Goal: Task Accomplishment & Management: Manage account settings

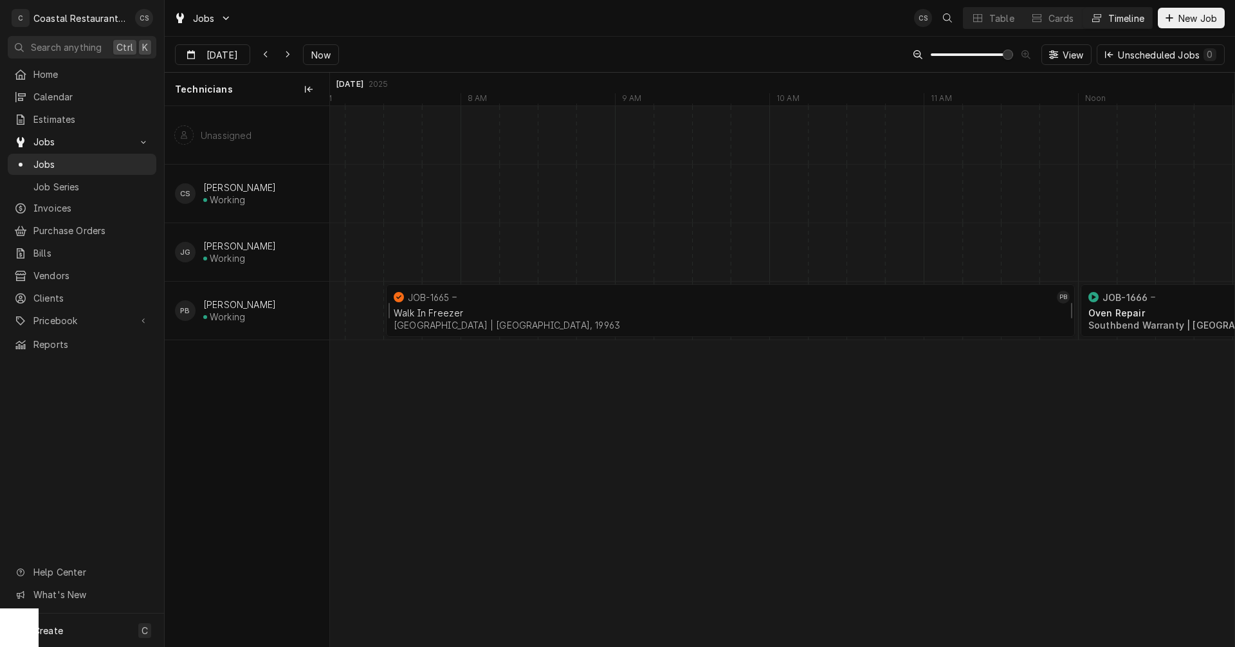
click at [655, 305] on div "Walk In Freezer Milford School District | Milford, 19963" at bounding box center [730, 319] width 678 height 28
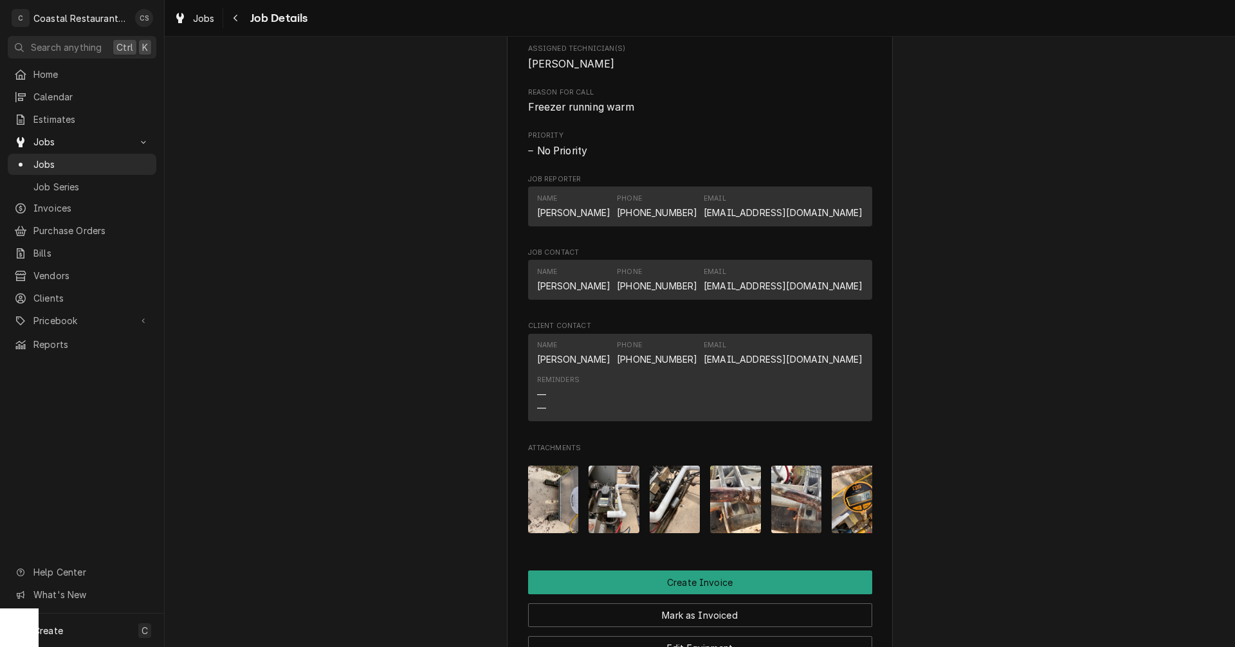
scroll to position [836, 0]
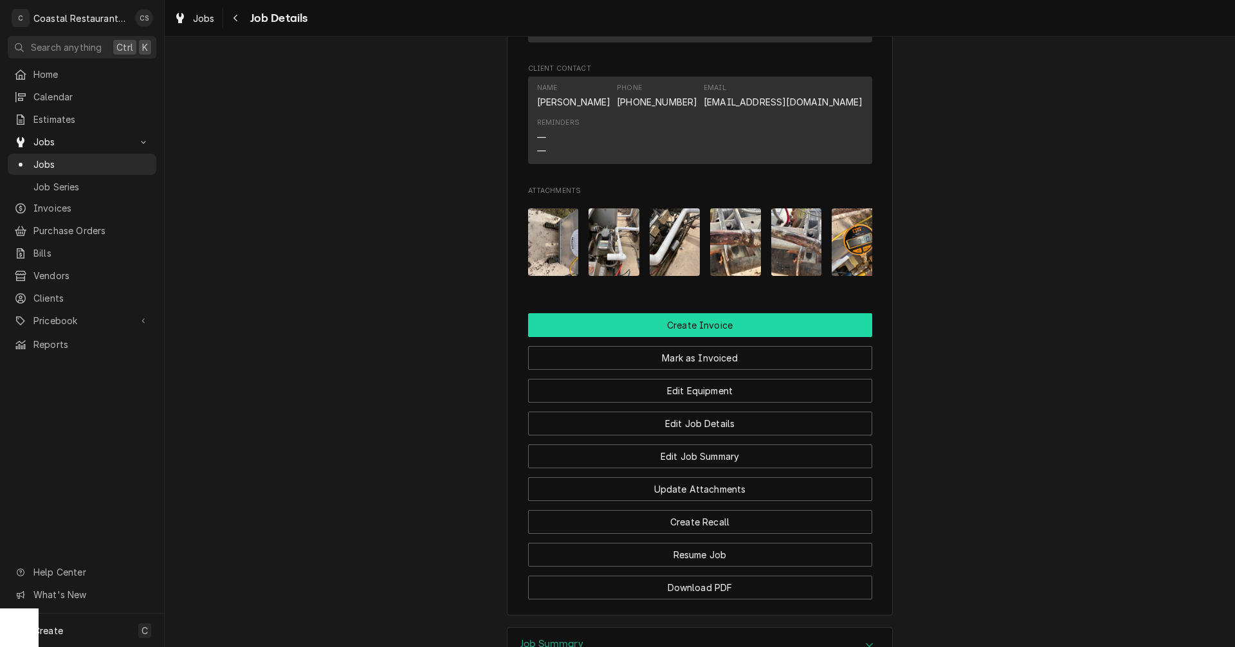
click at [689, 337] on button "Create Invoice" at bounding box center [700, 325] width 344 height 24
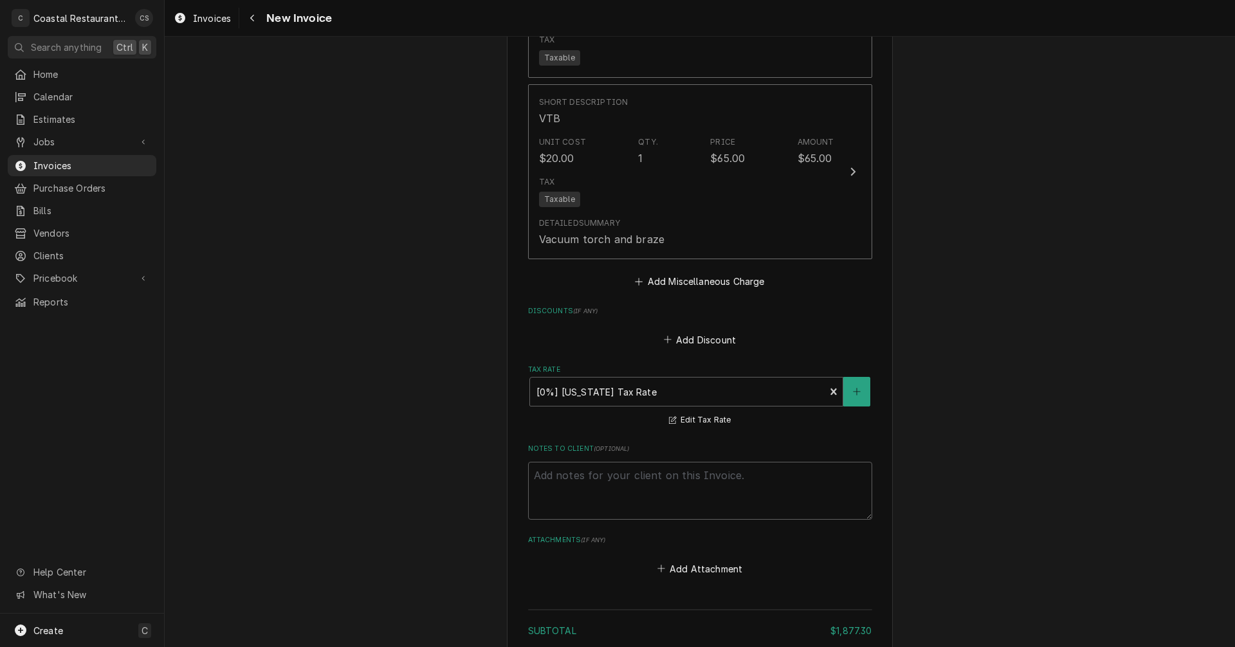
scroll to position [3016, 0]
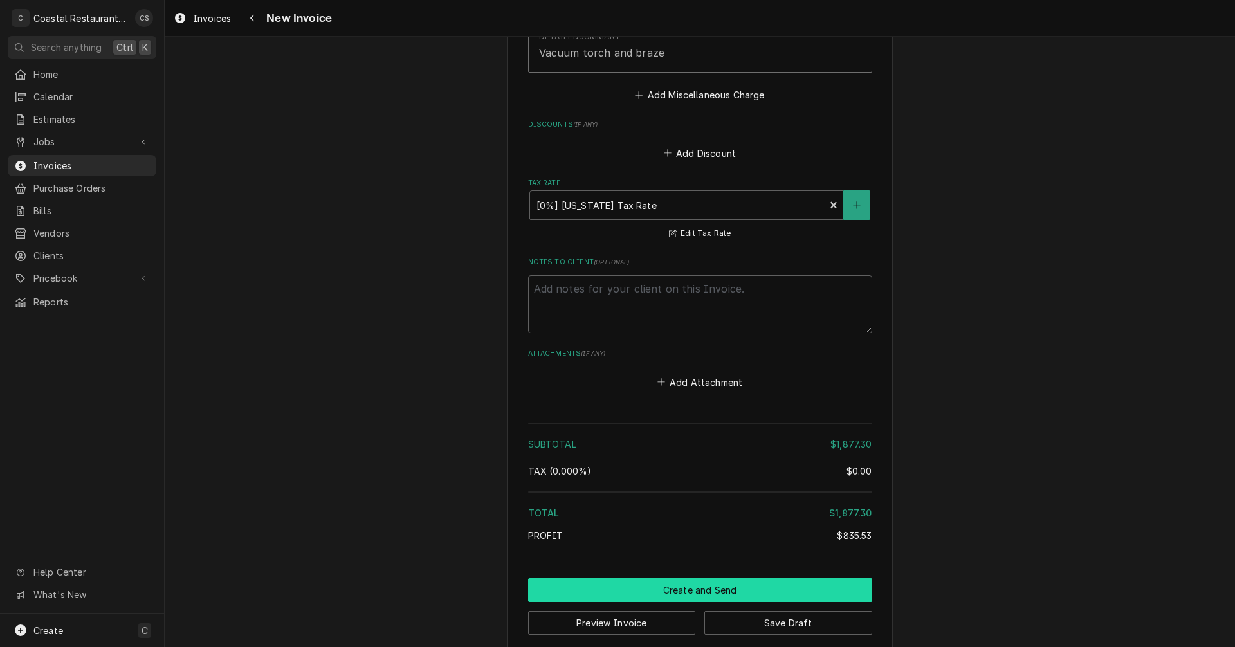
click at [704, 578] on button "Create and Send" at bounding box center [700, 590] width 344 height 24
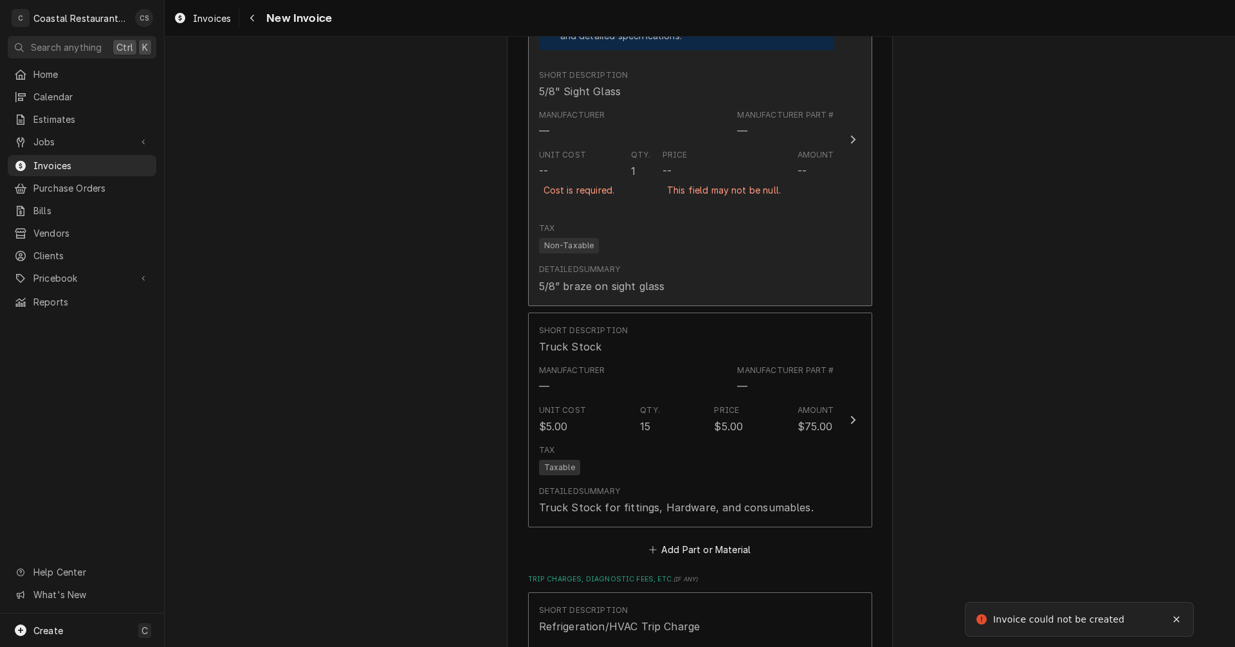
scroll to position [2108, 0]
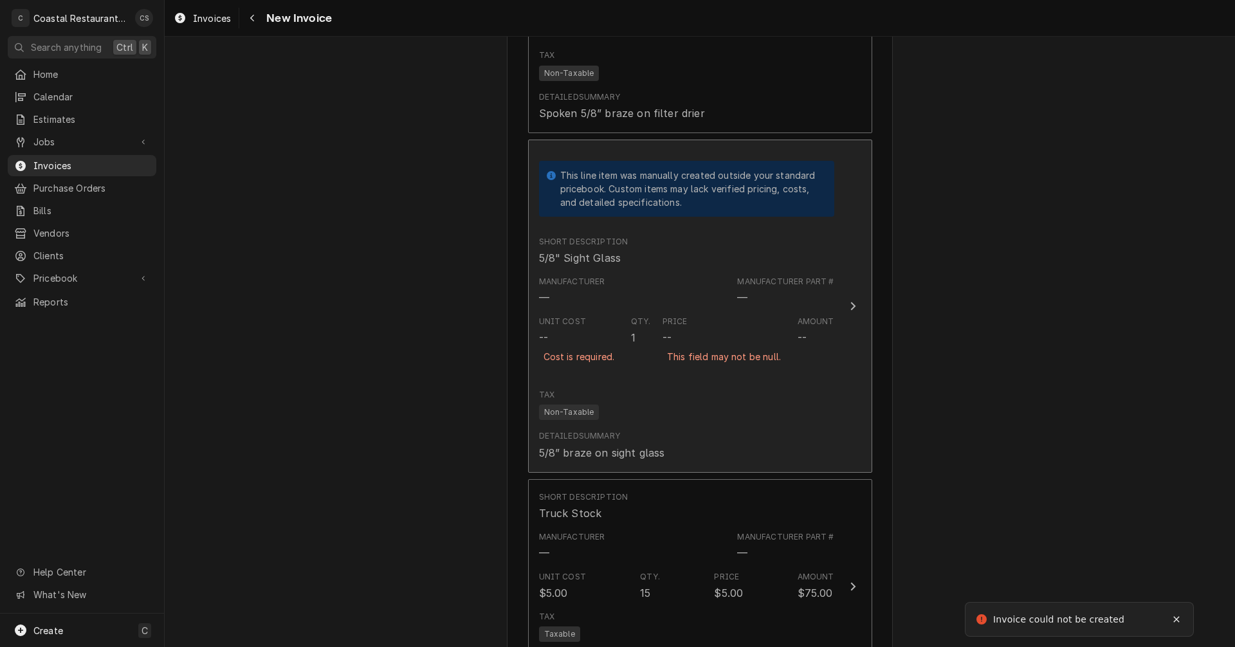
click at [662, 330] on div "--" at bounding box center [666, 337] width 9 height 15
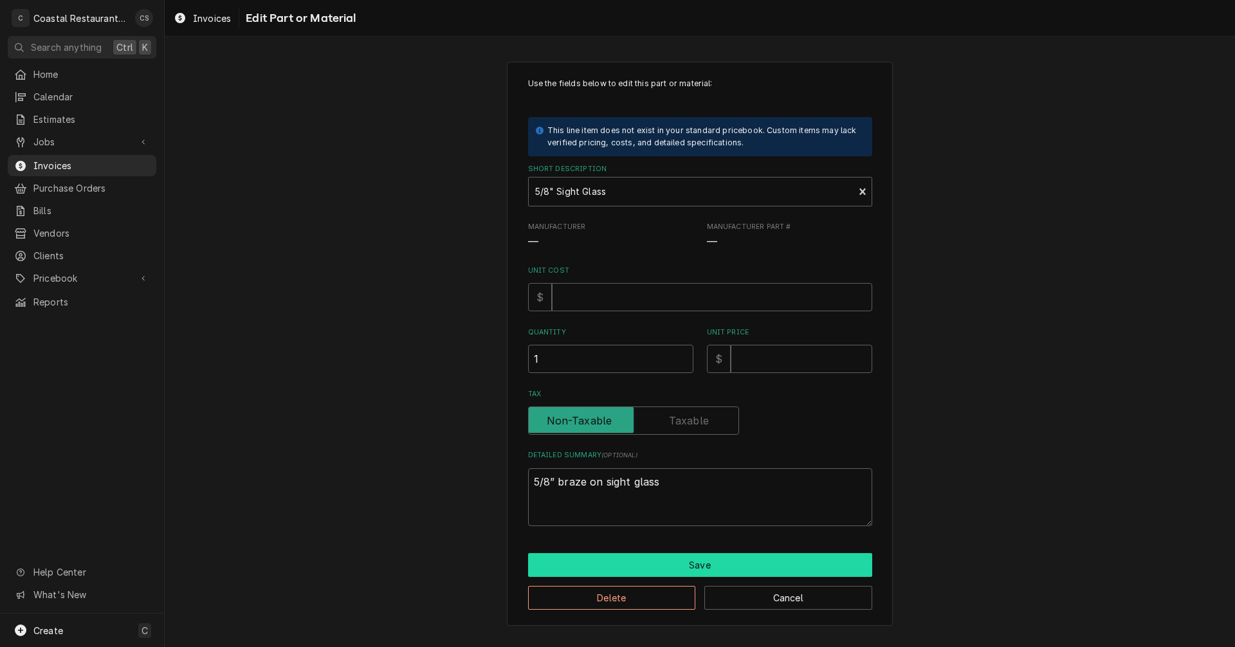
click at [674, 565] on button "Save" at bounding box center [700, 565] width 344 height 24
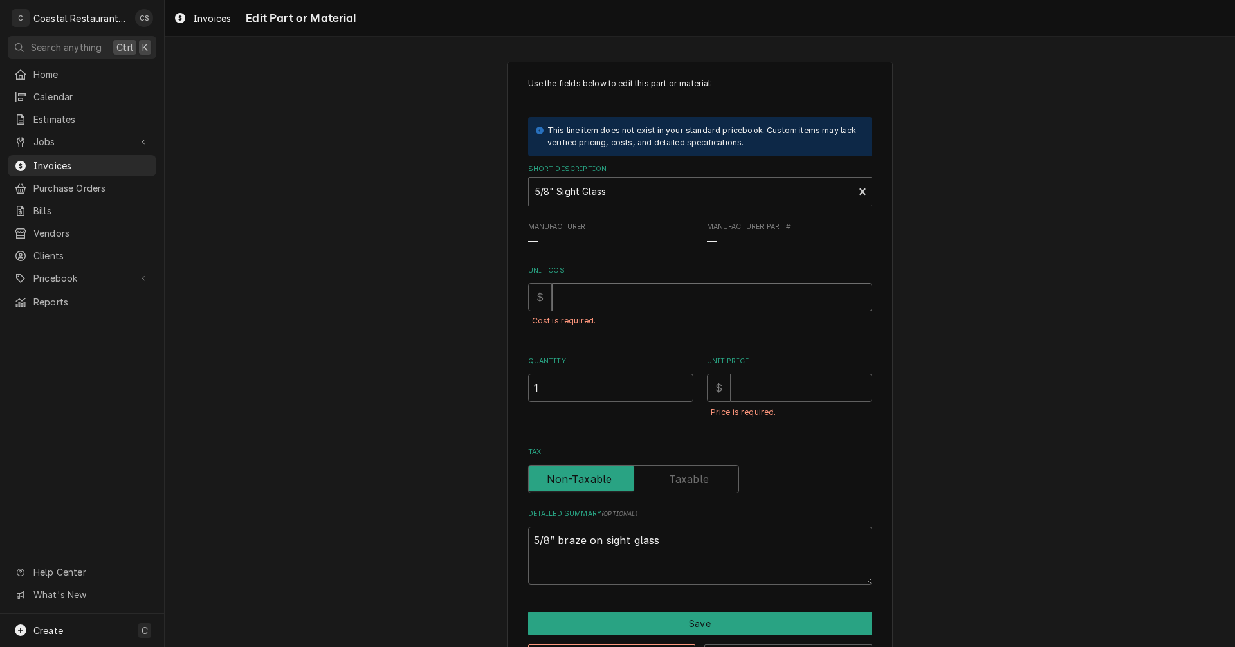
click at [583, 300] on input "Unit Cost" at bounding box center [712, 297] width 320 height 28
type textarea "x"
type input "3"
type textarea "x"
type input "37"
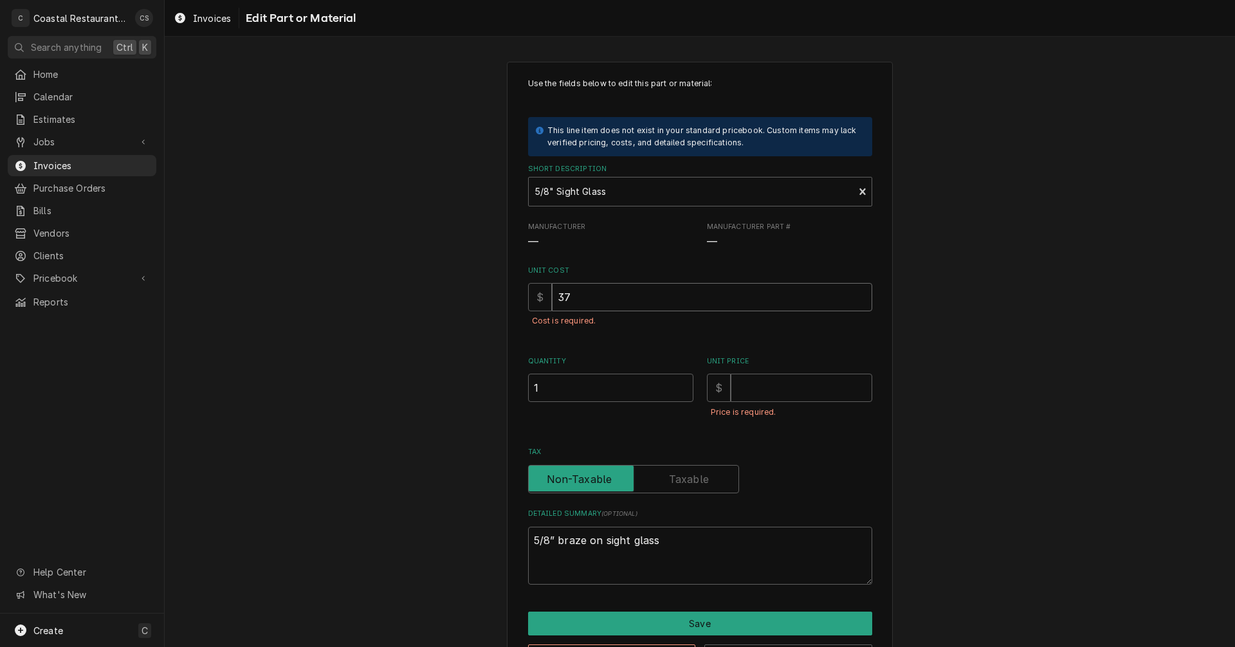
type textarea "x"
type input "37.8"
type textarea "x"
type input "37.80"
click at [767, 388] on input "Unit Price" at bounding box center [800, 388] width 141 height 28
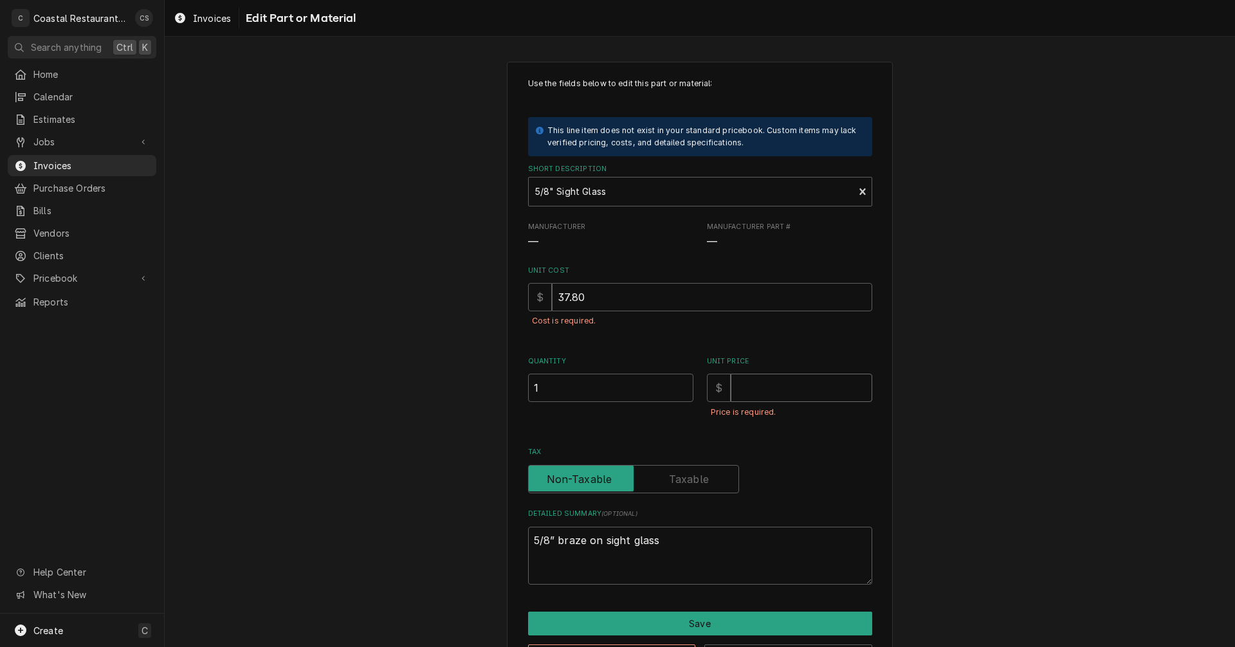
click at [772, 385] on input "Unit Price" at bounding box center [800, 388] width 141 height 28
type textarea "x"
type input "6"
type textarea "x"
type input "62"
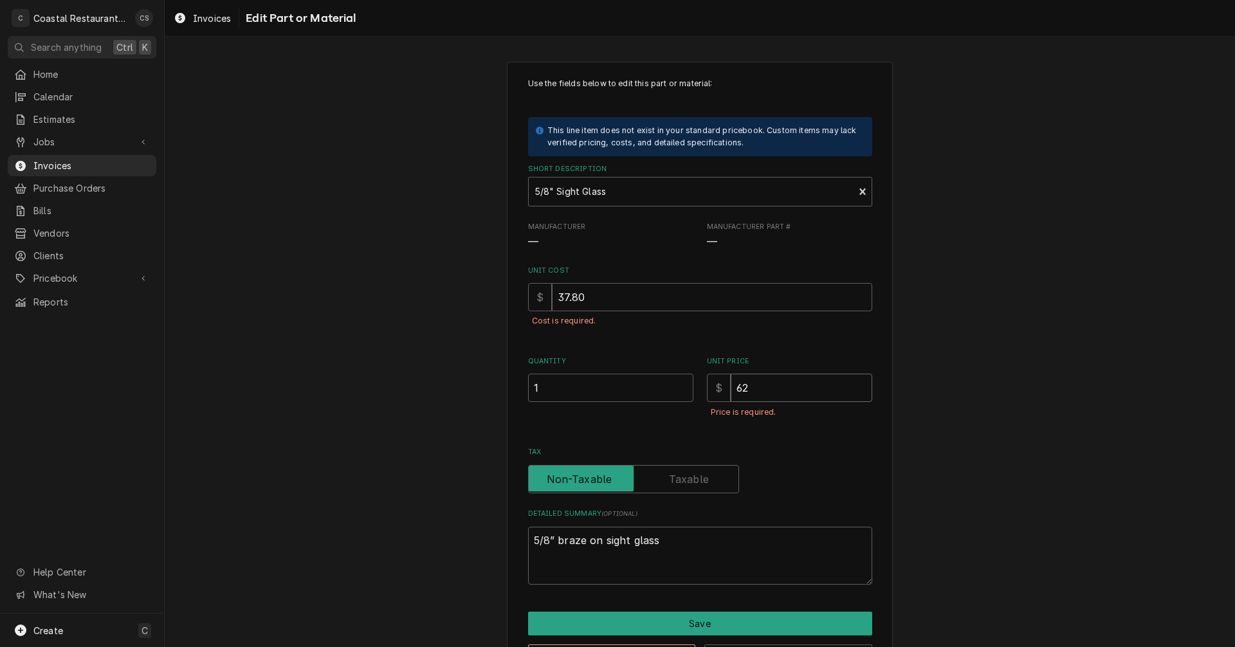
type textarea "x"
type input "62.3"
type textarea "x"
type input "62.37"
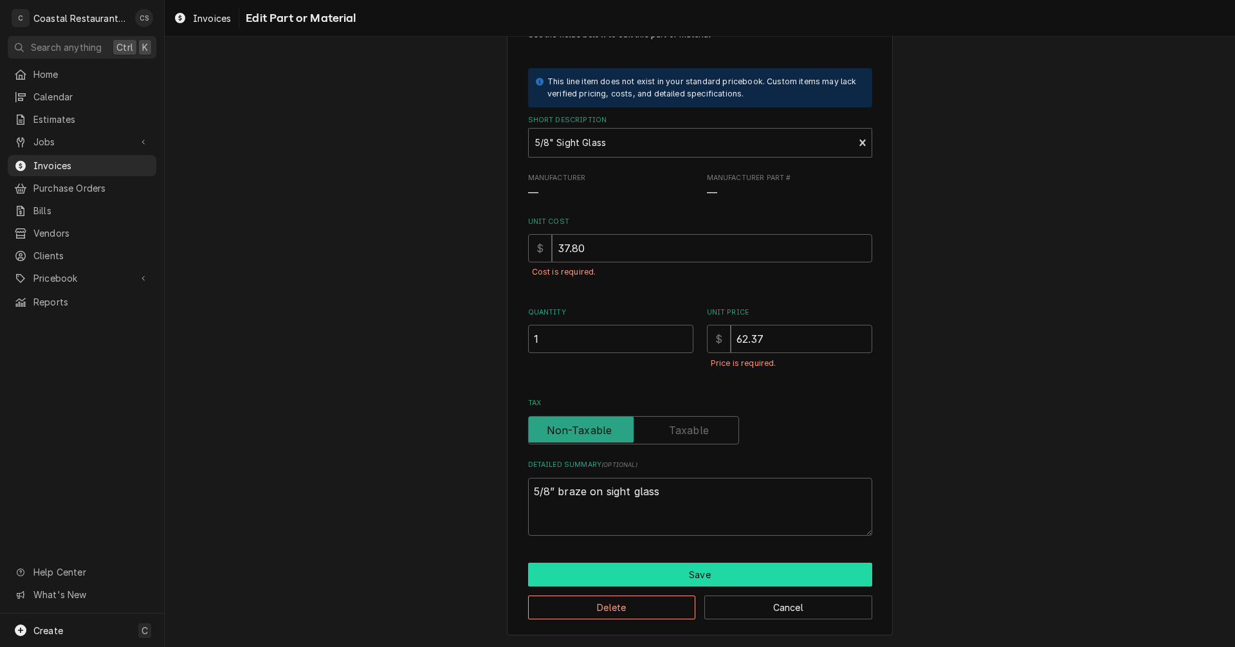
click at [707, 578] on button "Save" at bounding box center [700, 575] width 344 height 24
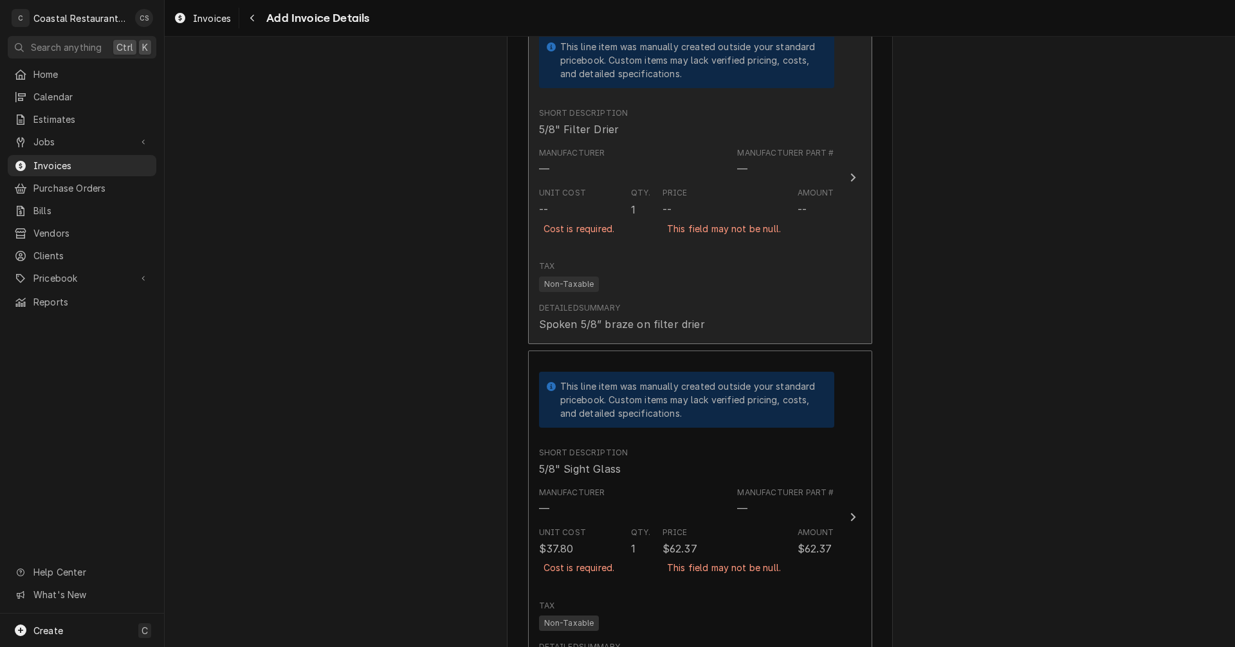
scroll to position [1787, 0]
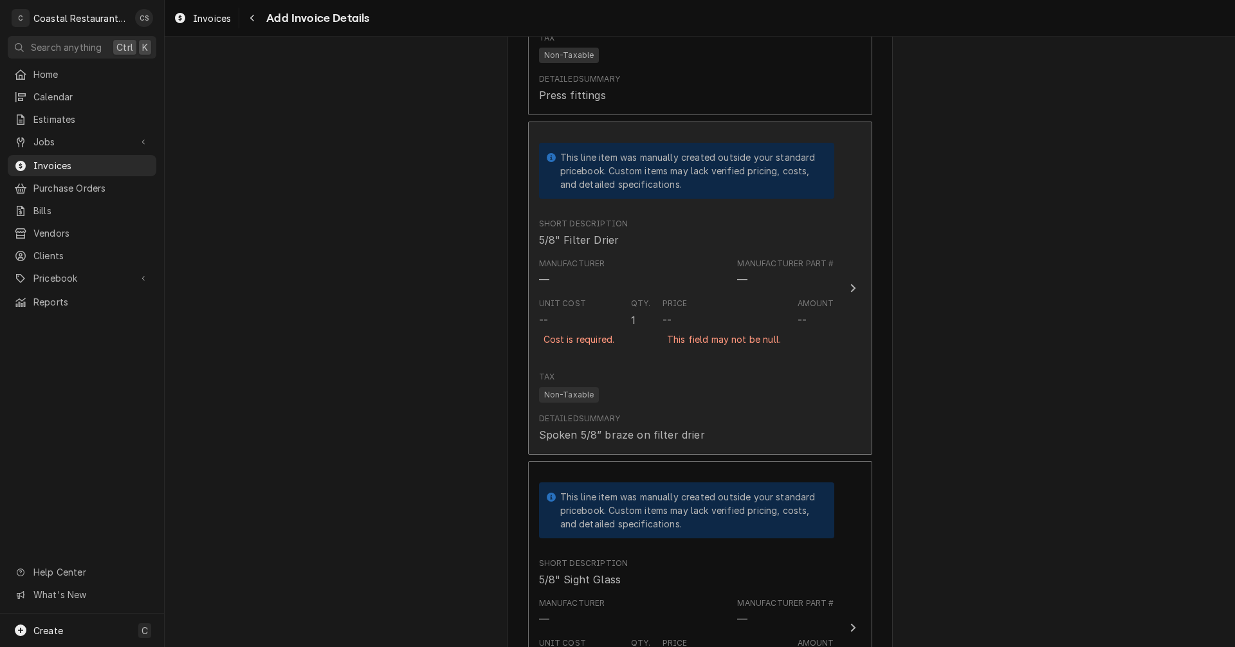
click at [681, 328] on div "This field may not be null." at bounding box center [723, 339] width 123 height 23
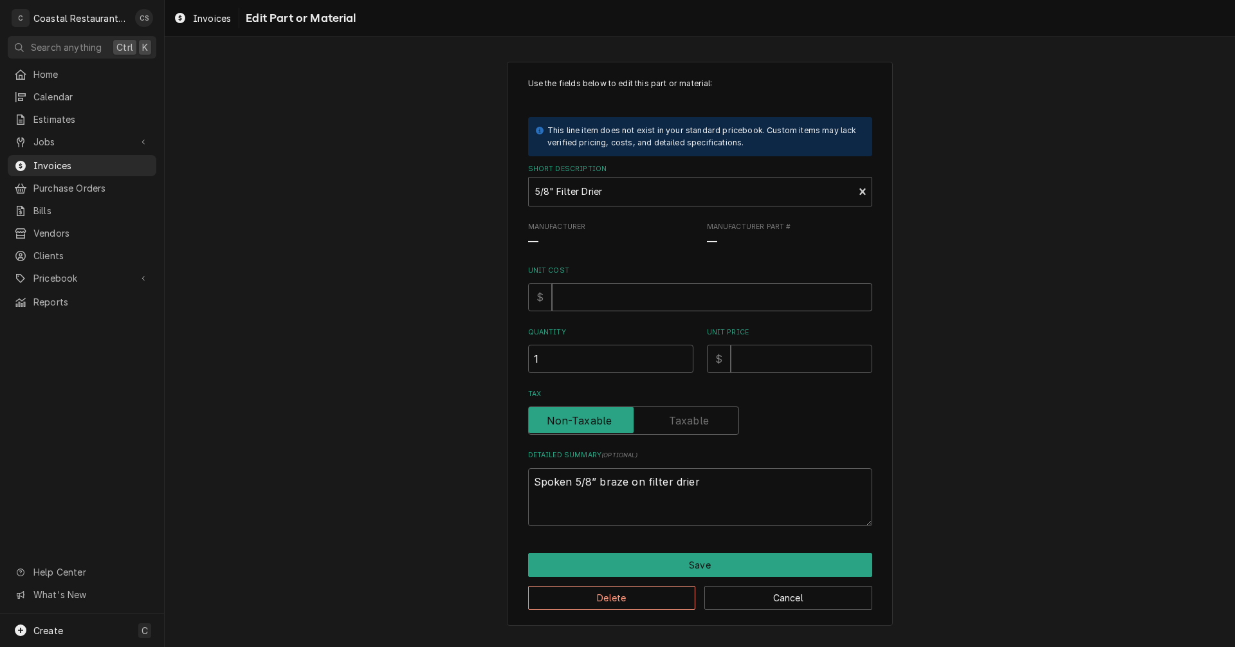
click at [602, 298] on input "Unit Cost" at bounding box center [712, 297] width 320 height 28
type textarea "x"
type input "8"
type textarea "x"
type input "89"
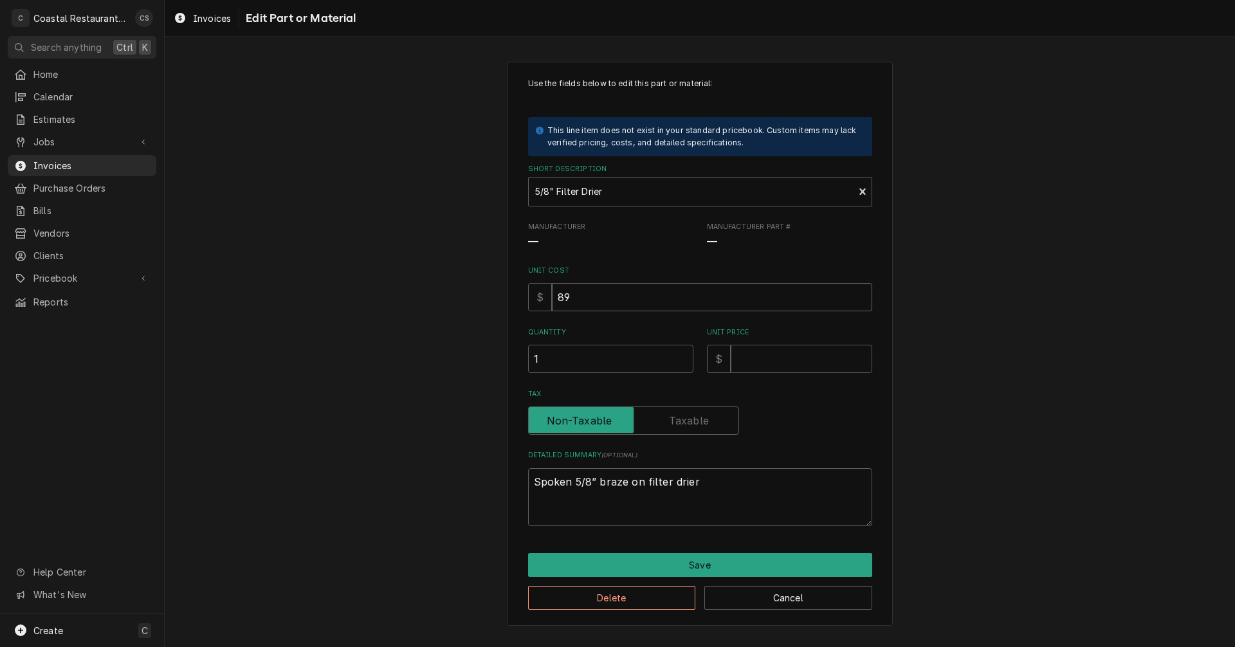
type textarea "x"
type input "89.7"
type textarea "x"
type input "89.77"
click at [756, 361] on input "Unit Price" at bounding box center [800, 359] width 141 height 28
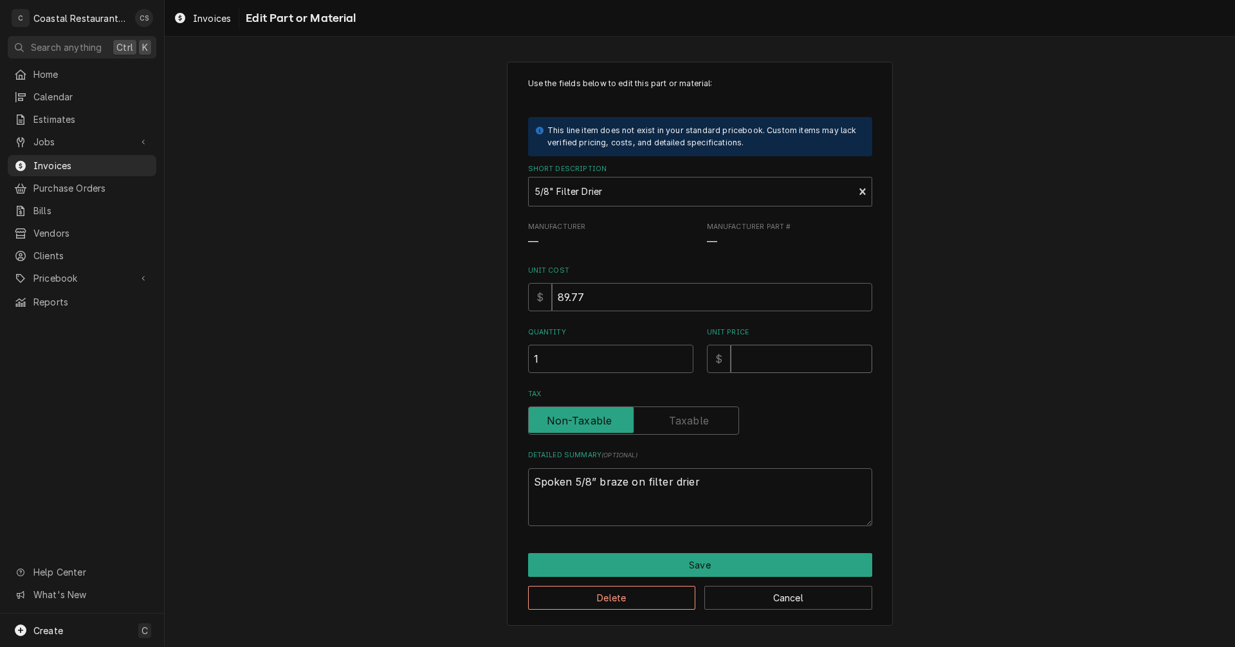
click at [792, 356] on input "Unit Price" at bounding box center [800, 359] width 141 height 28
type textarea "x"
type input "1"
type textarea "x"
type input "14"
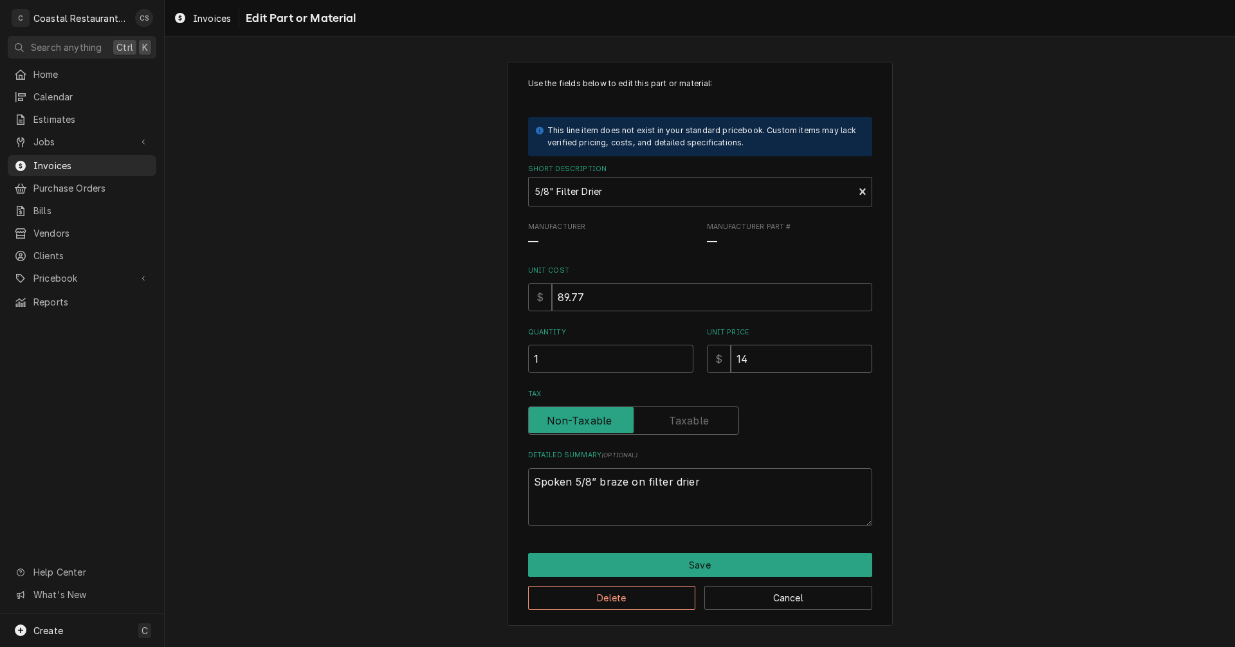
type textarea "x"
type input "148"
type textarea "x"
type input "148.1"
type textarea "x"
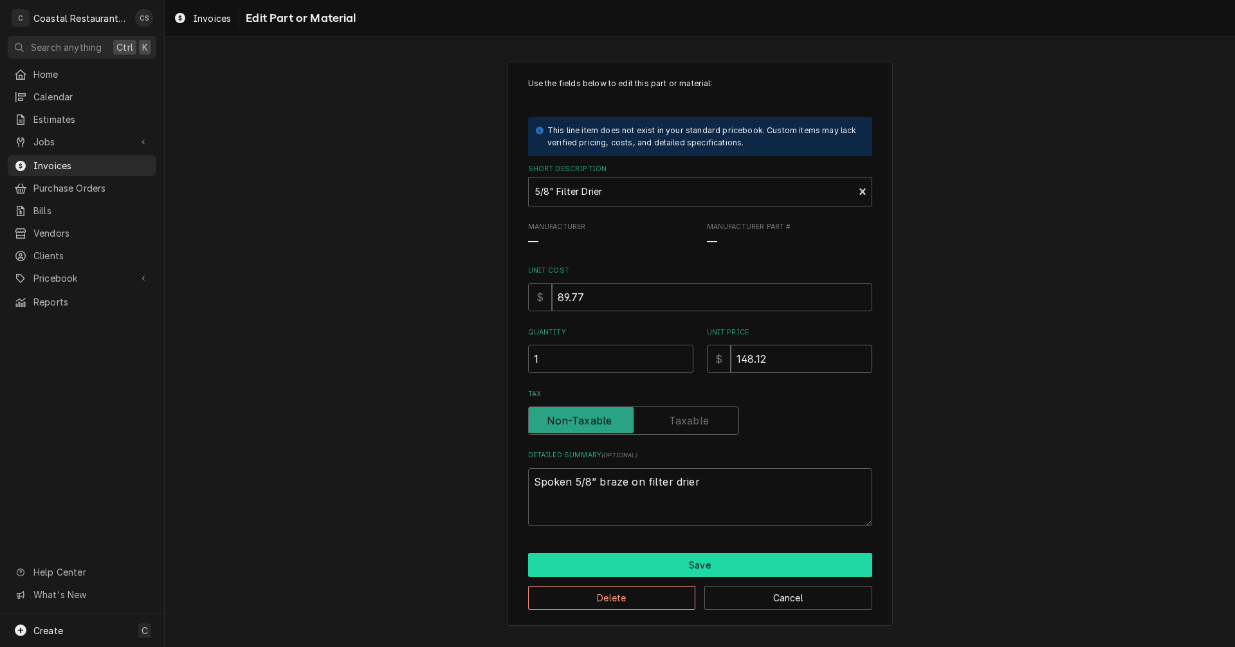
type input "148.12"
click at [715, 567] on button "Save" at bounding box center [700, 565] width 344 height 24
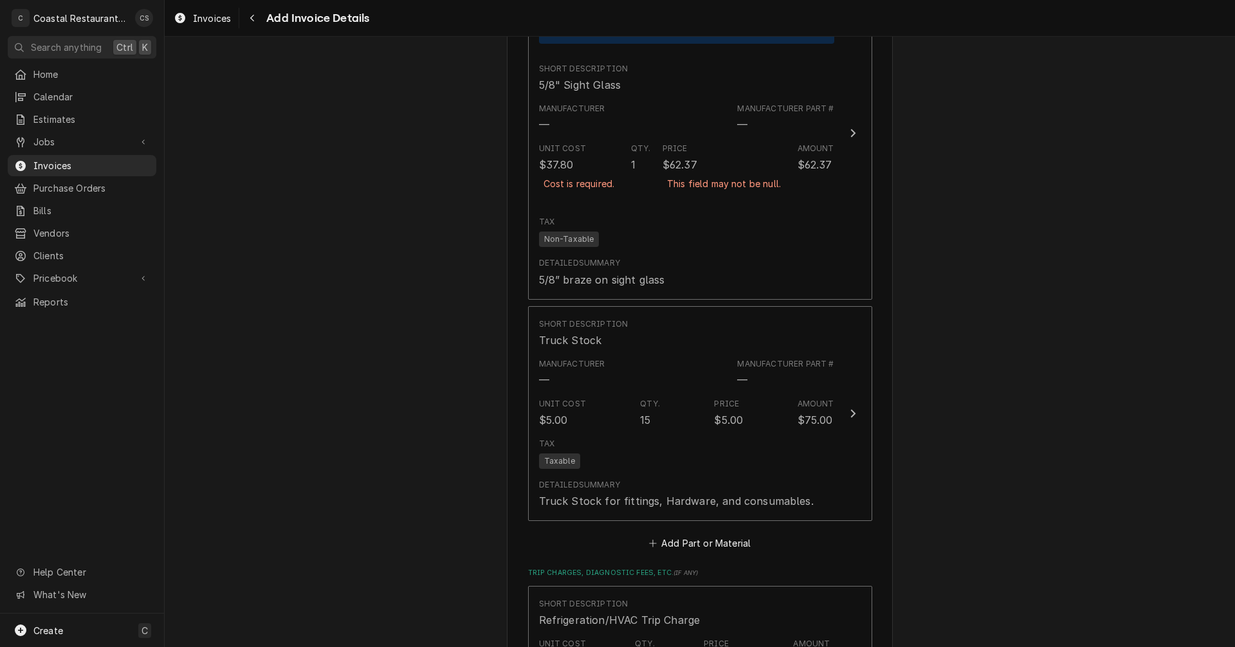
scroll to position [2494, 0]
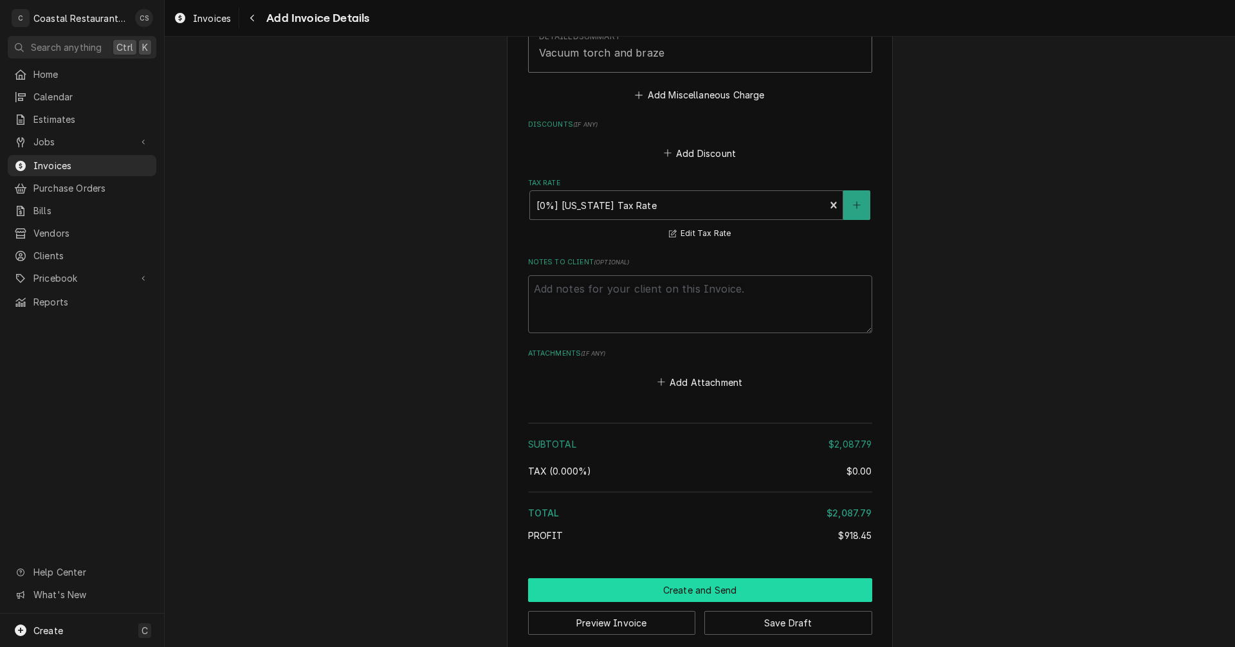
click at [714, 578] on button "Create and Send" at bounding box center [700, 590] width 344 height 24
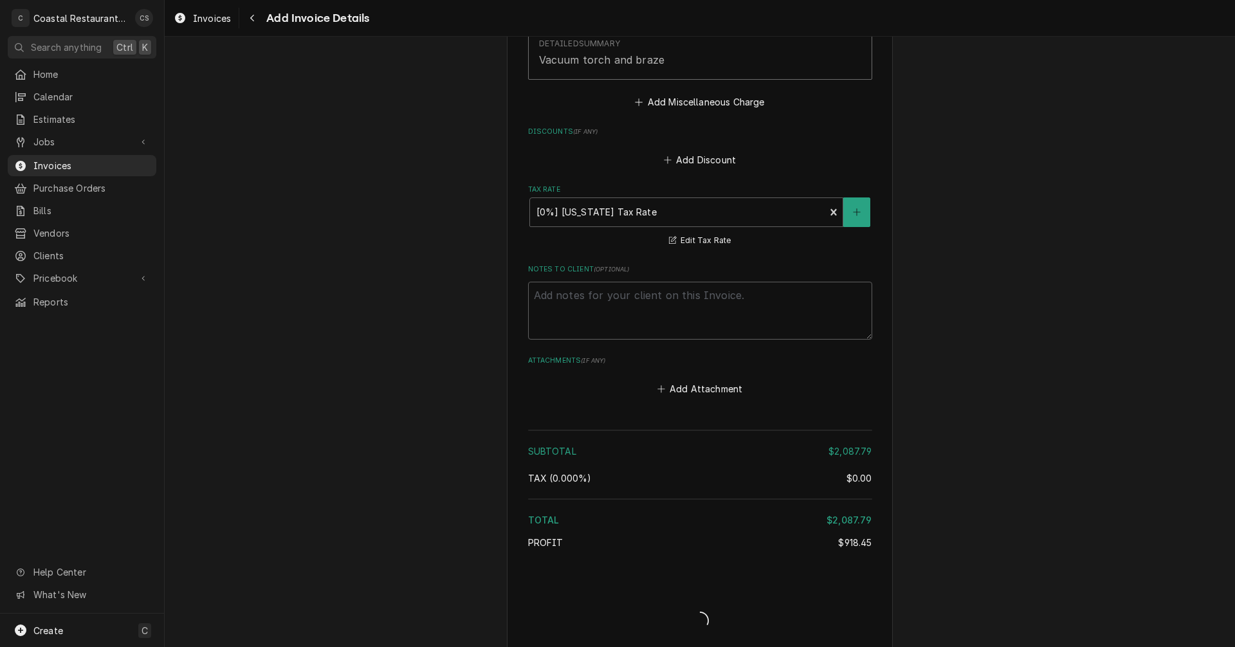
type textarea "x"
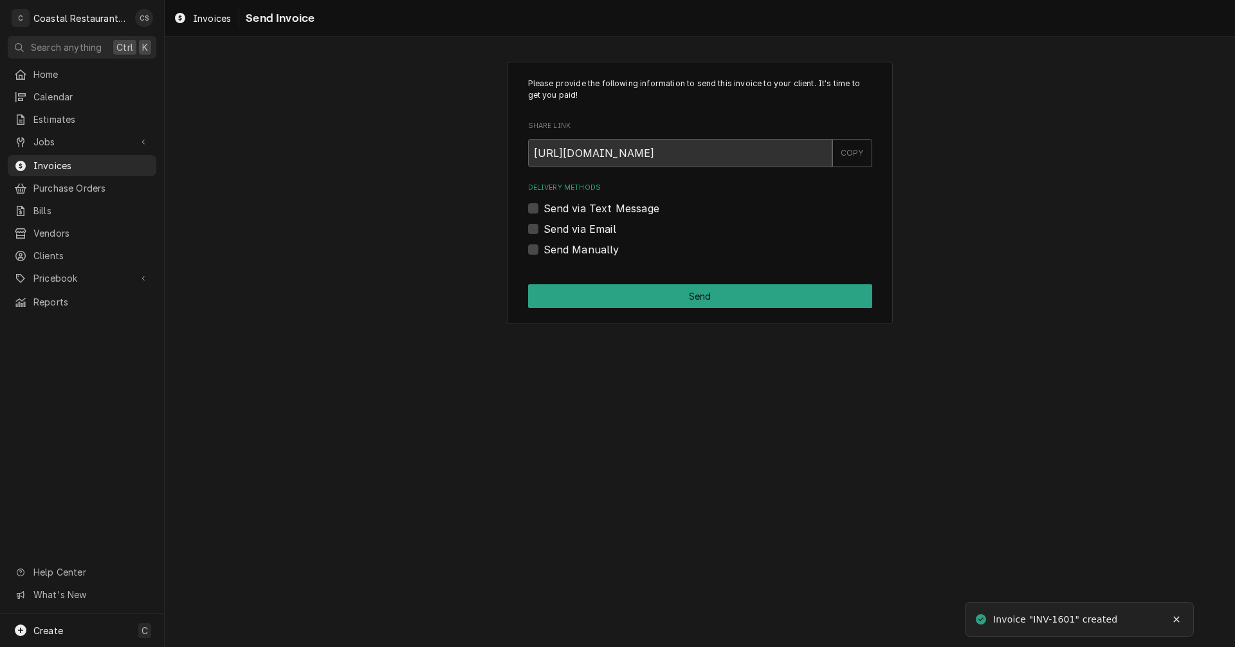
click at [543, 230] on label "Send via Email" at bounding box center [579, 228] width 73 height 15
click at [543, 230] on input "Send via Email" at bounding box center [715, 235] width 344 height 28
checkbox input "true"
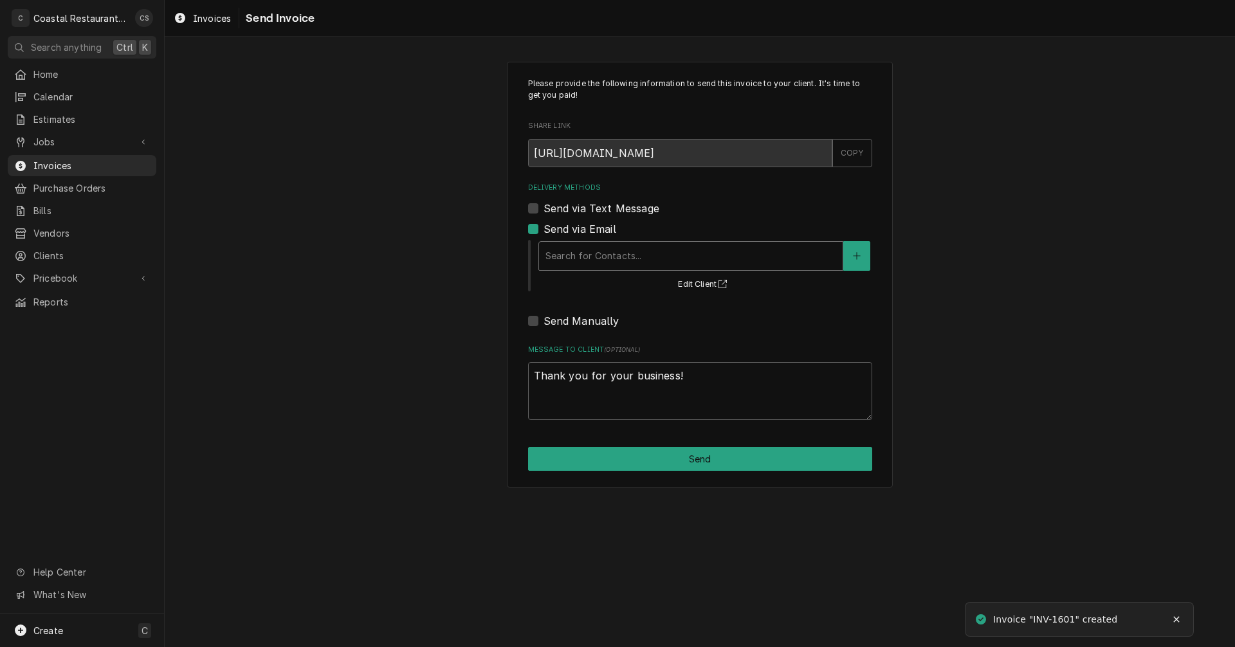
click at [578, 253] on div "Delivery Methods" at bounding box center [690, 255] width 291 height 23
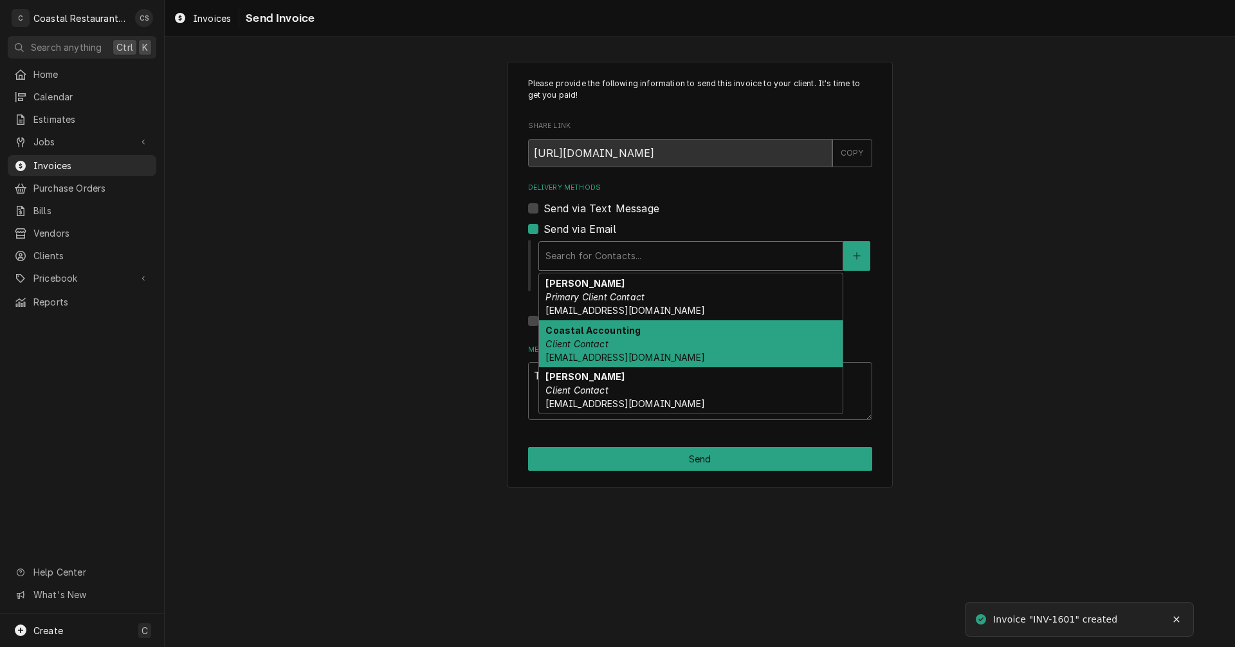
click at [588, 340] on em "Client Contact" at bounding box center [576, 343] width 62 height 11
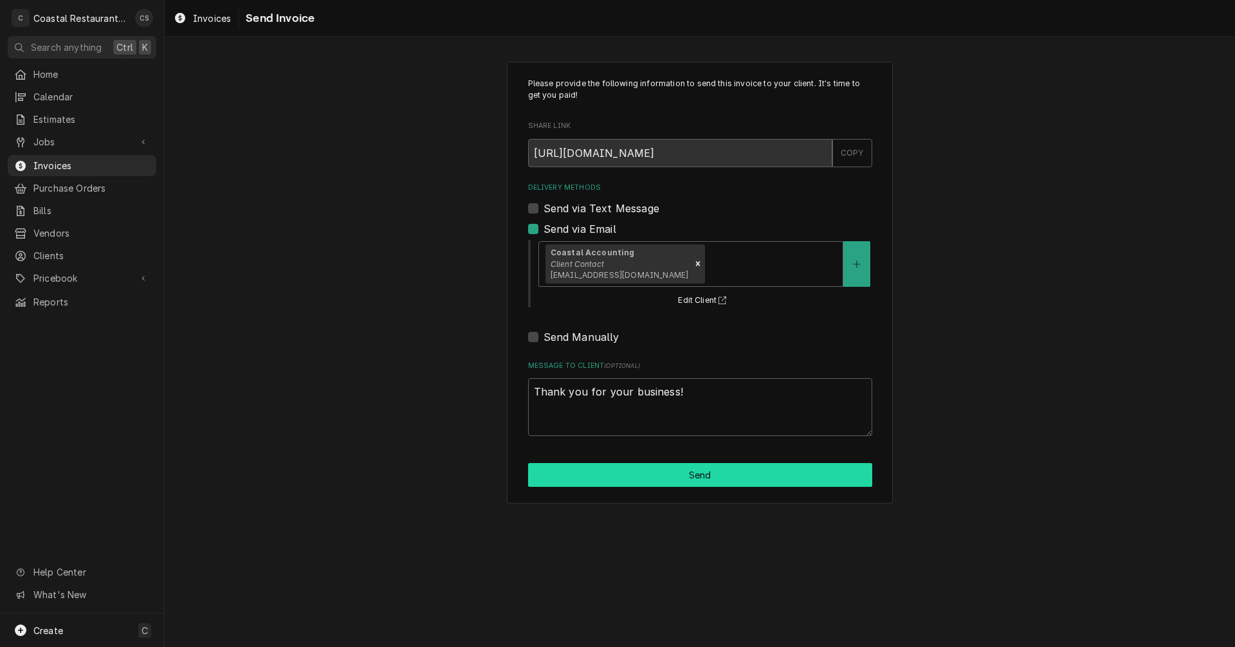
click at [694, 482] on button "Send" at bounding box center [700, 475] width 344 height 24
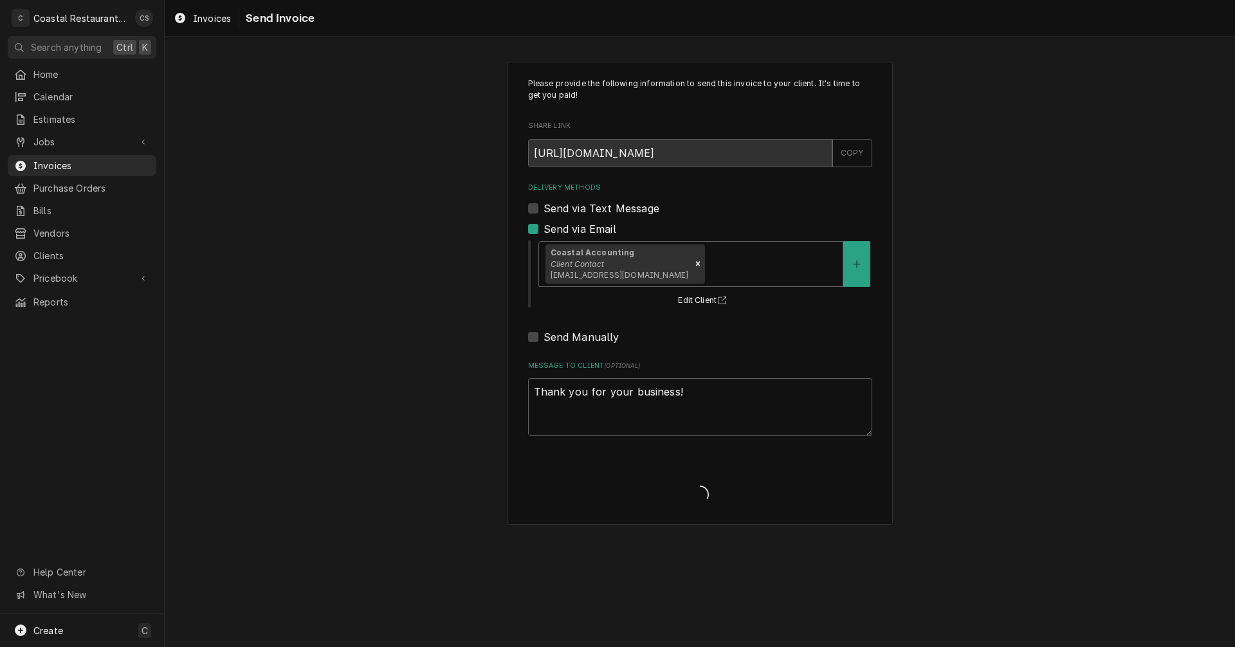
type textarea "x"
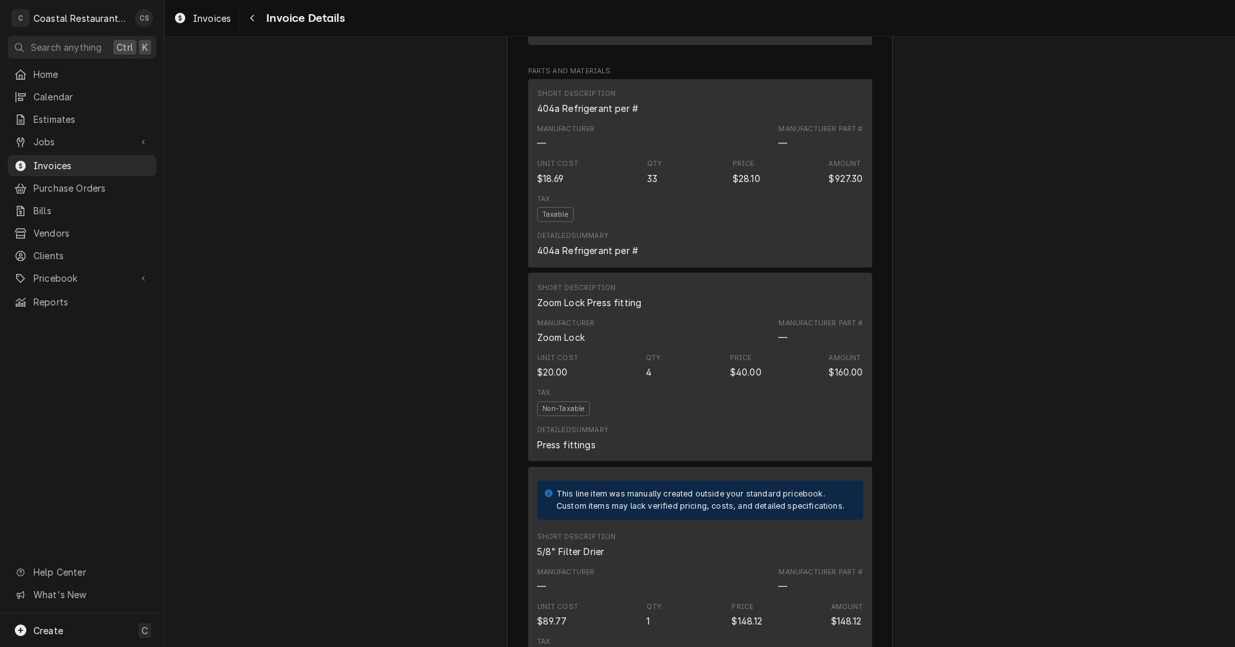
scroll to position [1093, 0]
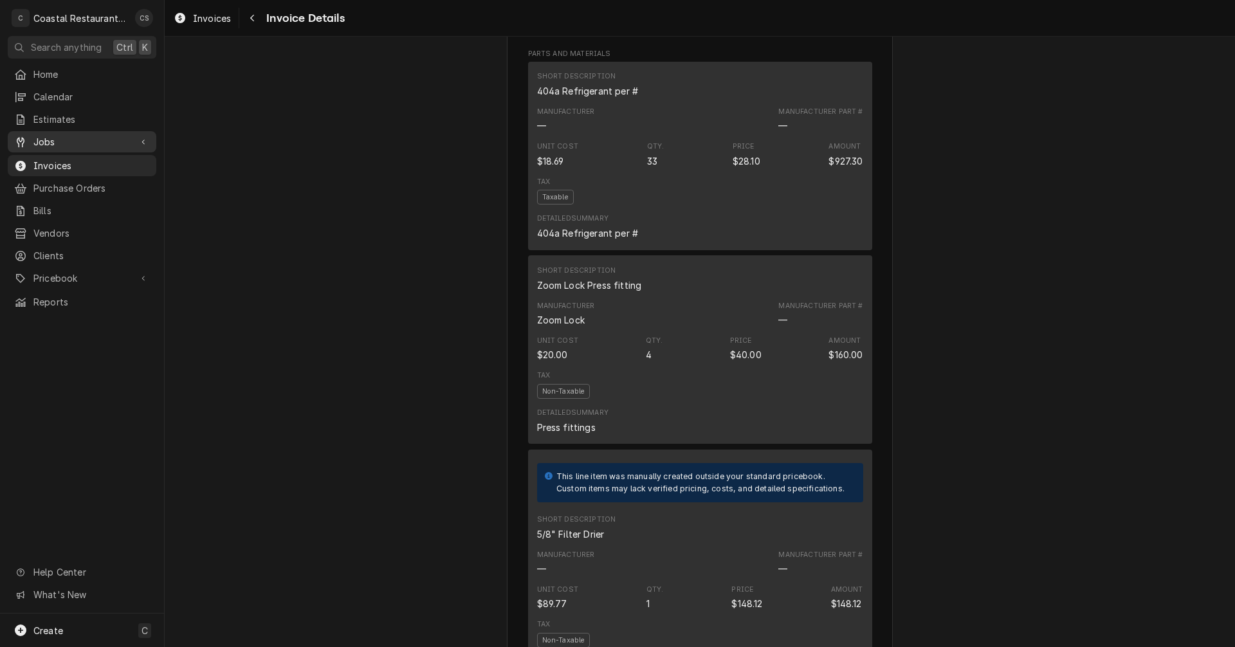
click at [42, 136] on span "Jobs" at bounding box center [81, 142] width 97 height 14
click at [50, 158] on span "Jobs" at bounding box center [91, 165] width 116 height 14
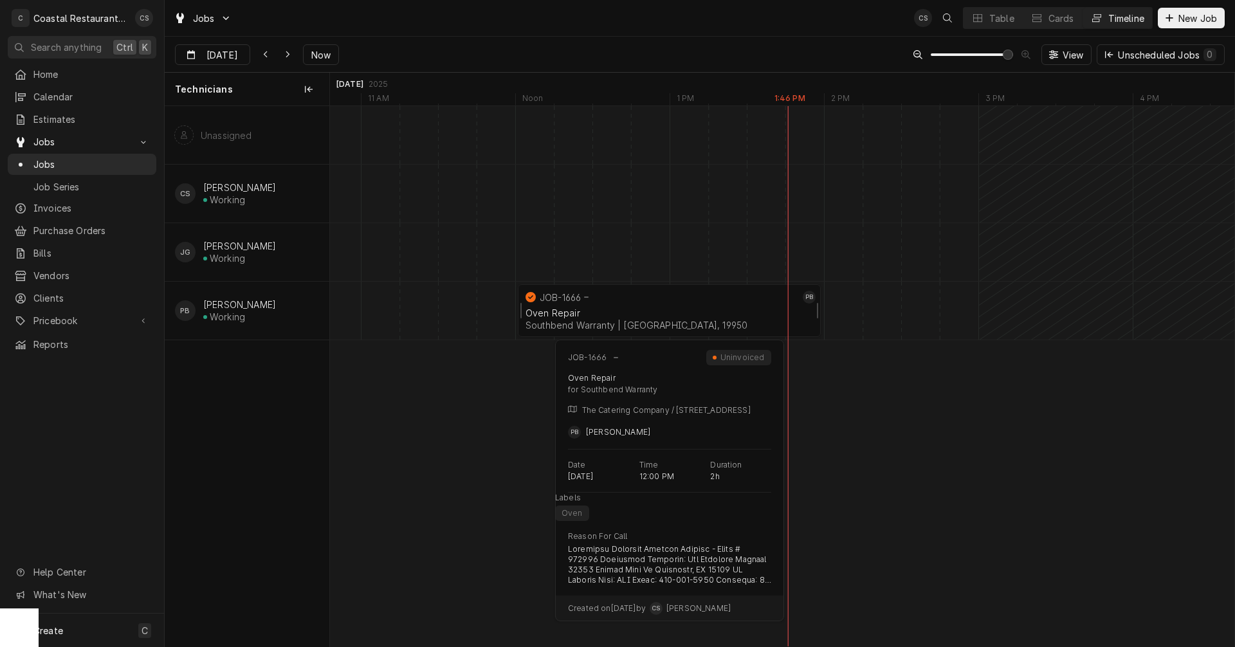
click at [588, 307] on div "Oven Repair" at bounding box center [668, 312] width 287 height 11
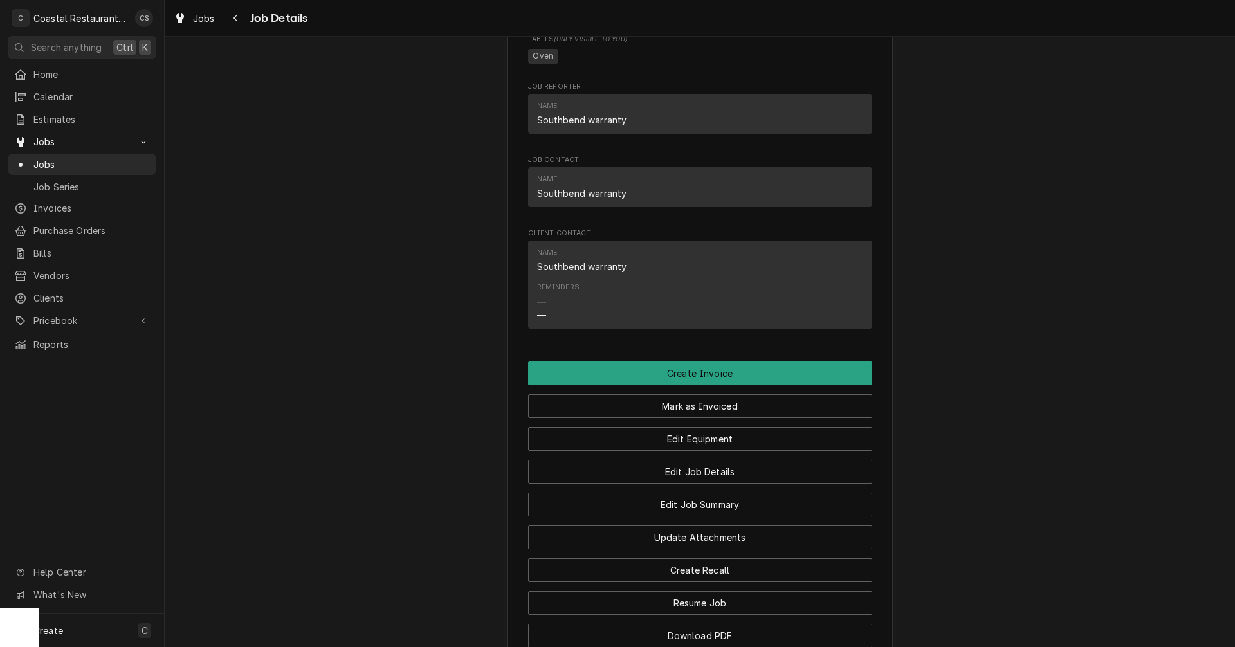
scroll to position [1415, 0]
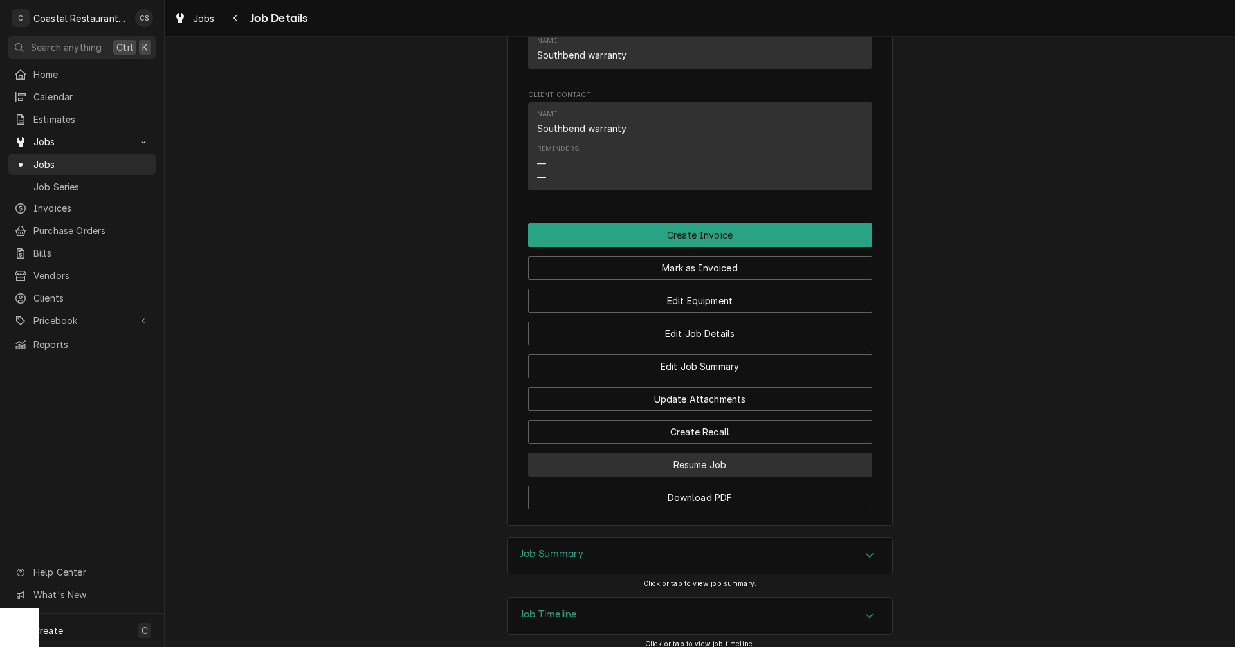
click at [699, 476] on button "Resume Job" at bounding box center [700, 465] width 344 height 24
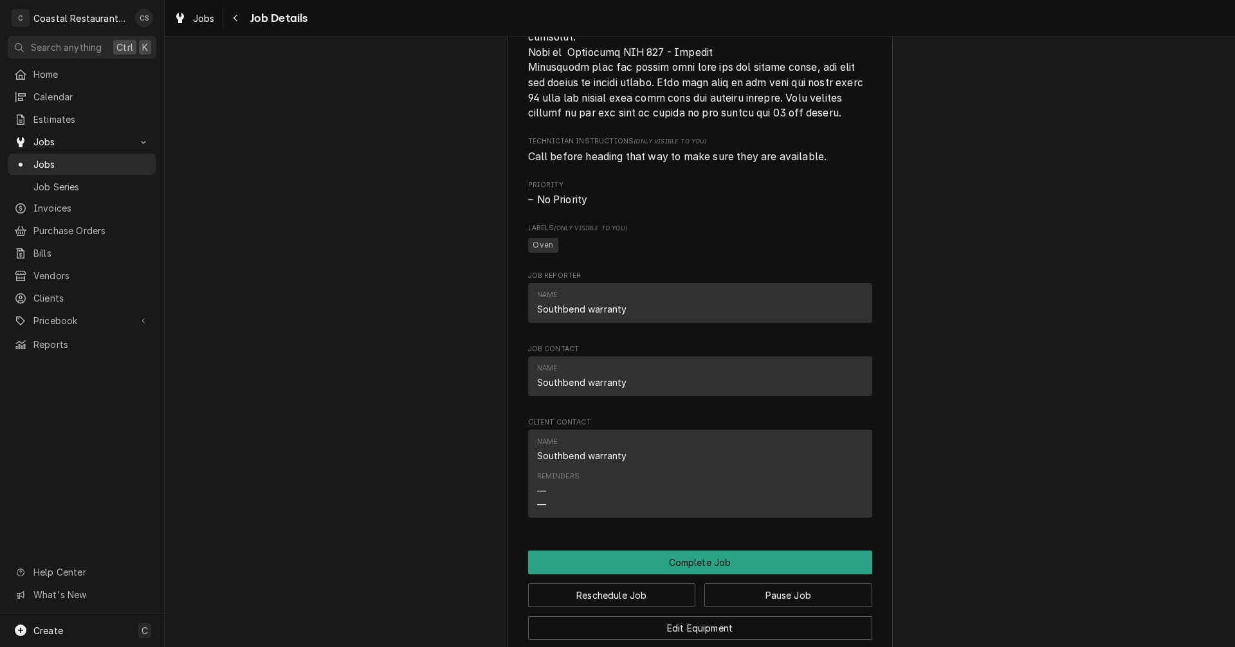
scroll to position [1415, 0]
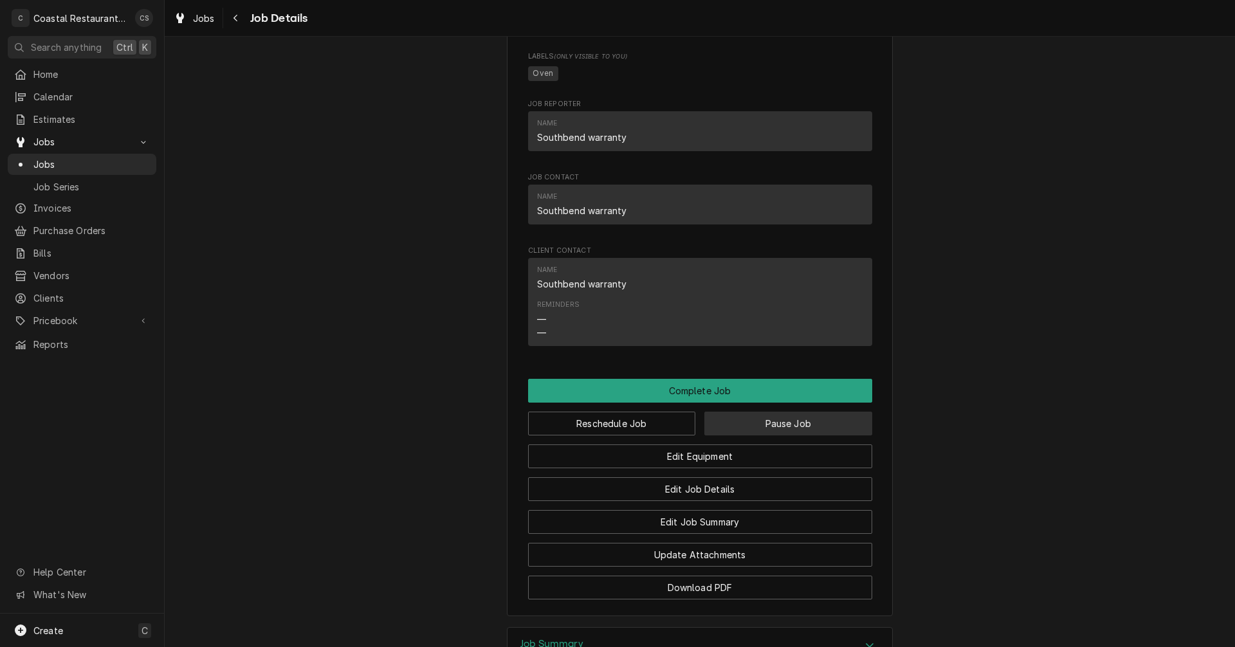
click at [742, 435] on button "Pause Job" at bounding box center [788, 424] width 168 height 24
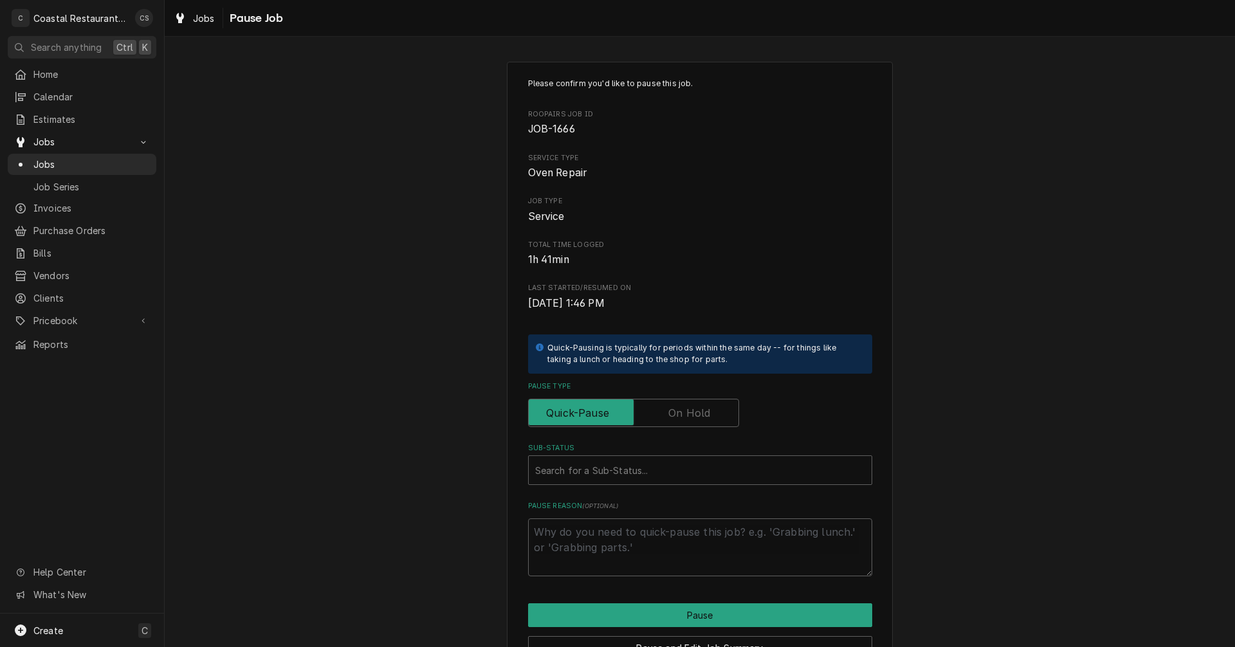
click at [678, 407] on label "Pause Type" at bounding box center [633, 413] width 211 height 28
click at [678, 407] on input "Pause Type" at bounding box center [633, 413] width 199 height 28
checkbox input "true"
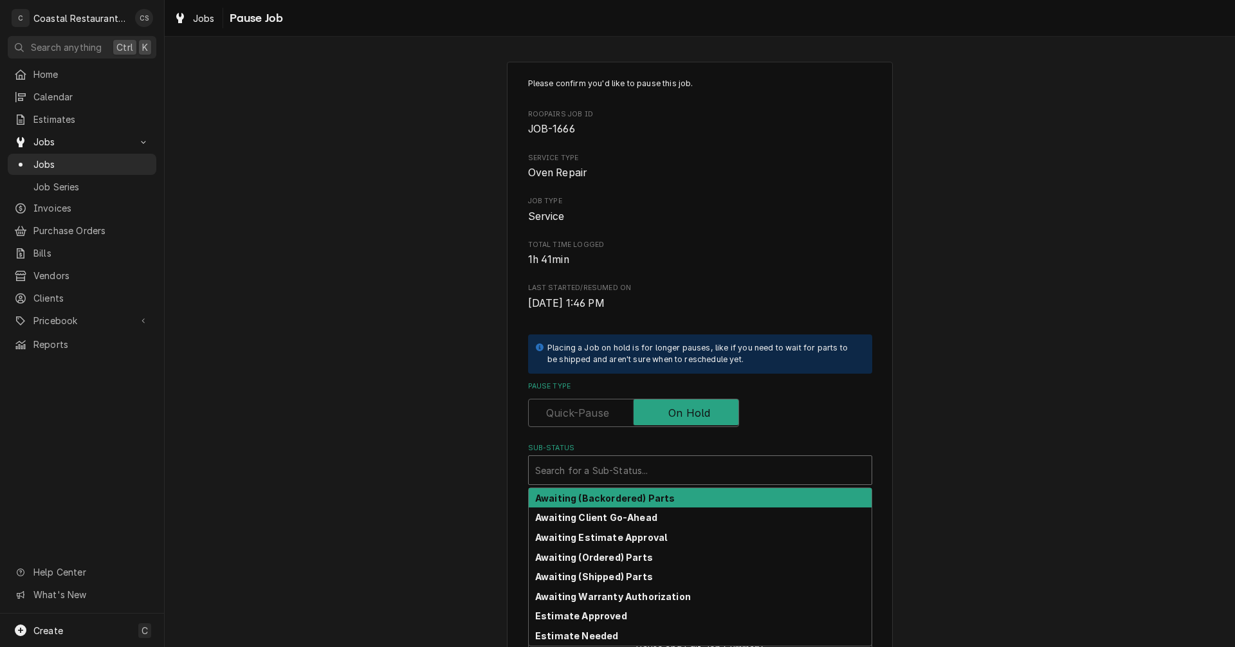
click at [642, 467] on div "Sub-Status" at bounding box center [700, 469] width 330 height 23
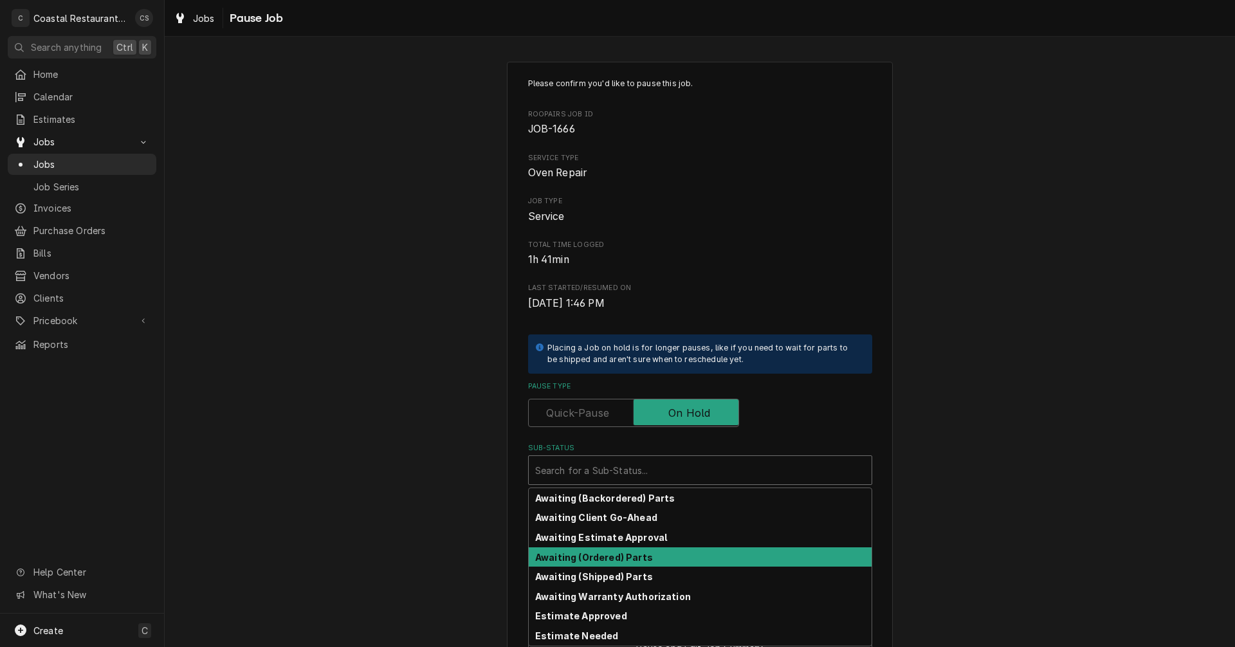
click at [627, 557] on strong "Awaiting (Ordered) Parts" at bounding box center [594, 557] width 118 height 11
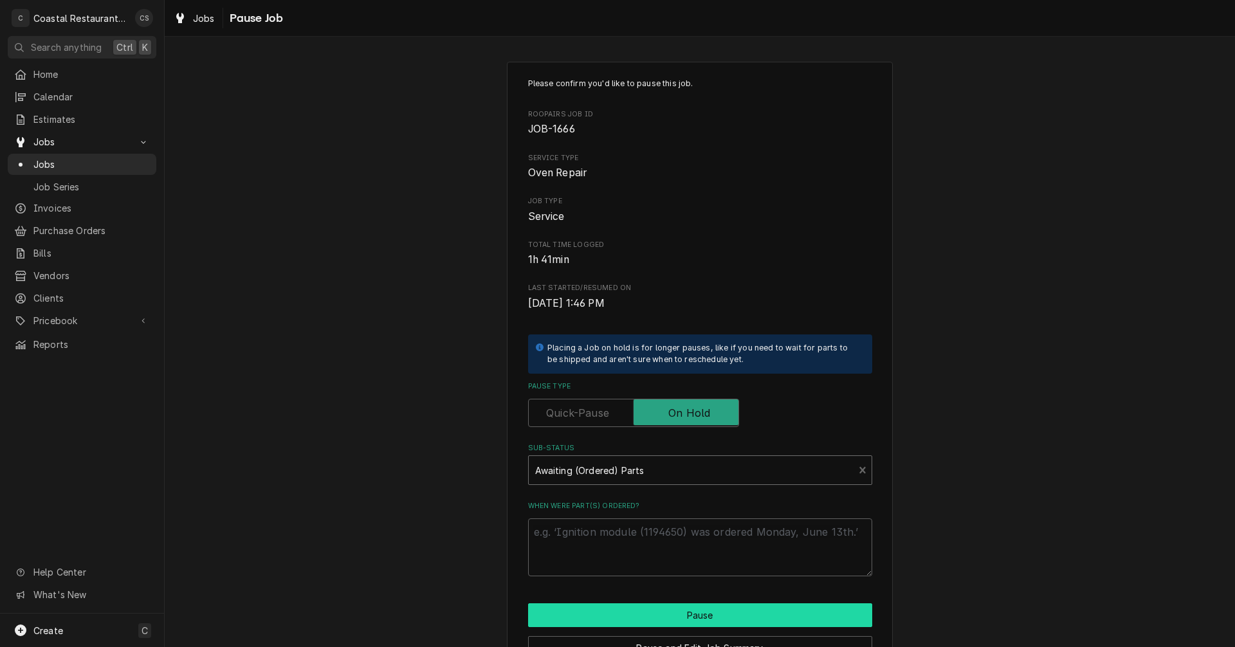
click at [680, 613] on button "Pause" at bounding box center [700, 615] width 344 height 24
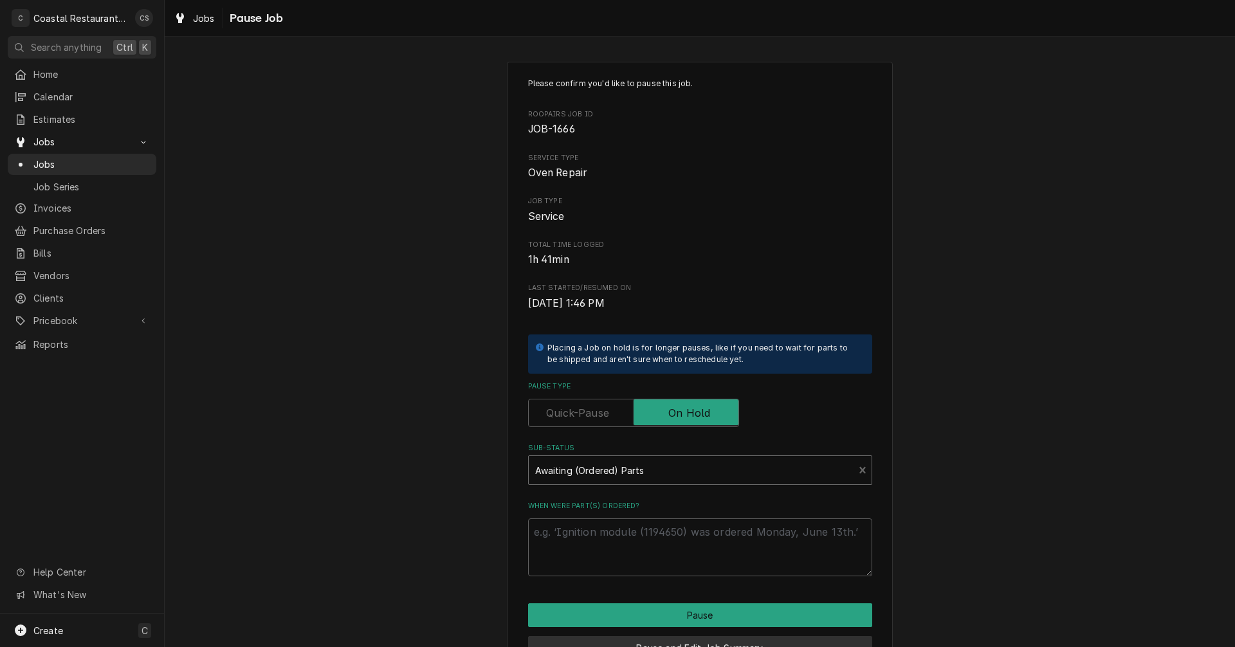
scroll to position [73, 0]
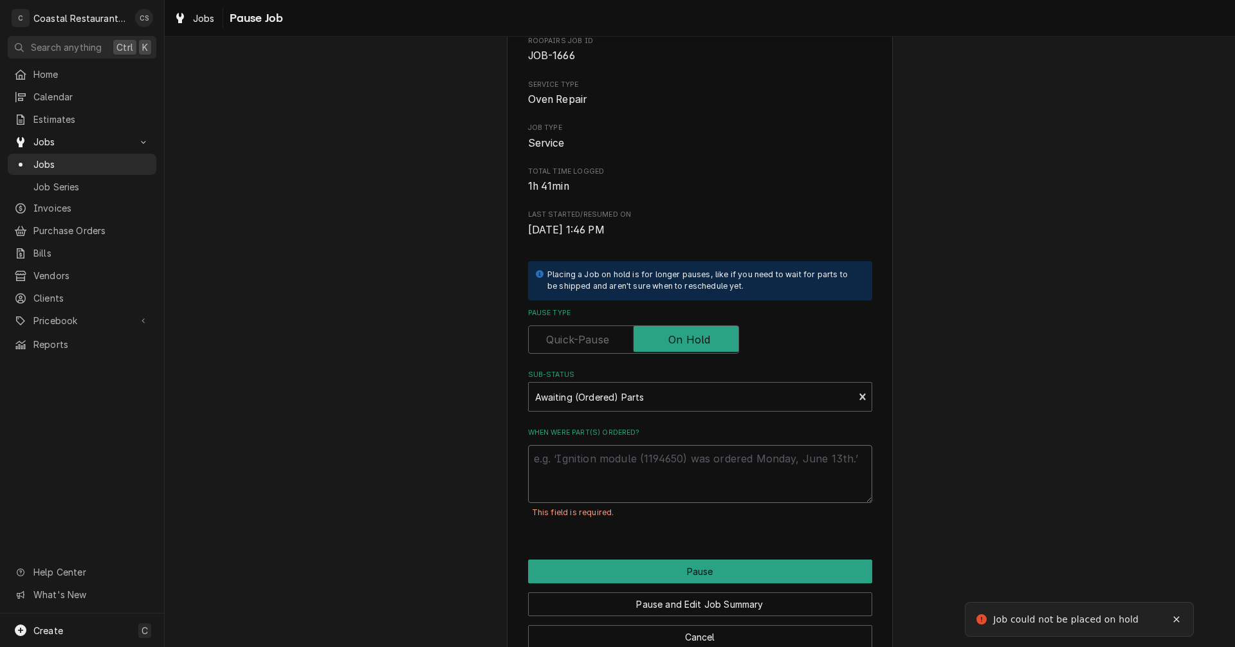
click at [680, 464] on textarea "When were part(s) ordered?" at bounding box center [700, 474] width 344 height 58
type textarea "x"
type textarea "P"
type textarea "x"
type textarea "Pa"
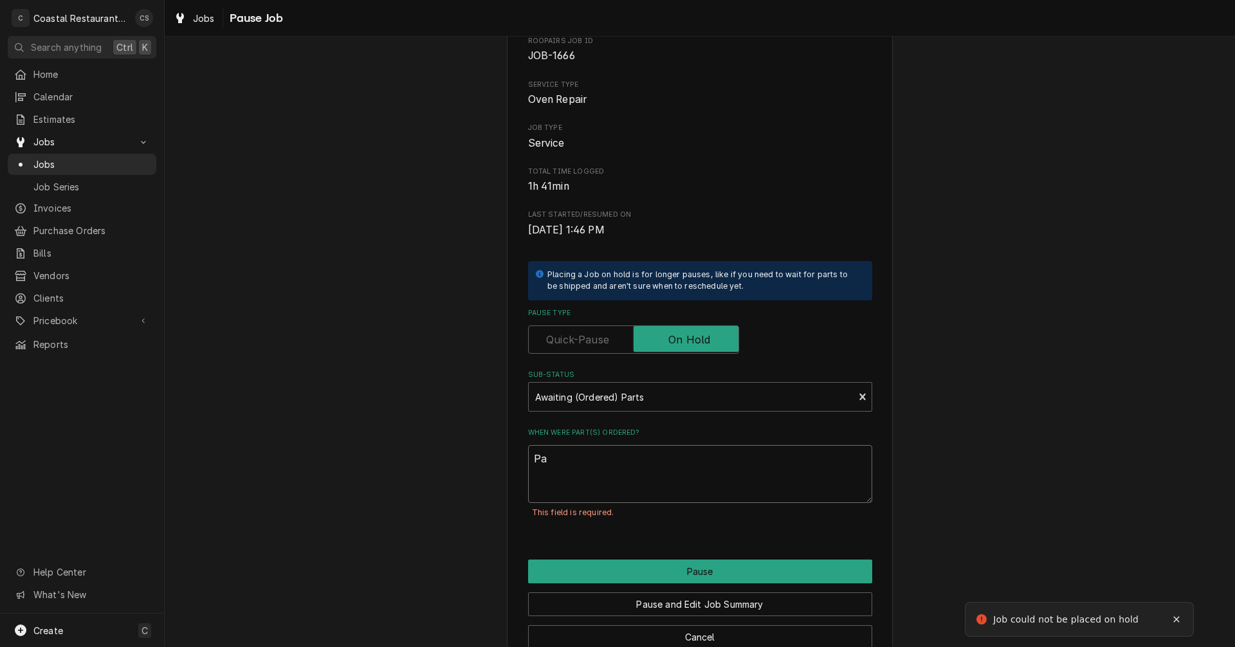
type textarea "x"
type textarea "Par"
type textarea "x"
type textarea "Part"
type textarea "x"
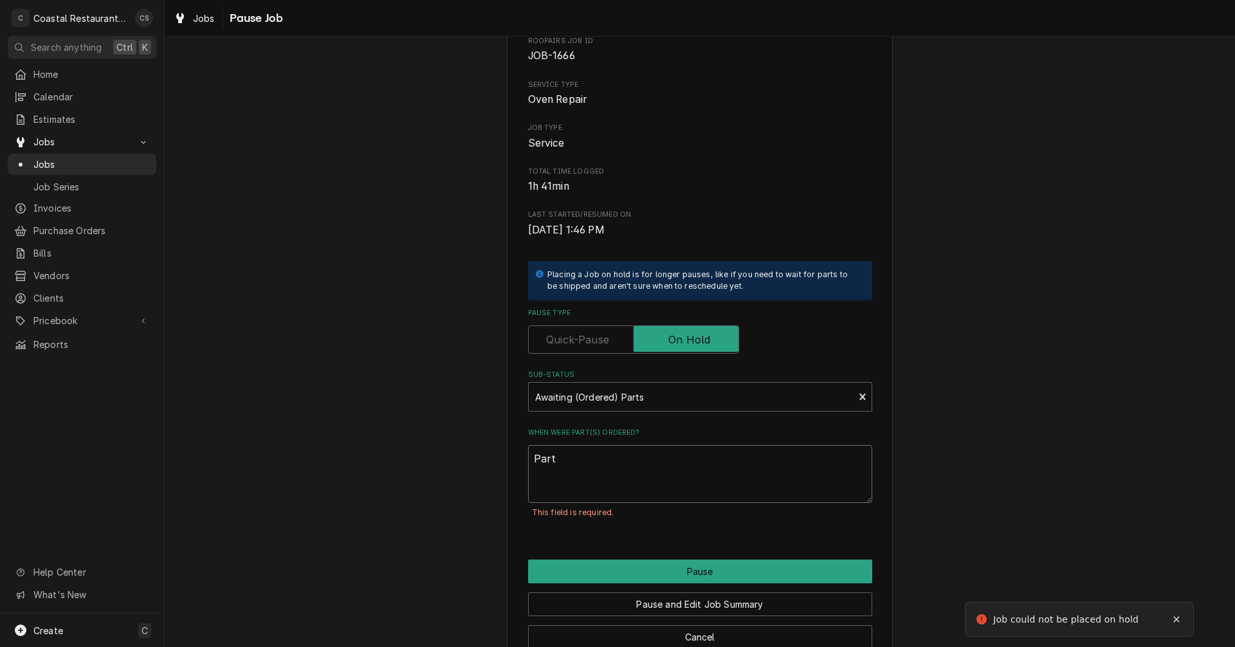
type textarea "Parts"
type textarea "x"
type textarea "Parts"
type textarea "x"
type textarea "Parts o"
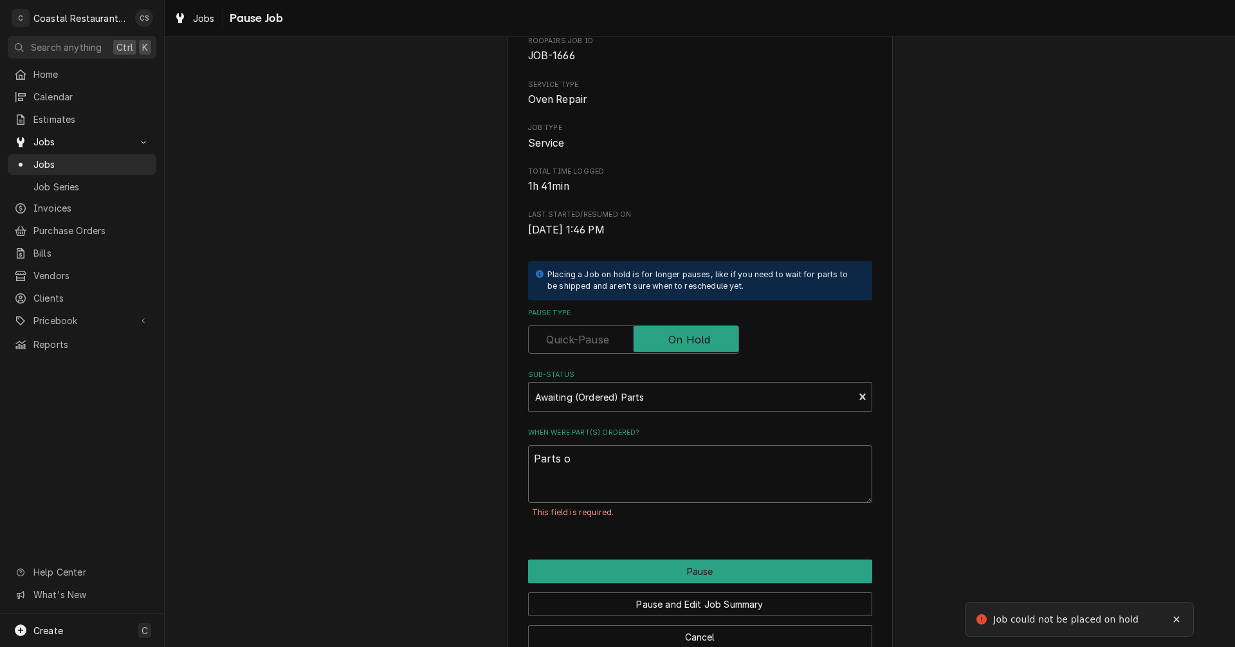
type textarea "x"
type textarea "Parts on"
type textarea "x"
type textarea "Parts on"
type textarea "x"
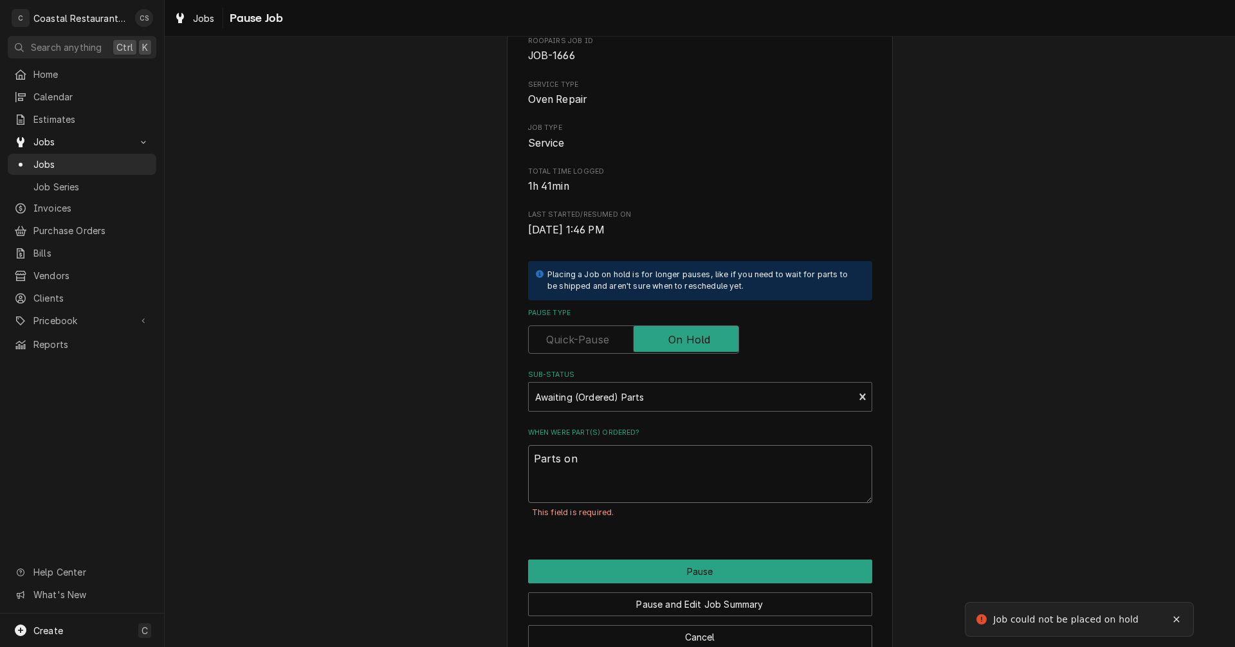
type textarea "Parts on o"
type textarea "x"
type textarea "Parts on or"
type textarea "x"
type textarea "Parts on ord"
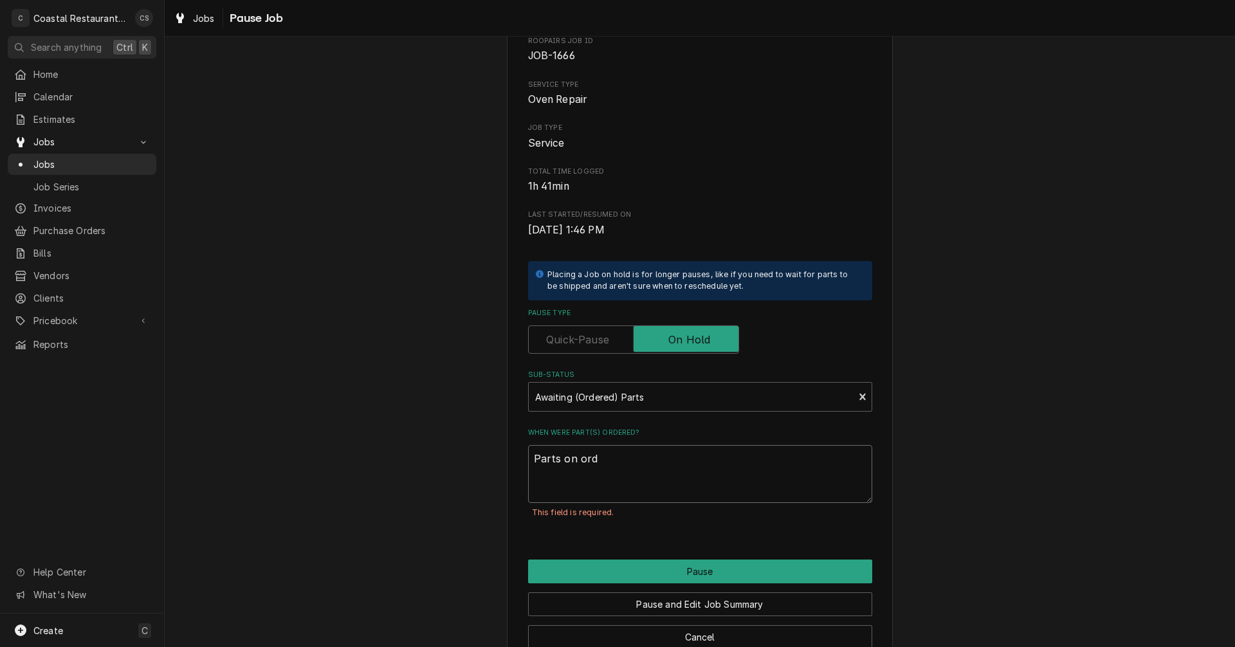
type textarea "x"
type textarea "Parts on orde"
type textarea "x"
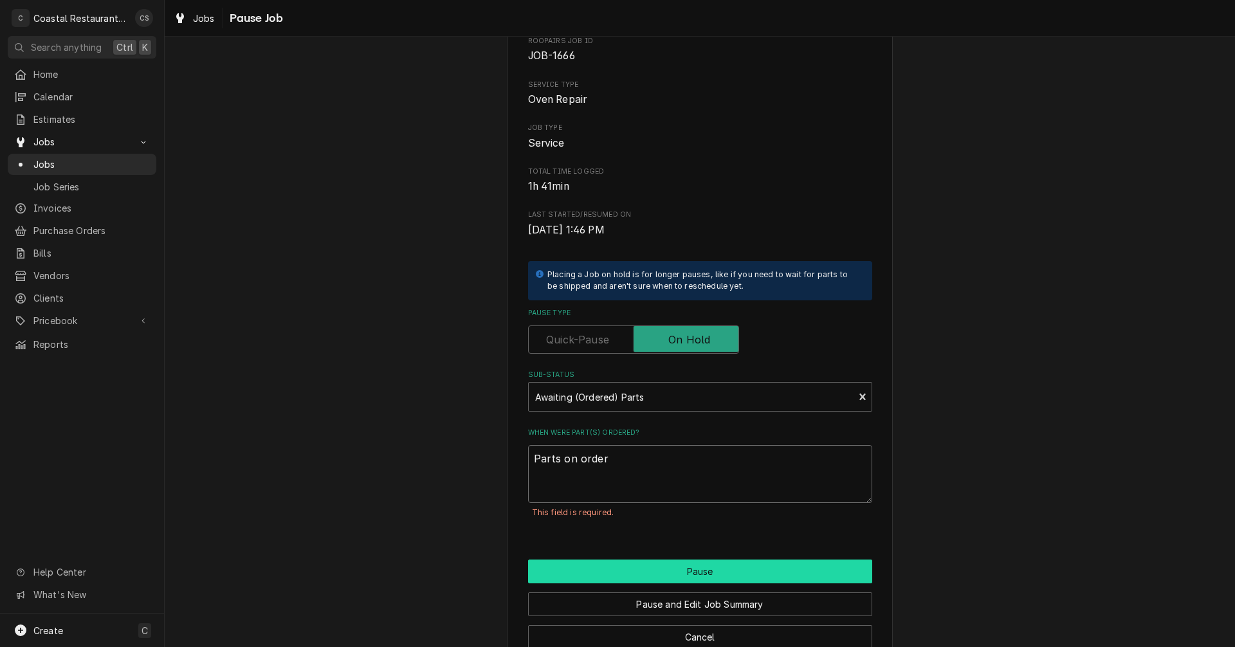
type textarea "Parts on order"
click at [693, 568] on button "Pause" at bounding box center [700, 571] width 344 height 24
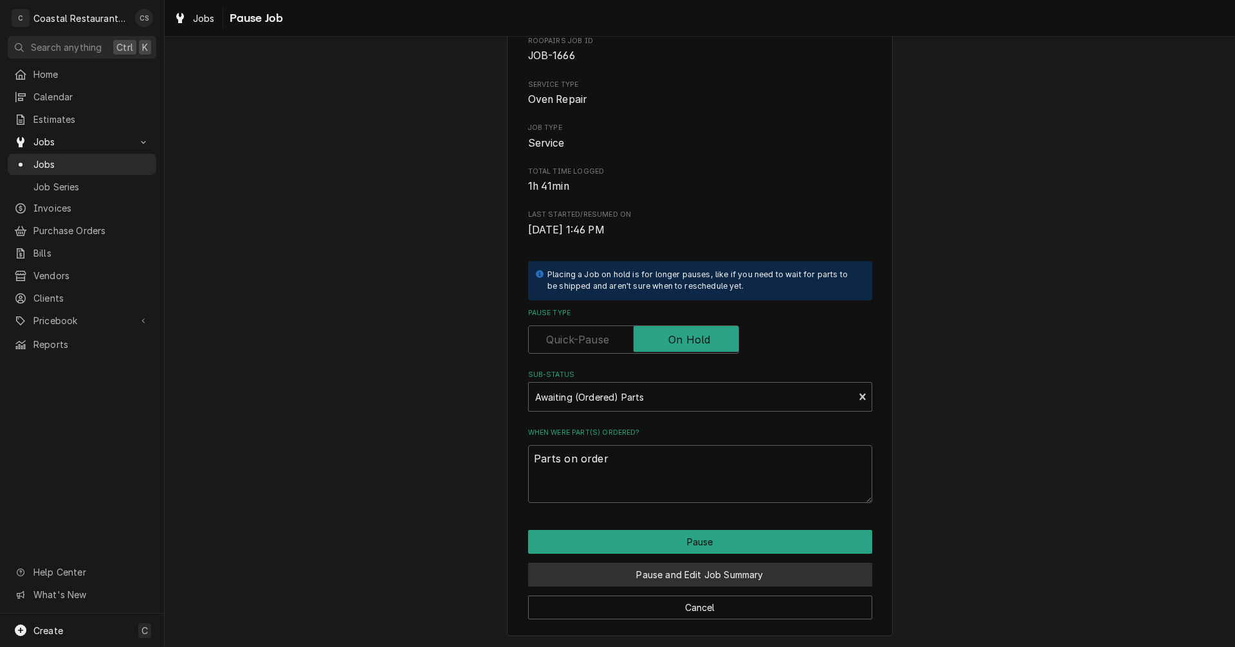
type textarea "x"
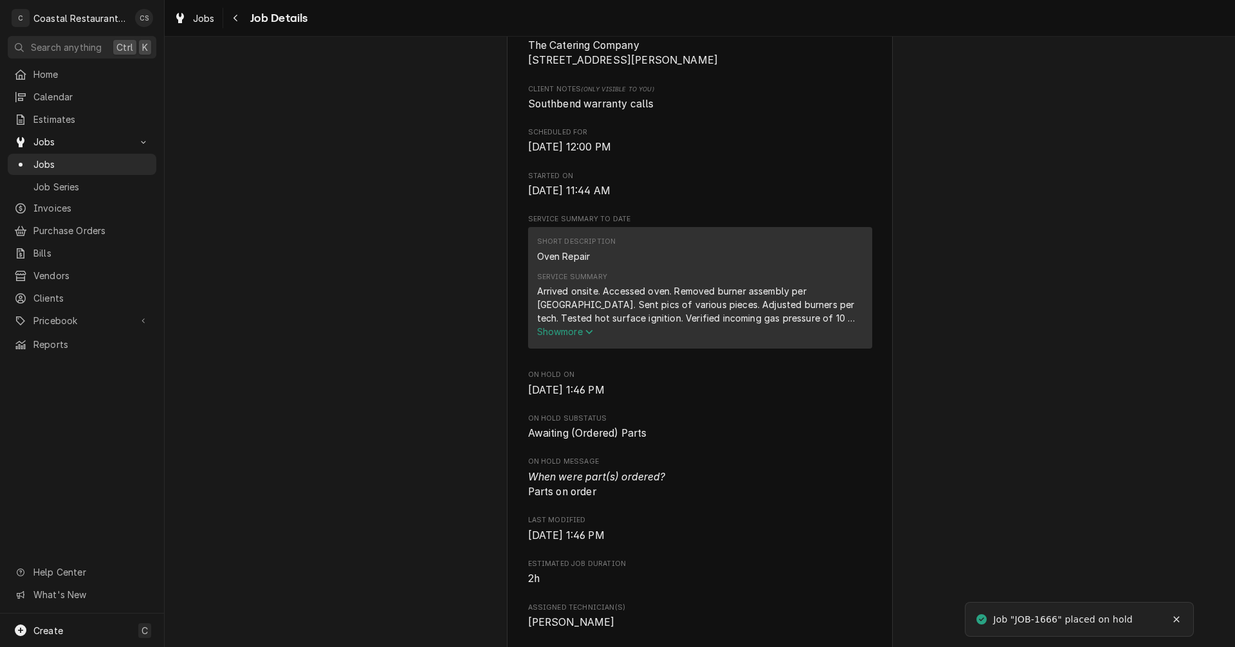
scroll to position [643, 0]
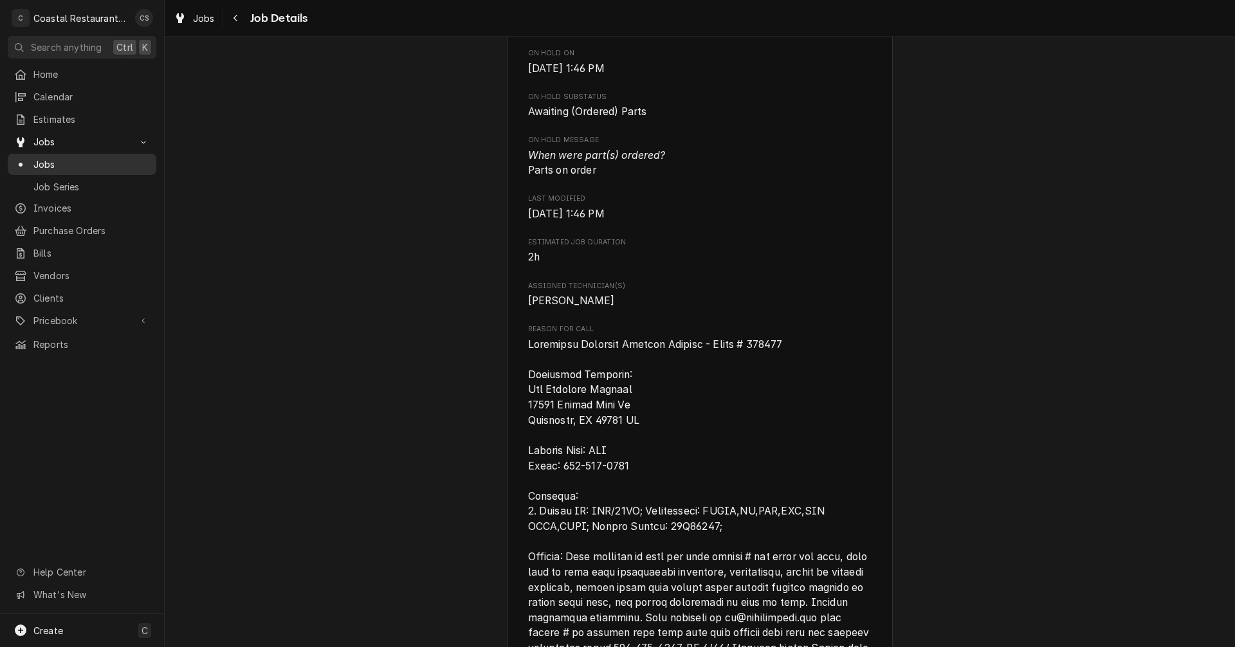
click at [59, 158] on span "Jobs" at bounding box center [91, 165] width 116 height 14
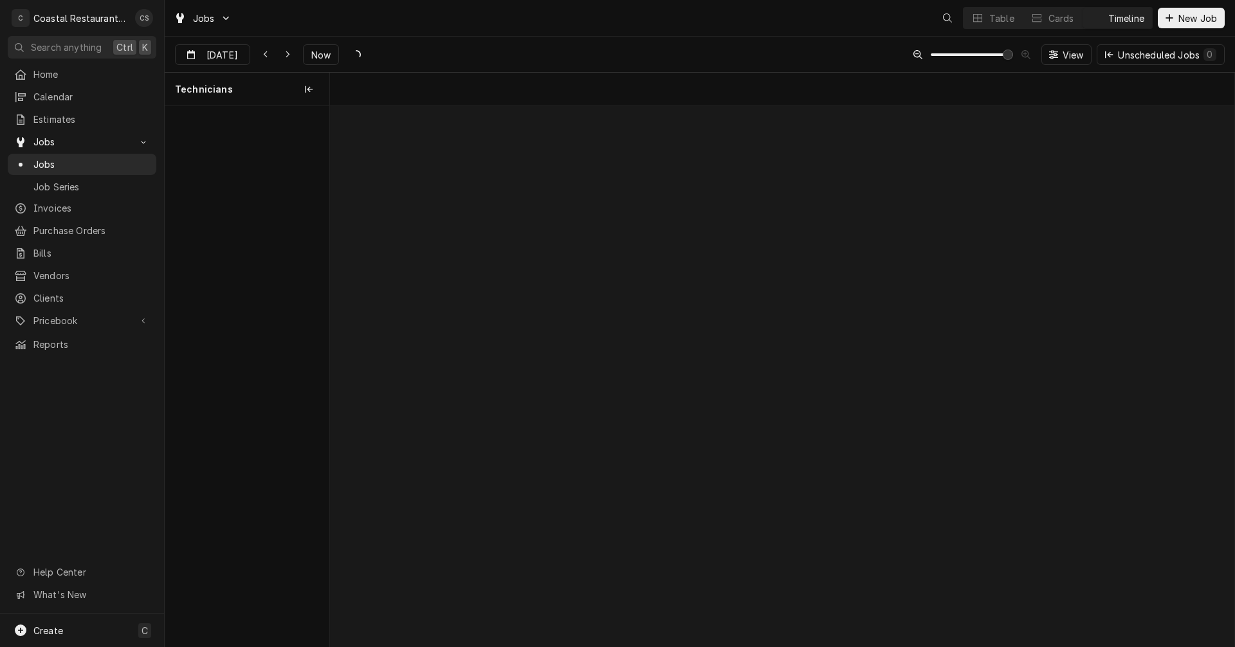
scroll to position [0, 17909]
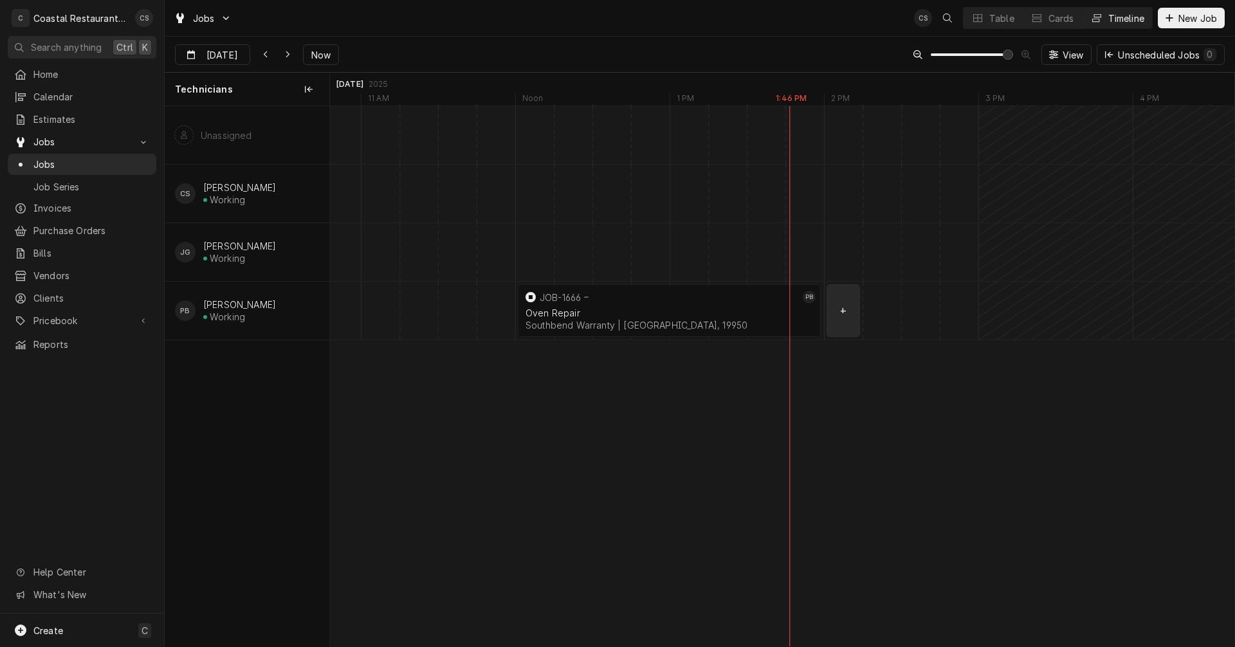
click at [847, 314] on div "normal" at bounding box center [978, 311] width 37114 height 58
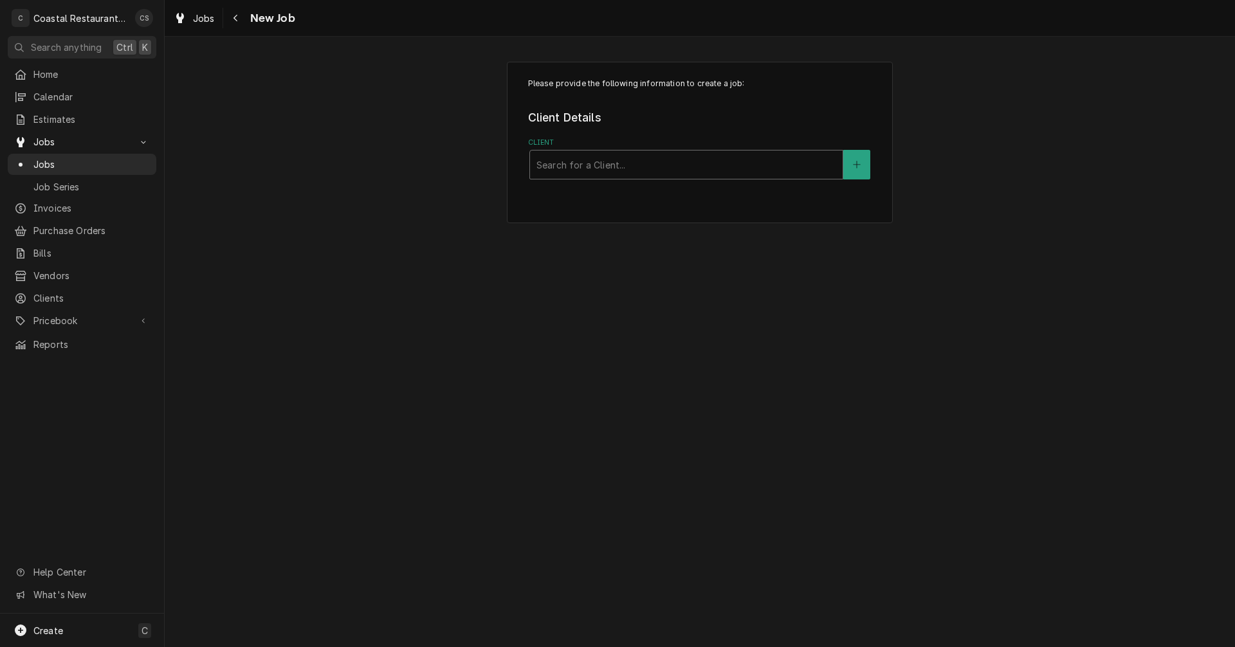
click at [668, 164] on div "Client" at bounding box center [686, 164] width 300 height 23
type input "The Station"
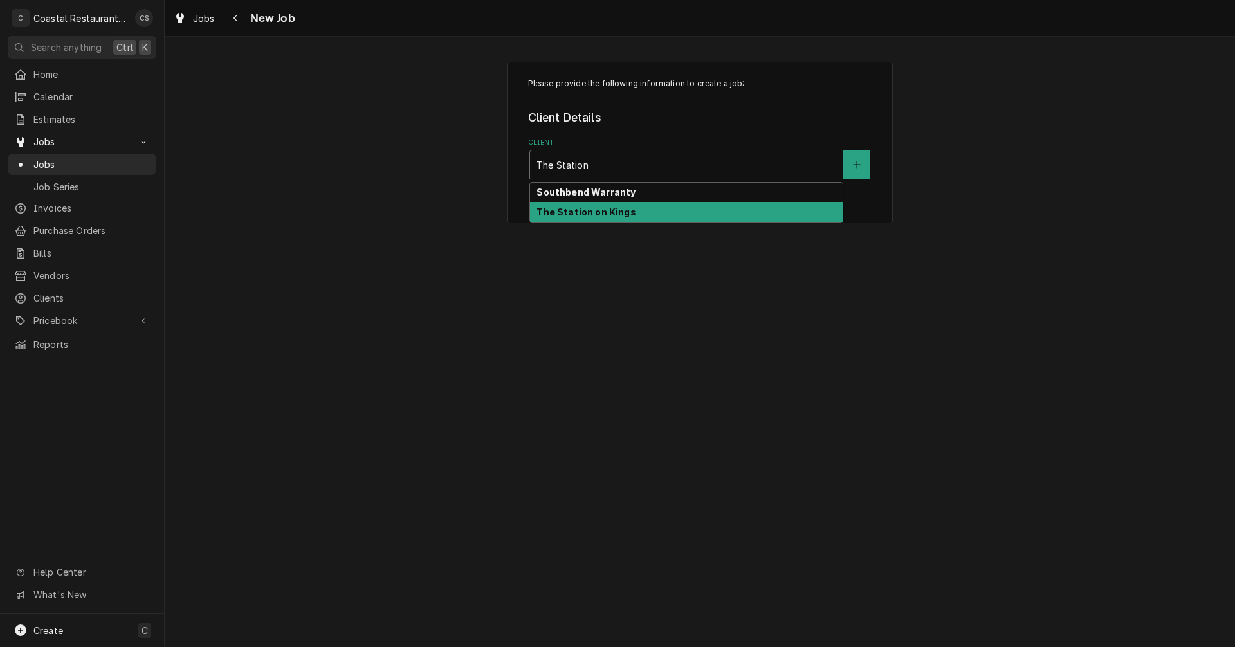
click at [631, 212] on div "The Station on Kings" at bounding box center [686, 212] width 313 height 20
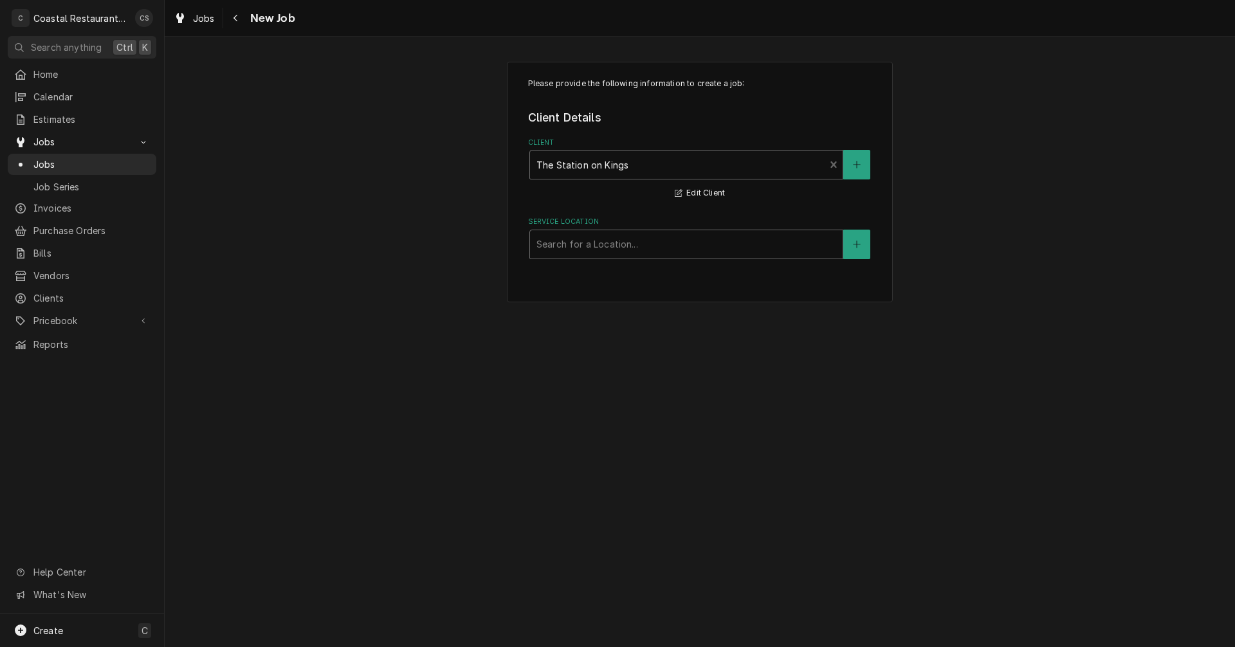
click at [646, 249] on div "Service Location" at bounding box center [686, 244] width 300 height 23
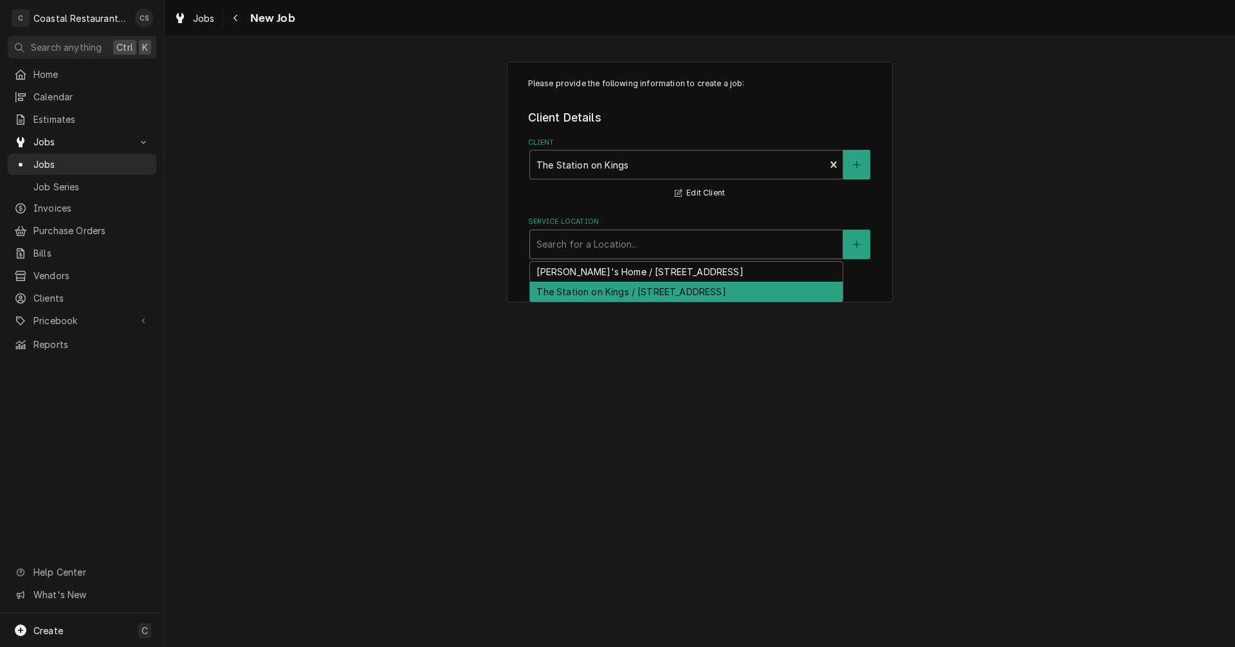
click at [639, 291] on div "The Station on Kings / [STREET_ADDRESS]" at bounding box center [686, 292] width 313 height 20
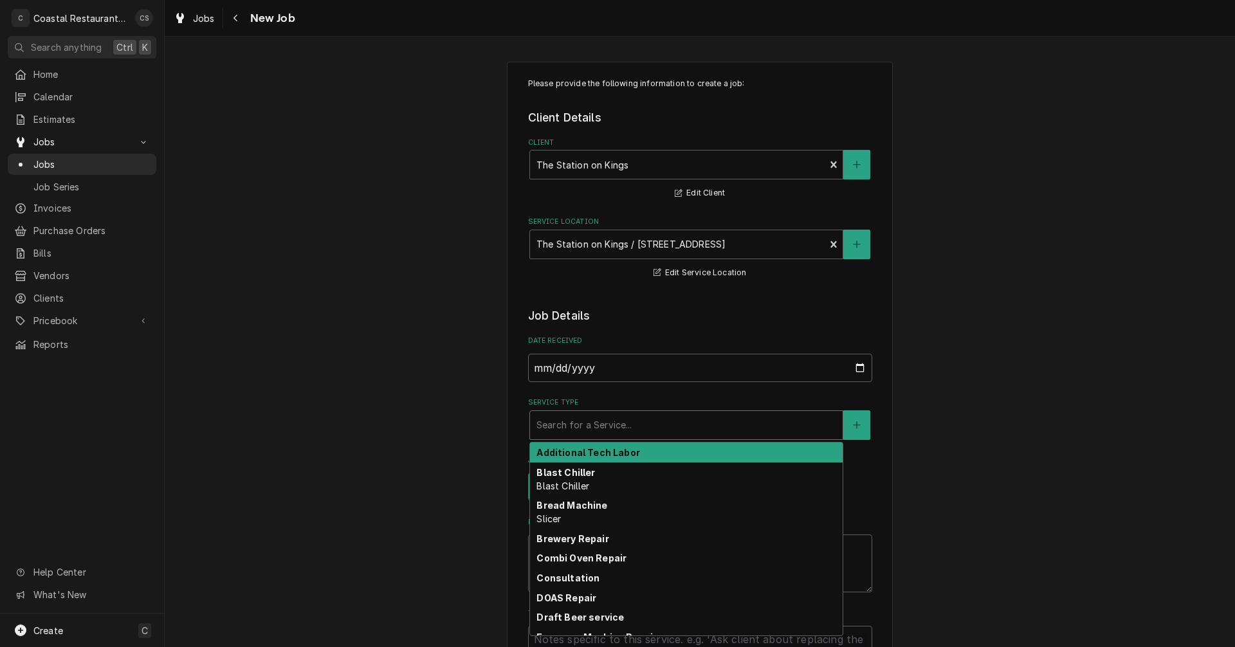
click at [620, 429] on div "Service Type" at bounding box center [686, 424] width 300 height 23
type textarea "x"
type input "I"
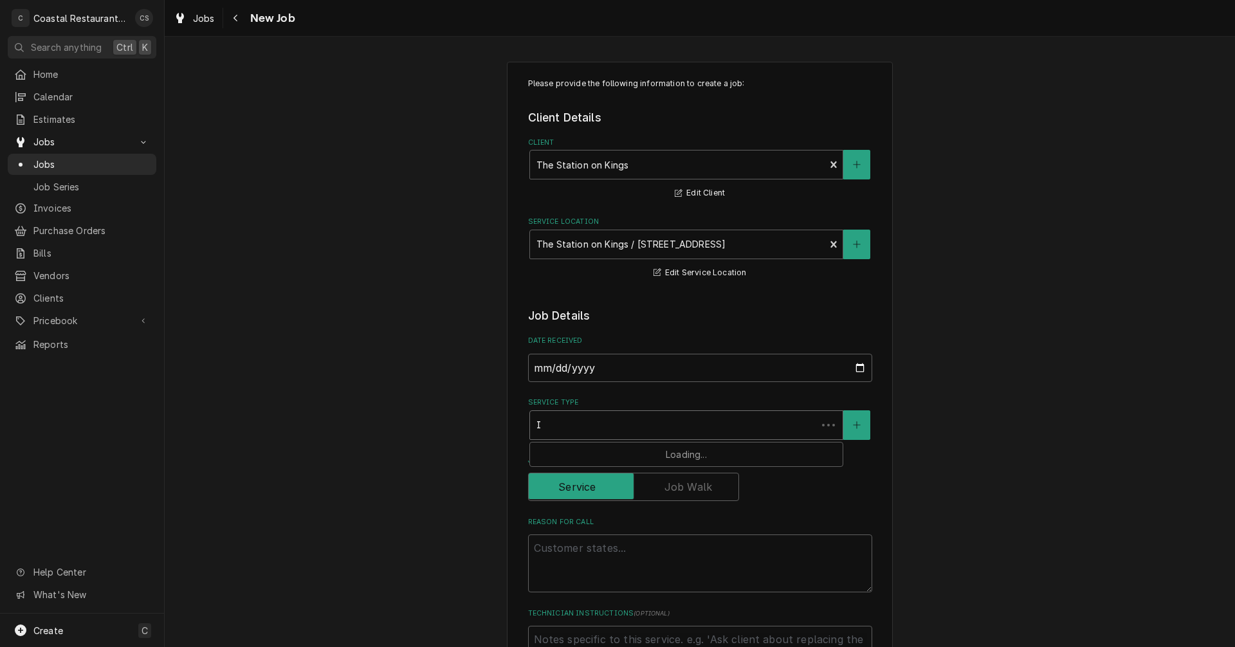
type textarea "x"
type input "Ic"
type textarea "x"
type input "Ice"
type textarea "x"
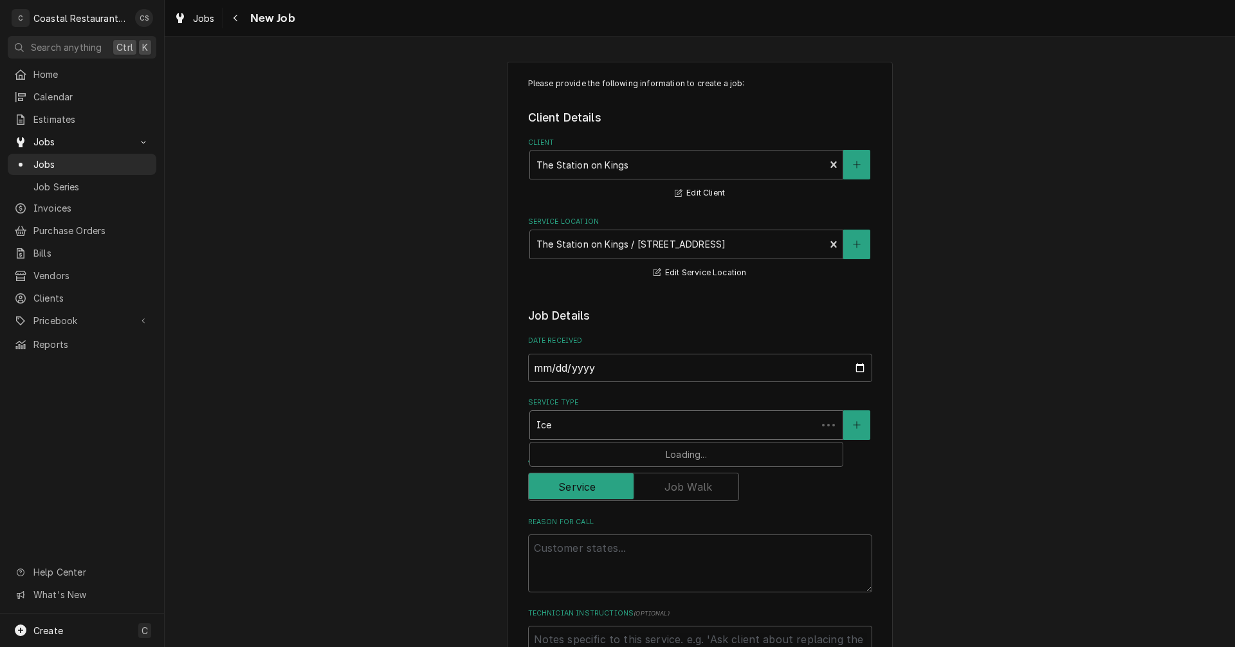
type input "Ice"
type textarea "x"
type input "Ice C"
type textarea "x"
type input "Ice C"
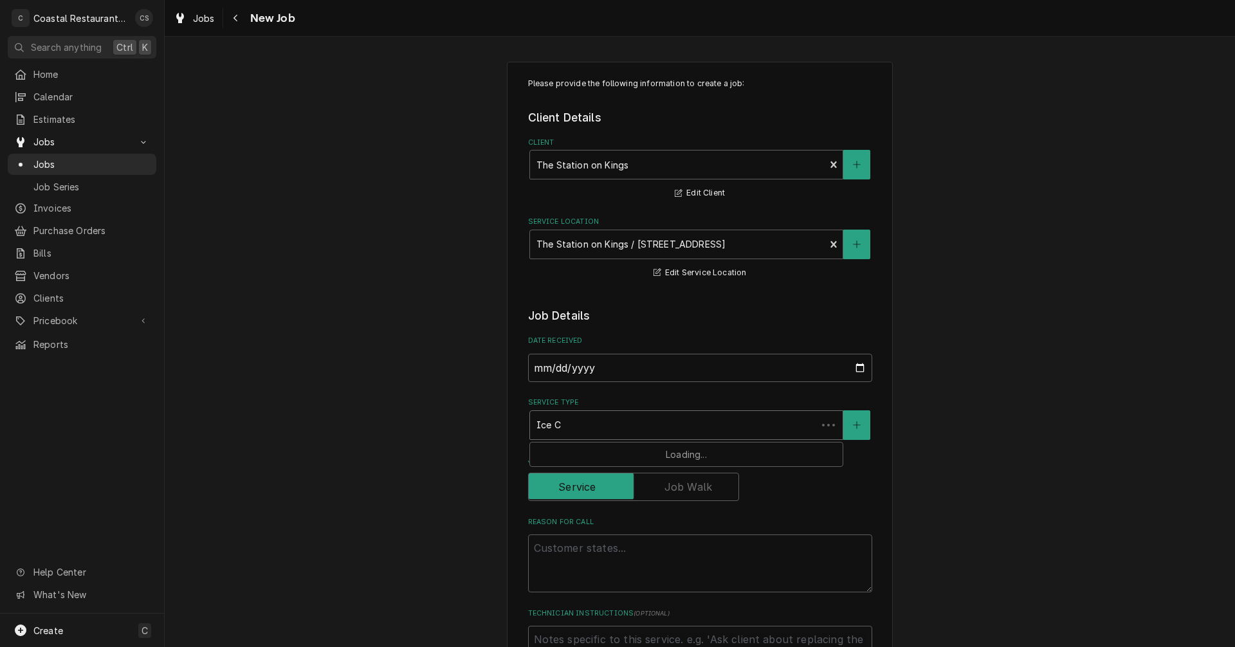
type textarea "x"
type input "Ice Cr"
type textarea "x"
type input "Ice Cre"
type textarea "x"
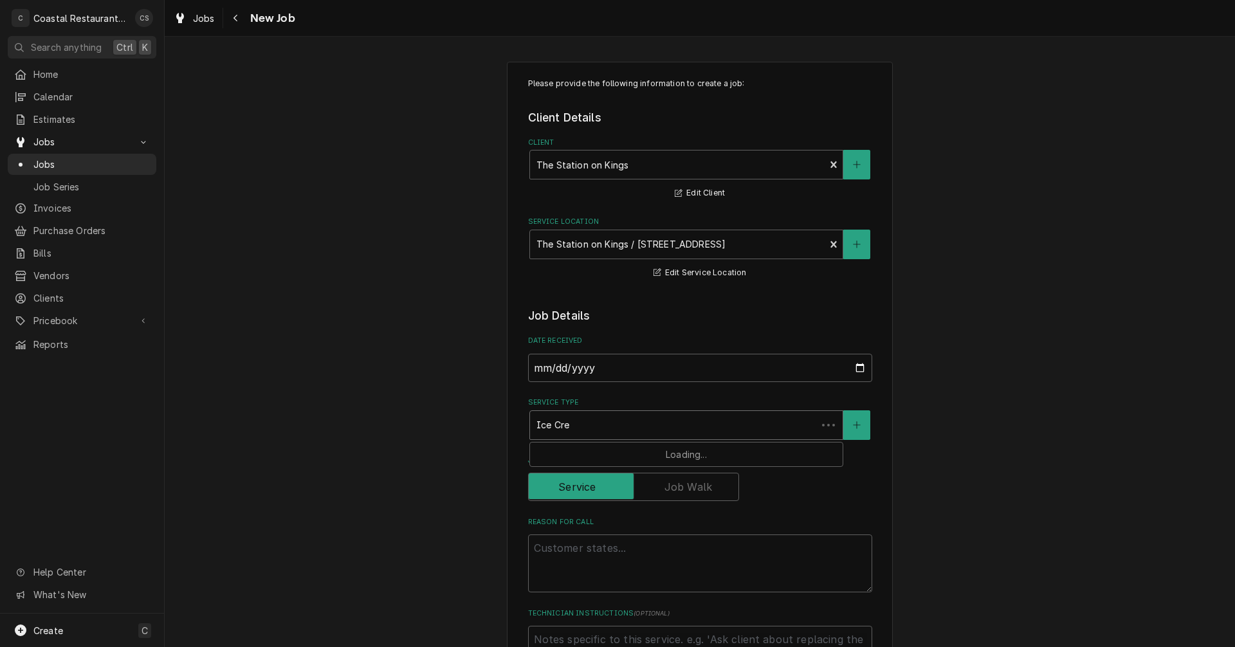
type input "Ice Crea"
type textarea "x"
type input "Ice Cream"
type textarea "x"
type input "Ice Cream"
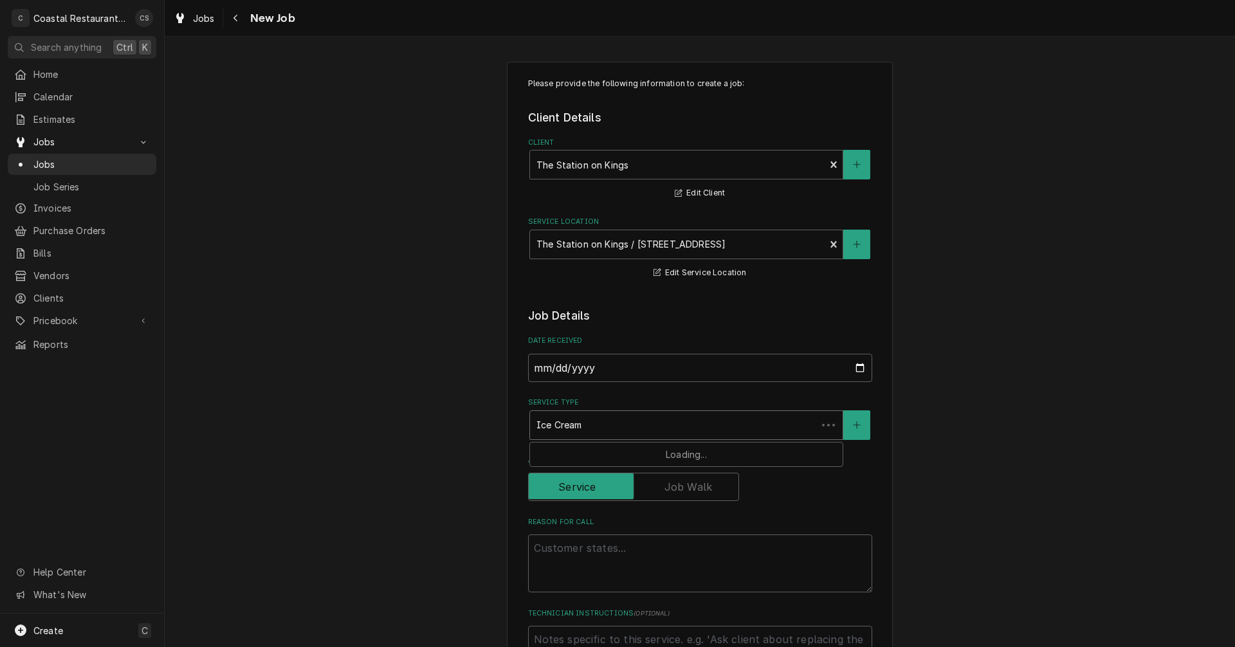
type textarea "x"
type input "Ice Cream F"
type textarea "x"
type input "Ice Cream Fr"
type textarea "x"
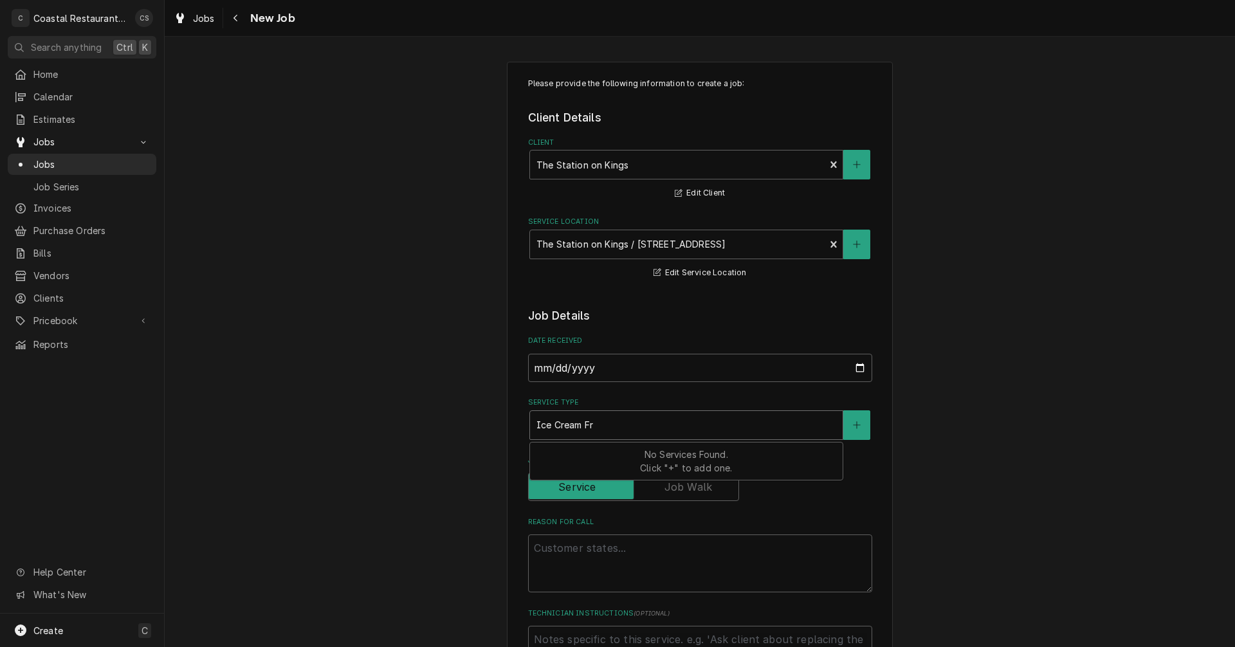
type input "Ice Cream Fre"
type textarea "x"
type input "Ice Cream Free"
type textarea "x"
type input "Ice Cream Freez"
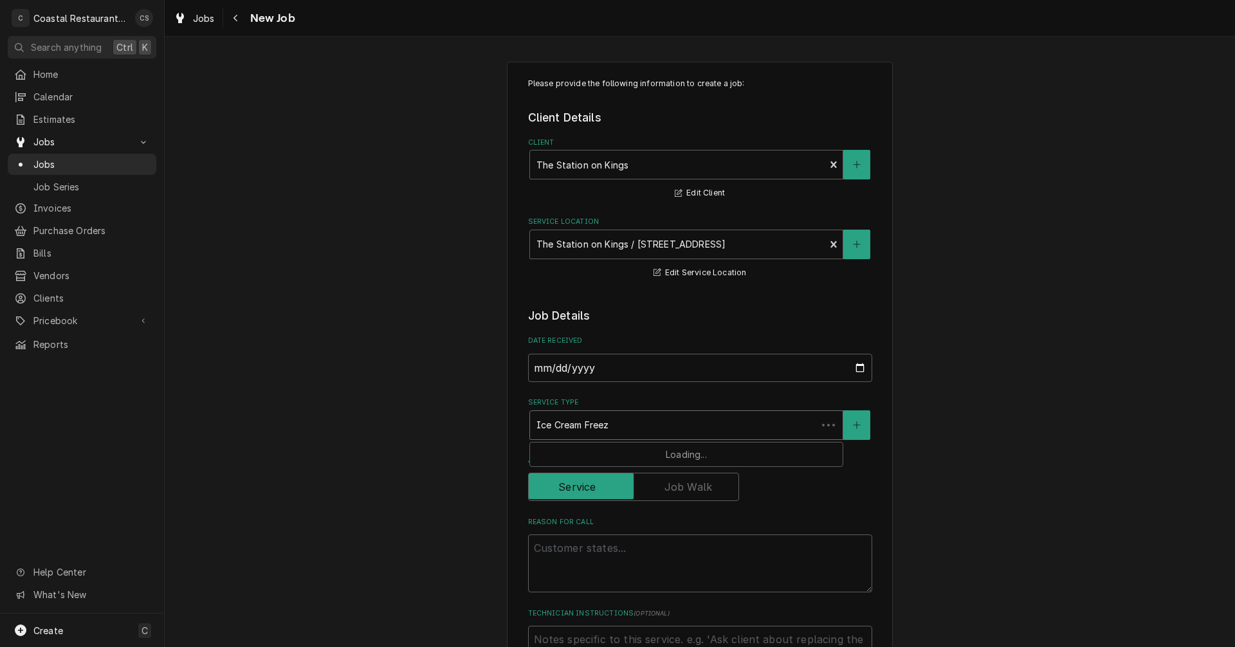
type textarea "x"
type input "Ice Cream Freezre"
type textarea "x"
type input "Ice Cream Freezr"
type textarea "x"
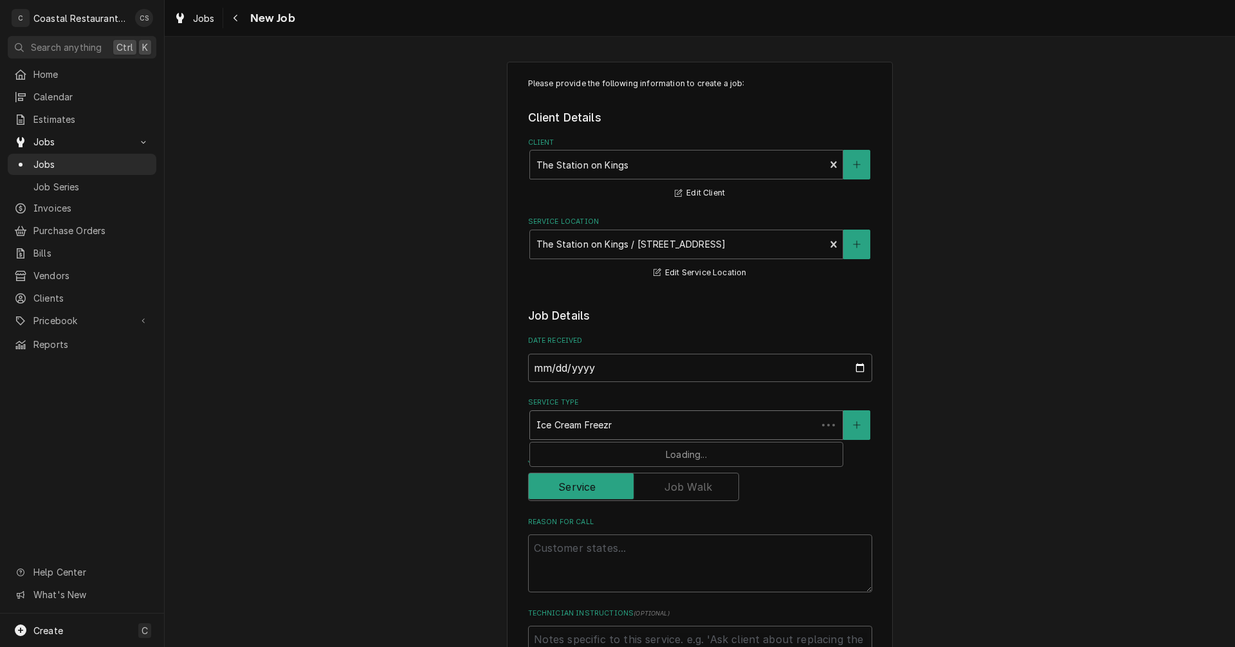
type input "Ice Cream Freez"
type textarea "x"
type input "Ice Cream Free"
type textarea "x"
type input "Ice Cream Fre"
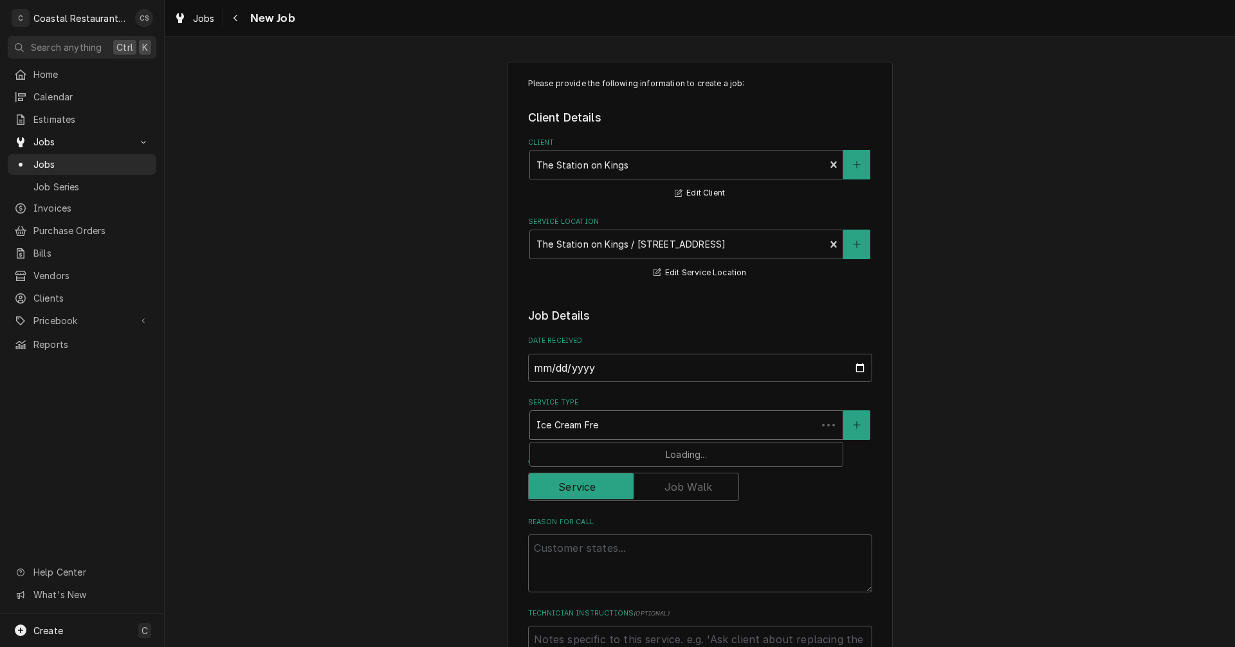
type textarea "x"
type input "Ice Cream Fr"
type textarea "x"
type input "Ice Cream F"
type textarea "x"
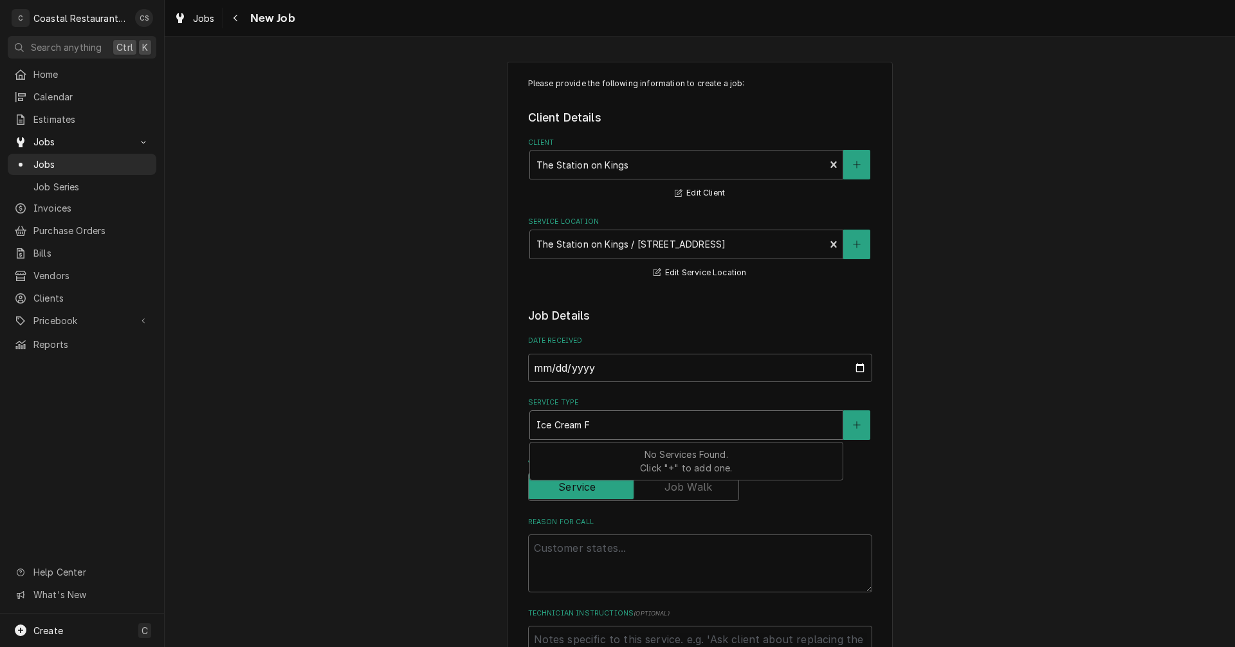
type input "Ice Cream"
type textarea "x"
type input "Ice Cream"
type textarea "x"
type input "Ice Crea"
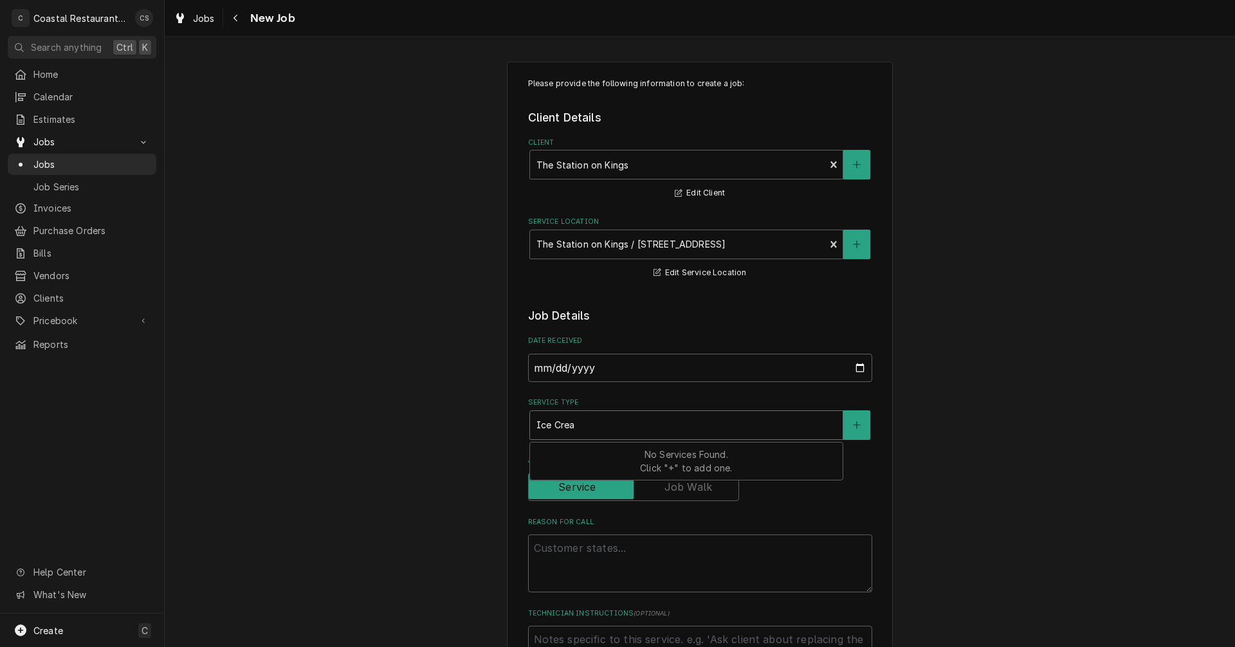
type textarea "x"
type input "Ice Cre"
type textarea "x"
type input "Ice Cr"
type textarea "x"
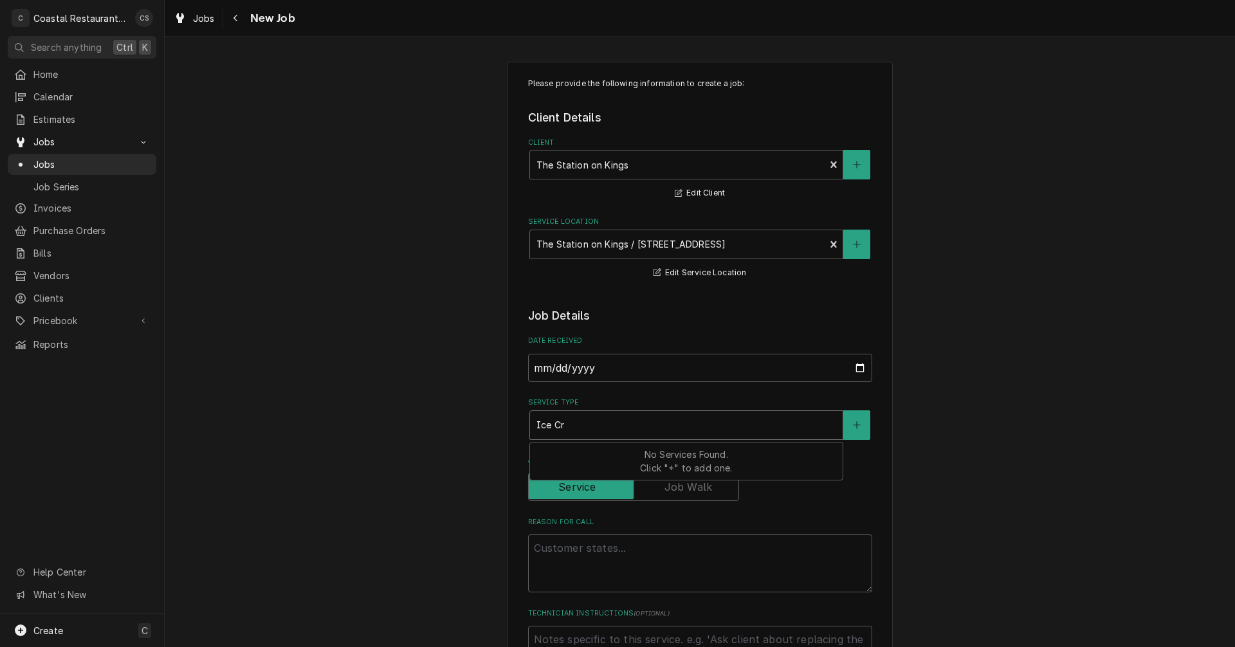
type input "Ice C"
type textarea "x"
type input "Ice"
type textarea "x"
type input "Ice"
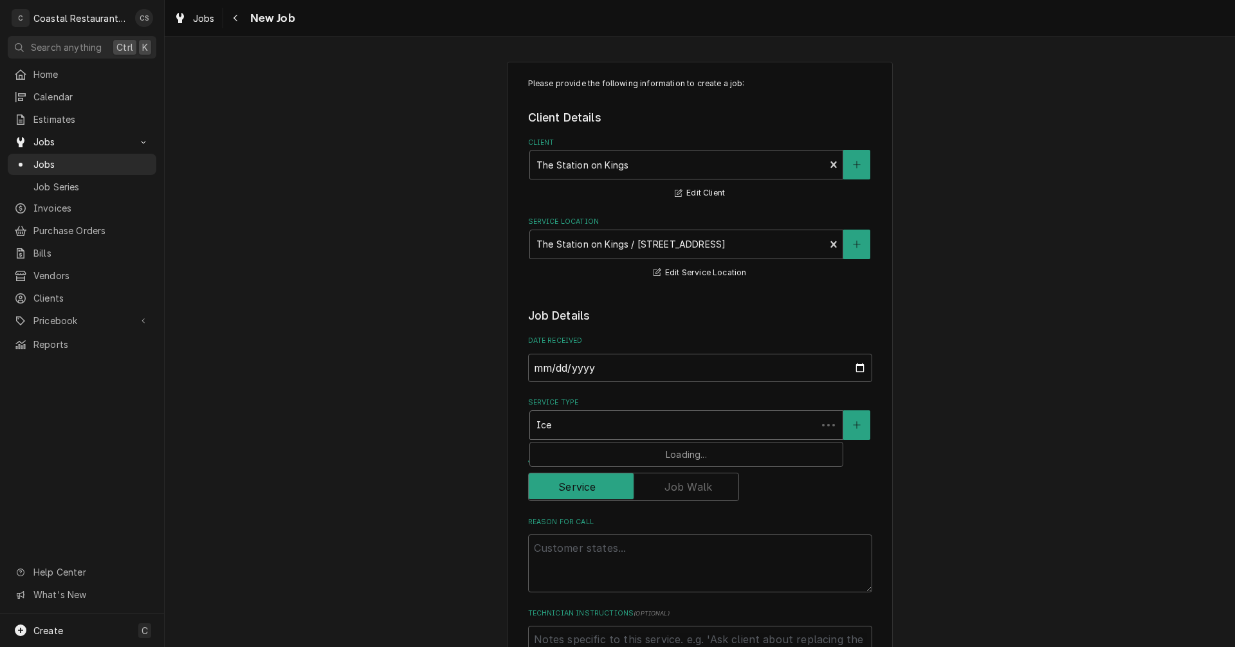
type textarea "x"
type input "Ic"
type textarea "x"
type input "I"
type textarea "x"
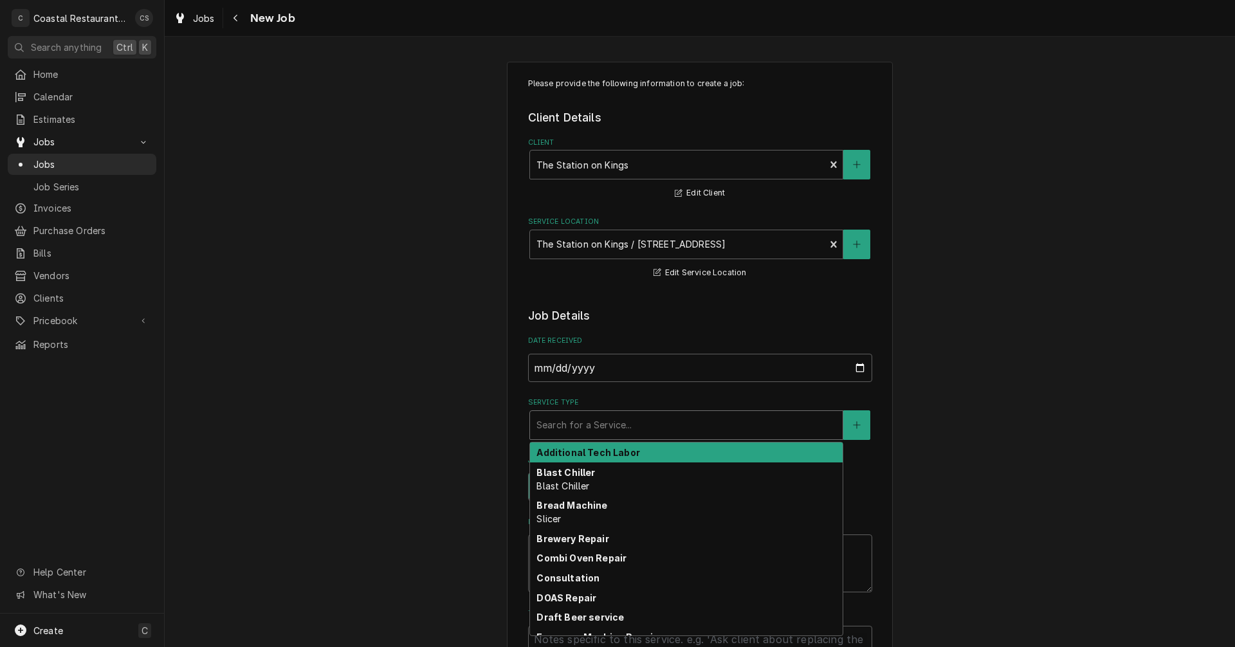
type textarea "x"
type input "R"
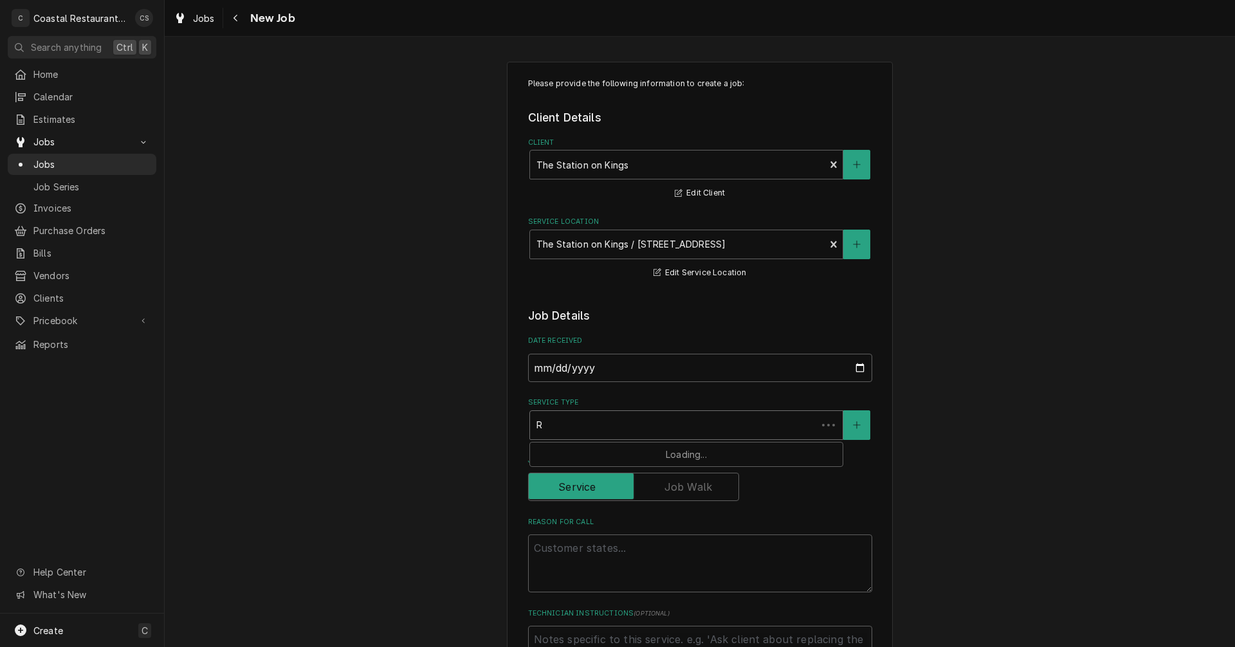
type textarea "x"
type input "Re"
type textarea "x"
type input "Ref"
click at [598, 451] on div "Refrigeration" at bounding box center [686, 452] width 313 height 20
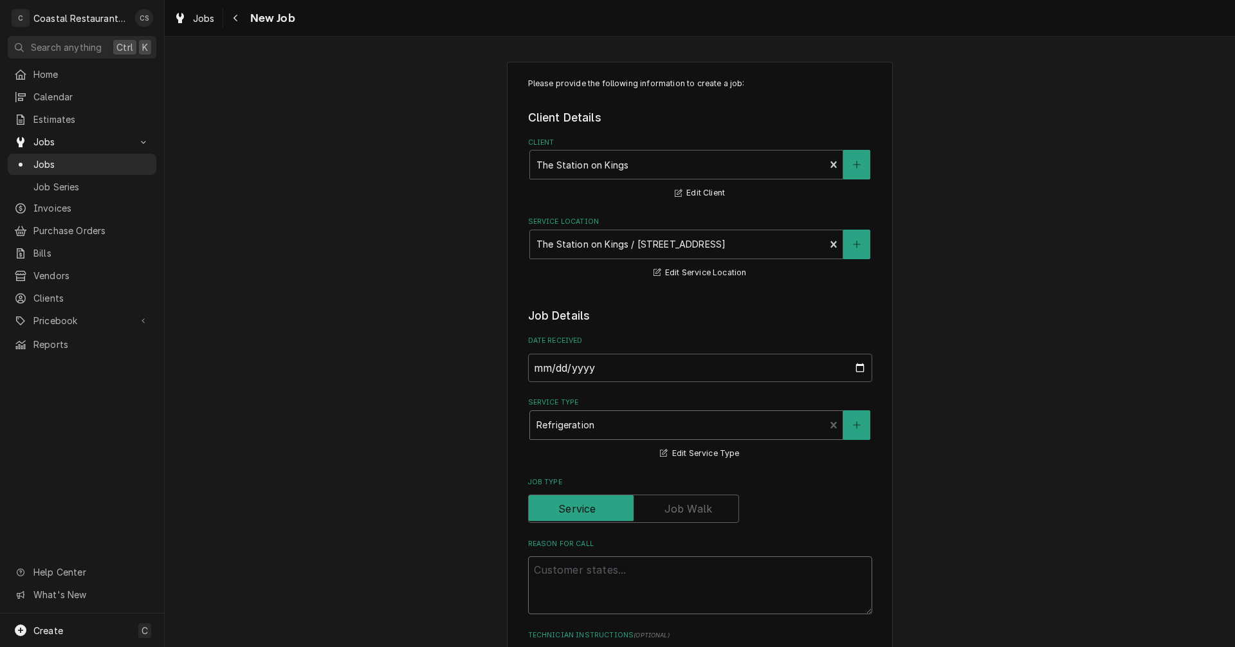
click at [559, 574] on textarea "Reason For Call" at bounding box center [700, 585] width 344 height 58
type textarea "x"
type textarea "P"
type textarea "x"
type textarea "Pe"
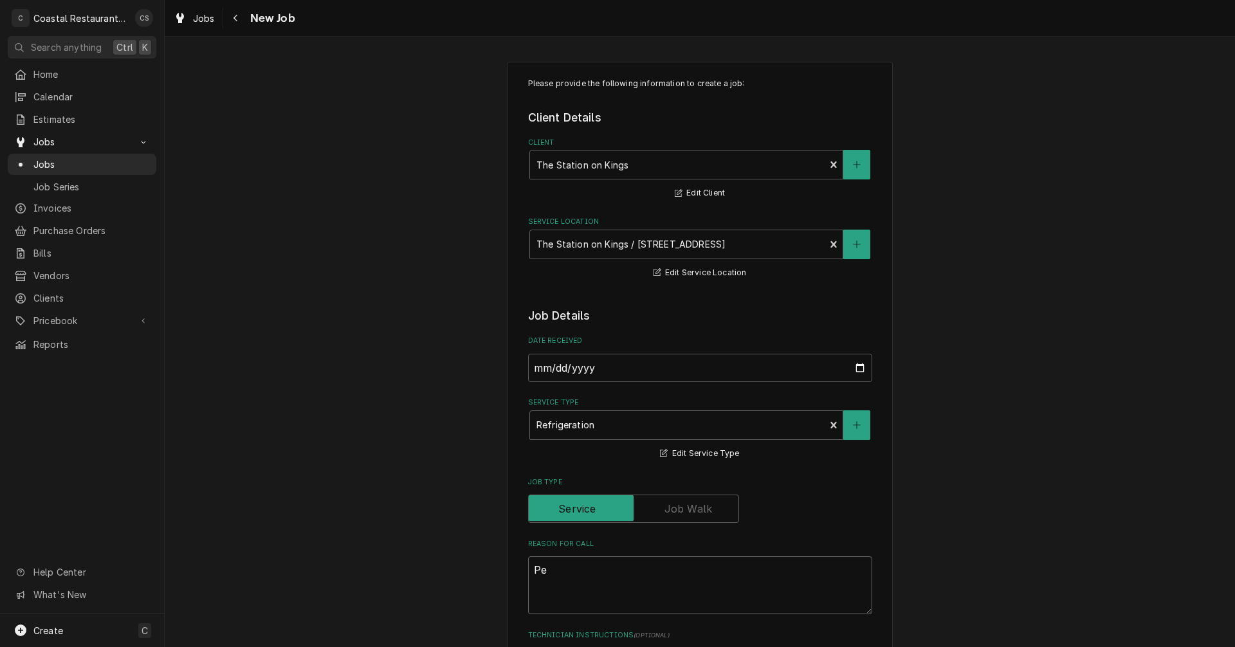
type textarea "x"
type textarea "Per"
type textarea "x"
type textarea "Per"
type textarea "x"
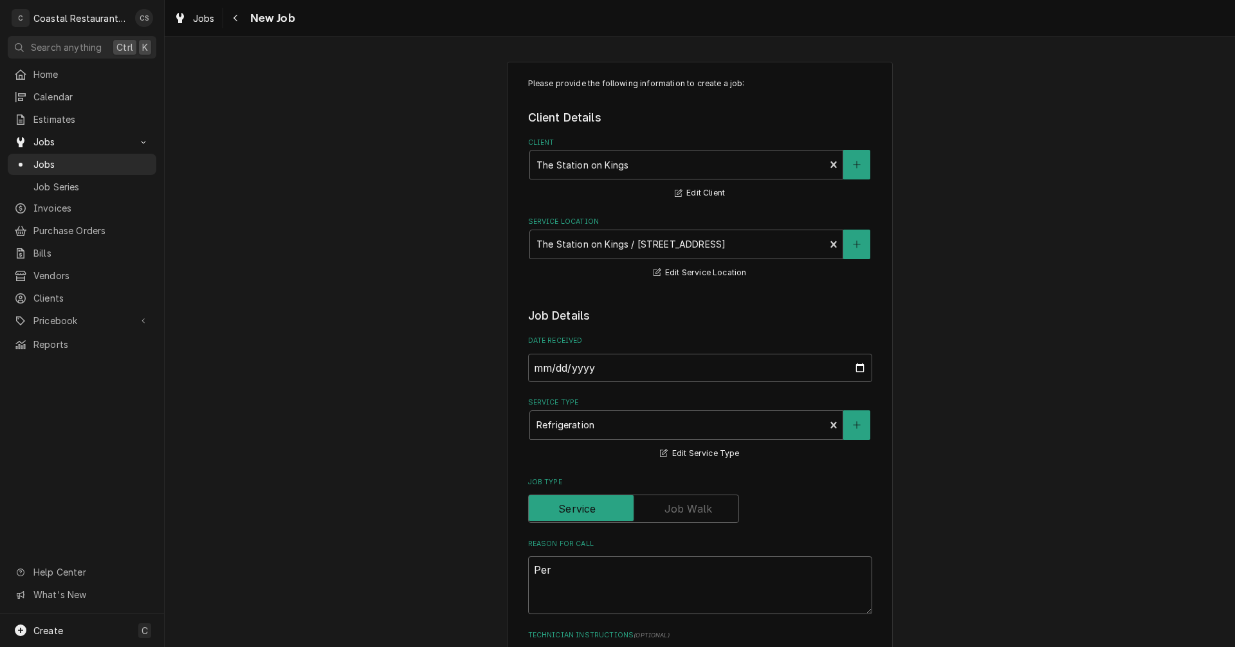
type textarea "Per L"
type textarea "x"
type textarea "Per Li"
type textarea "x"
type textarea "Per Lic"
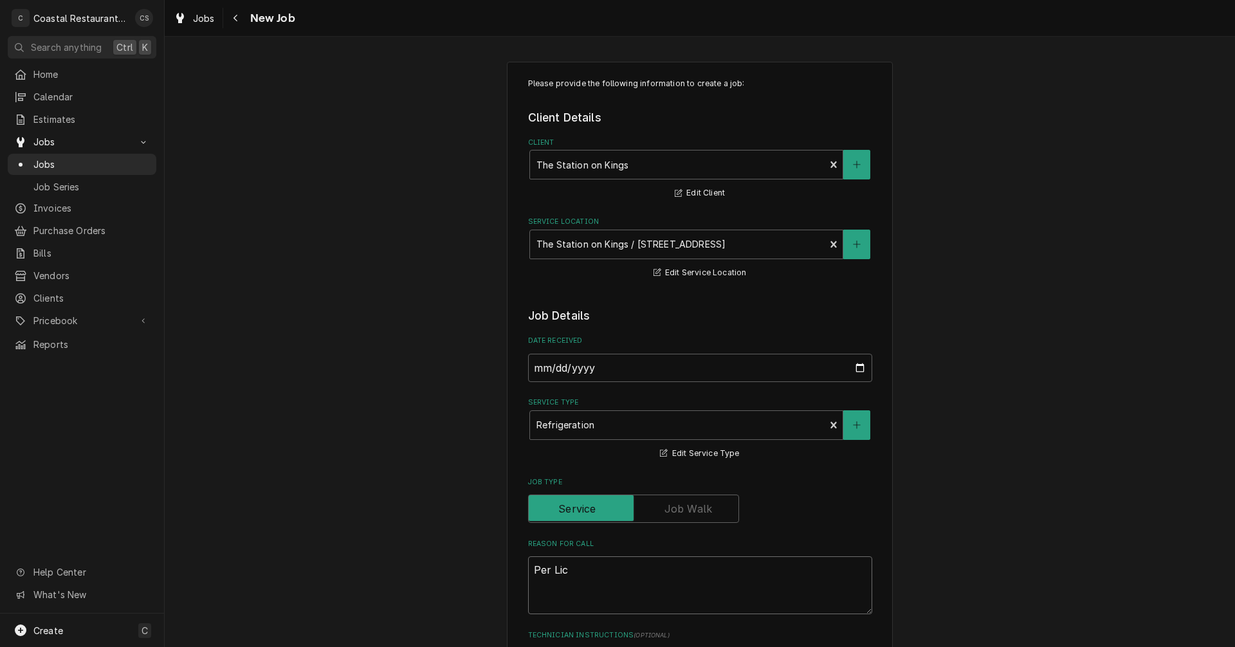
type textarea "x"
type textarea "Per Li"
type textarea "x"
type textarea "Per Lis"
type textarea "x"
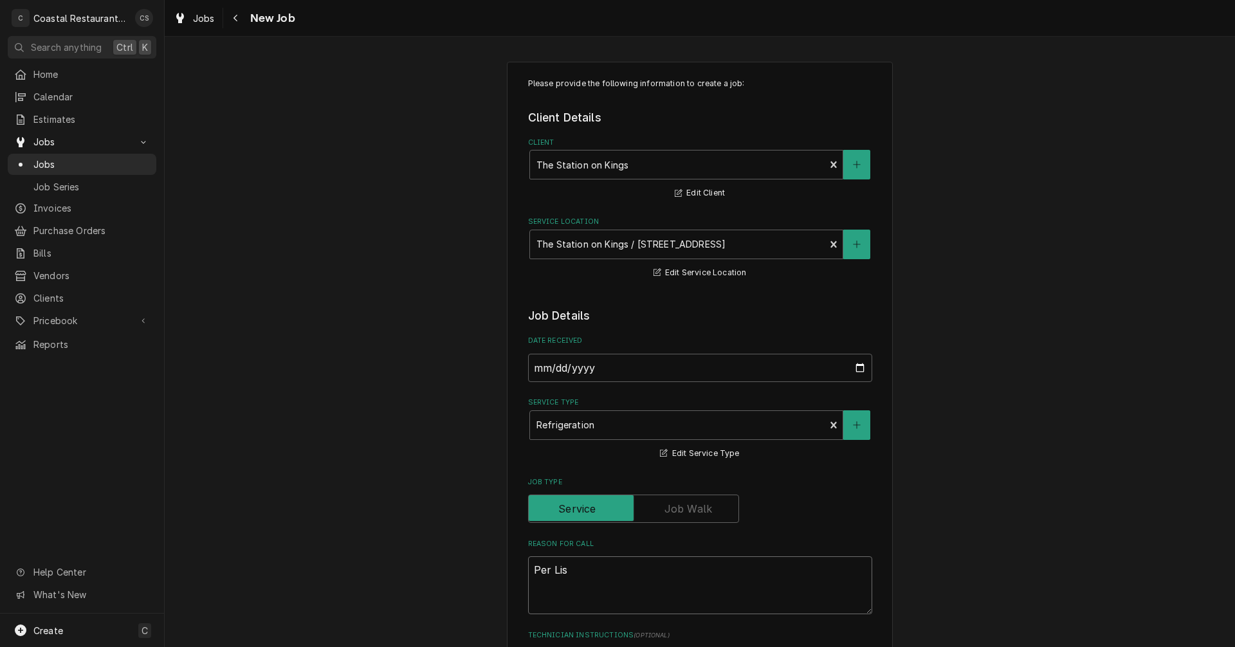
type textarea "Per Lisa"
type textarea "x"
type textarea "Per Lisa,"
type textarea "x"
type textarea "Per Lisa,"
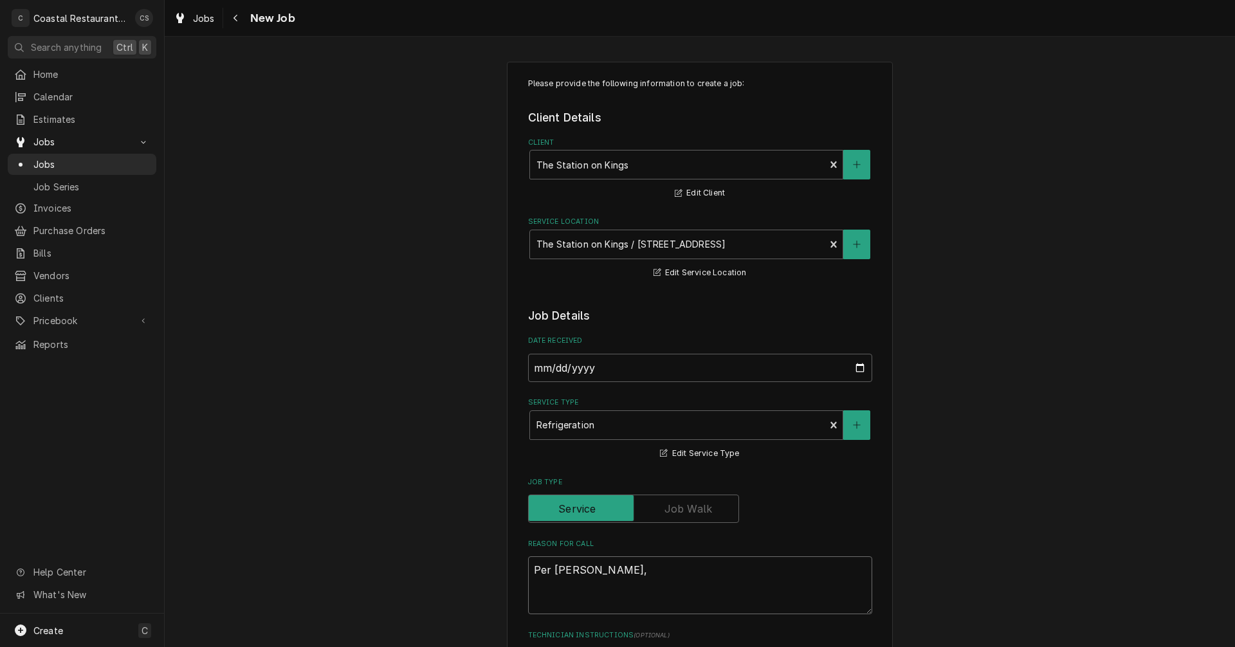
type textarea "x"
type textarea "Per Lisa, I"
type textarea "x"
type textarea "Per Lisa, Ic"
type textarea "x"
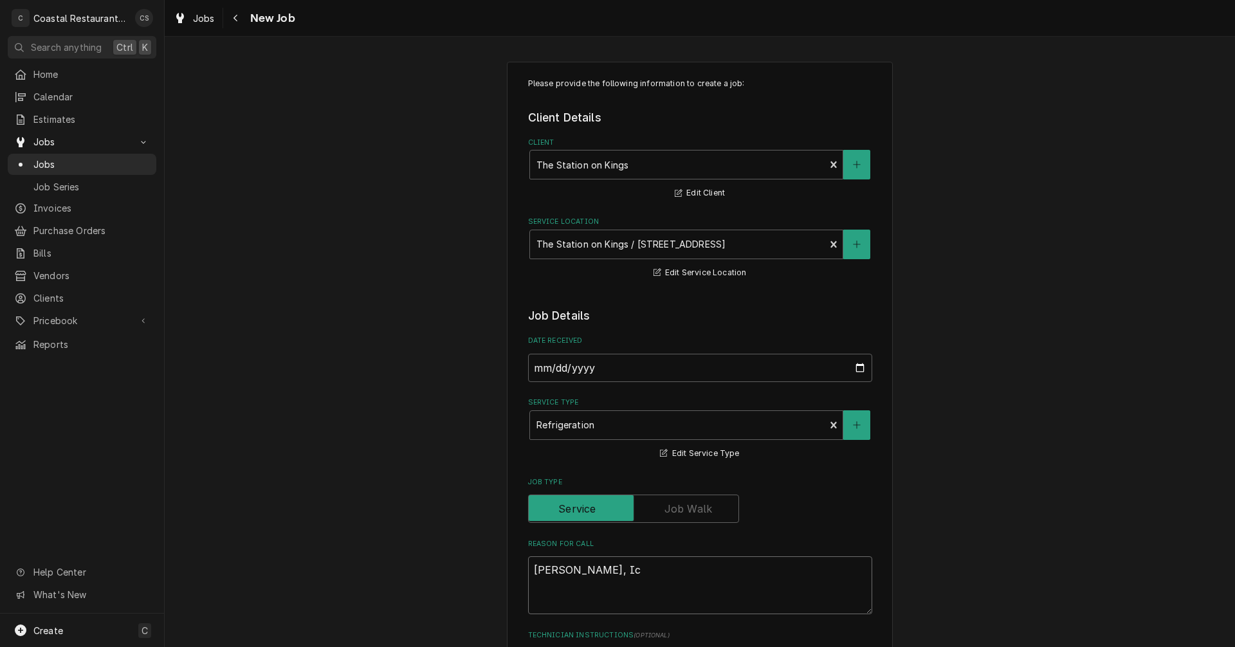
type textarea "Per Lisa, Ice"
type textarea "x"
type textarea "Per Lisa, Ice"
type textarea "x"
type textarea "Per Lisa, Ice c"
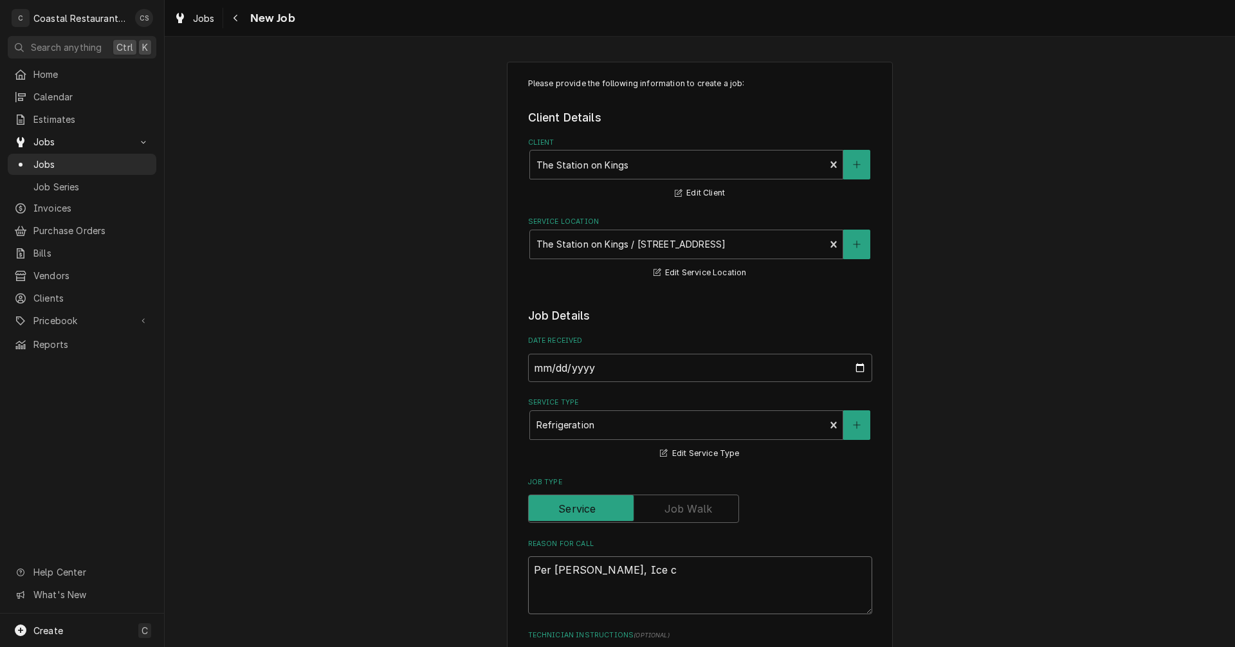
type textarea "x"
type textarea "Per Lisa, Ice cr"
type textarea "x"
type textarea "Per Lisa, Ice cre"
type textarea "x"
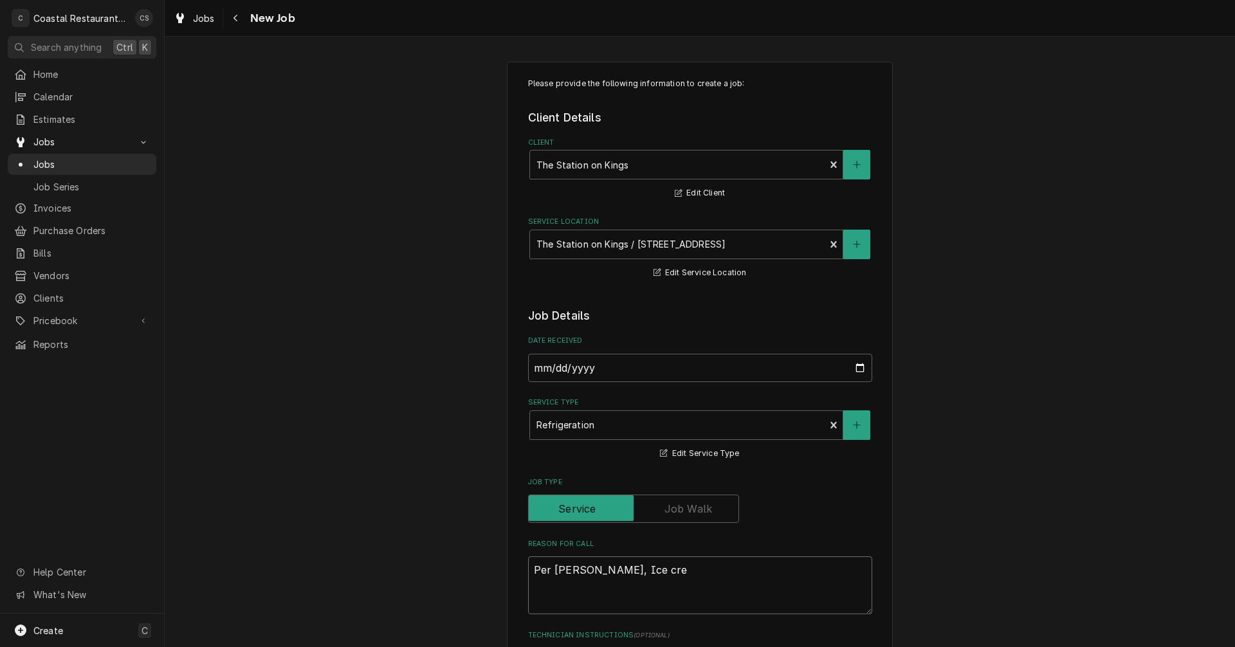
type textarea "Per Lisa, Ice crea"
type textarea "x"
type textarea "Per Lisa, Ice crea"
type textarea "x"
type textarea "Per Lisa, Ice crea"
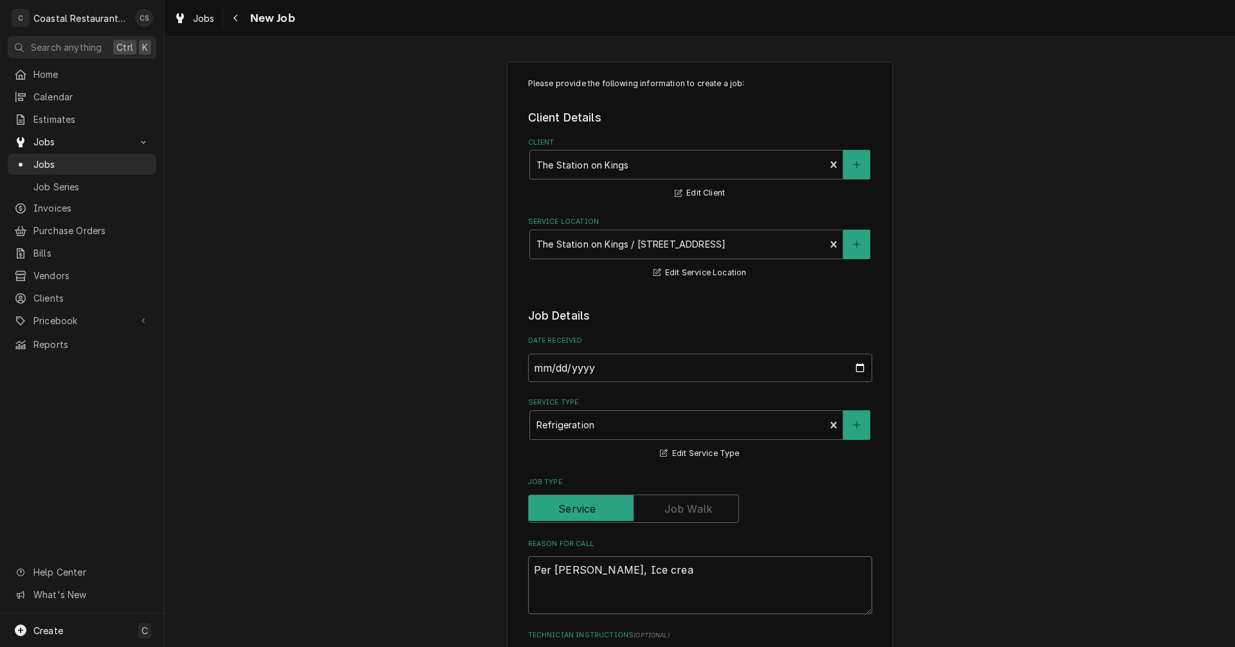
type textarea "x"
type textarea "Per Lisa, Ice cream"
type textarea "x"
type textarea "Per Lisa, Ice cream"
type textarea "x"
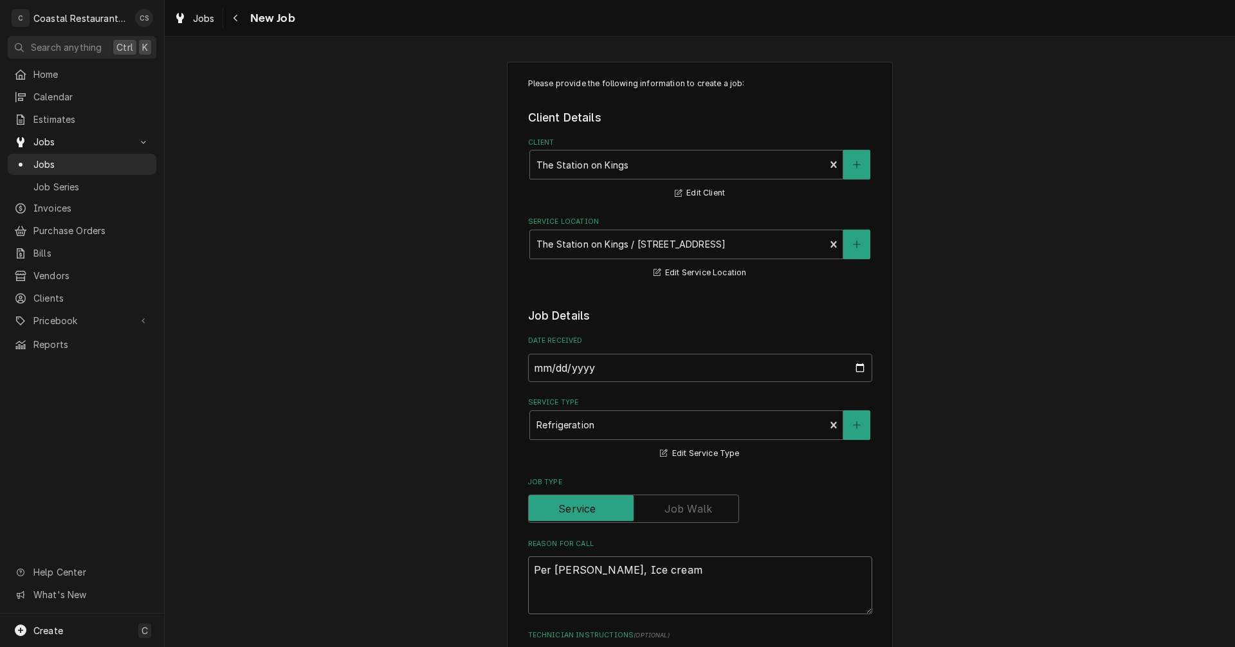
type textarea "Per Lisa, Ice cream f"
type textarea "x"
type textarea "Per Lisa, Ice cream fr"
type textarea "x"
type textarea "Per Lisa, Ice cream fre"
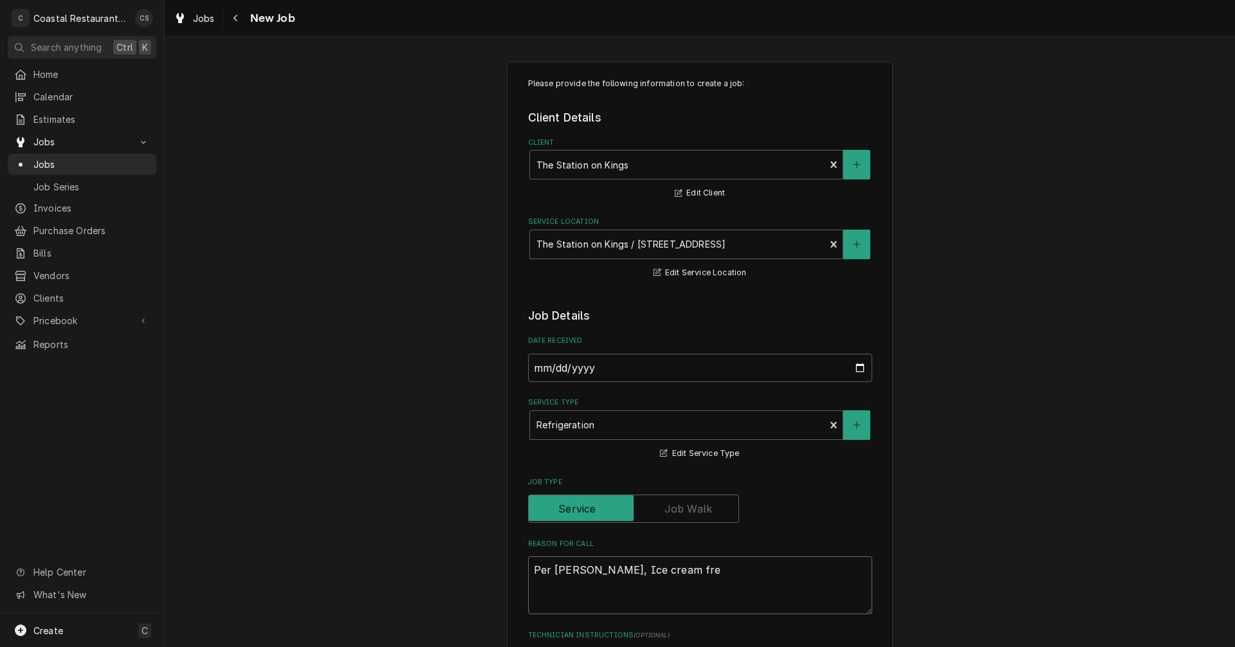
type textarea "x"
type textarea "Per Lisa, Ice cream free"
type textarea "x"
type textarea "Per Lisa, Ice cream freez"
type textarea "x"
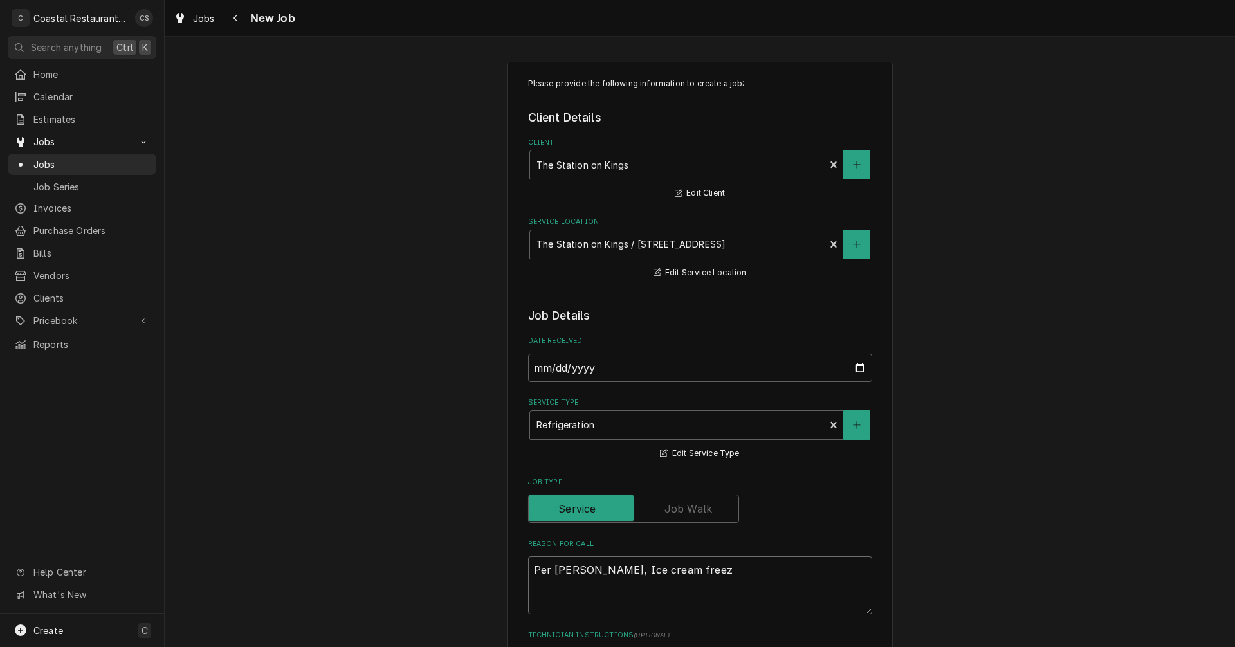
type textarea "Per Lisa, Ice cream freeze"
type textarea "x"
type textarea "Per Lisa, Ice cream freezer"
type textarea "x"
type textarea "Per Lisa, Ice cream freezer"
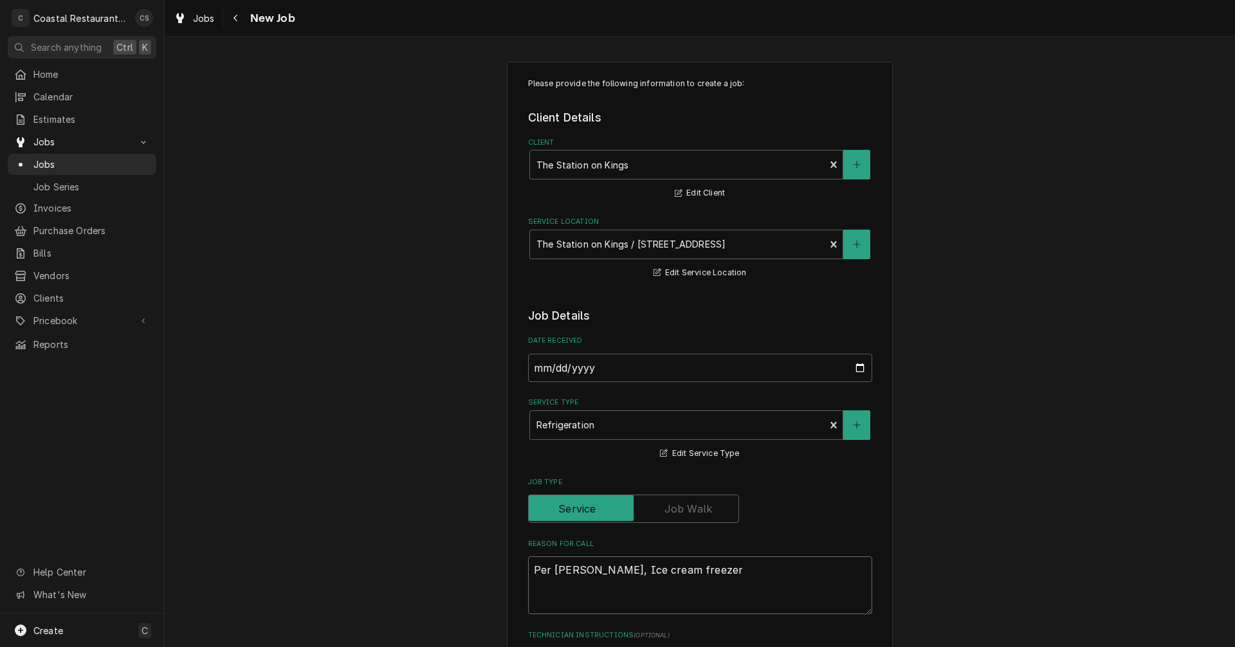
type textarea "x"
type textarea "Per Lisa, Ice cream freezer r"
type textarea "x"
type textarea "Per Lisa, Ice cream freezer ru"
type textarea "x"
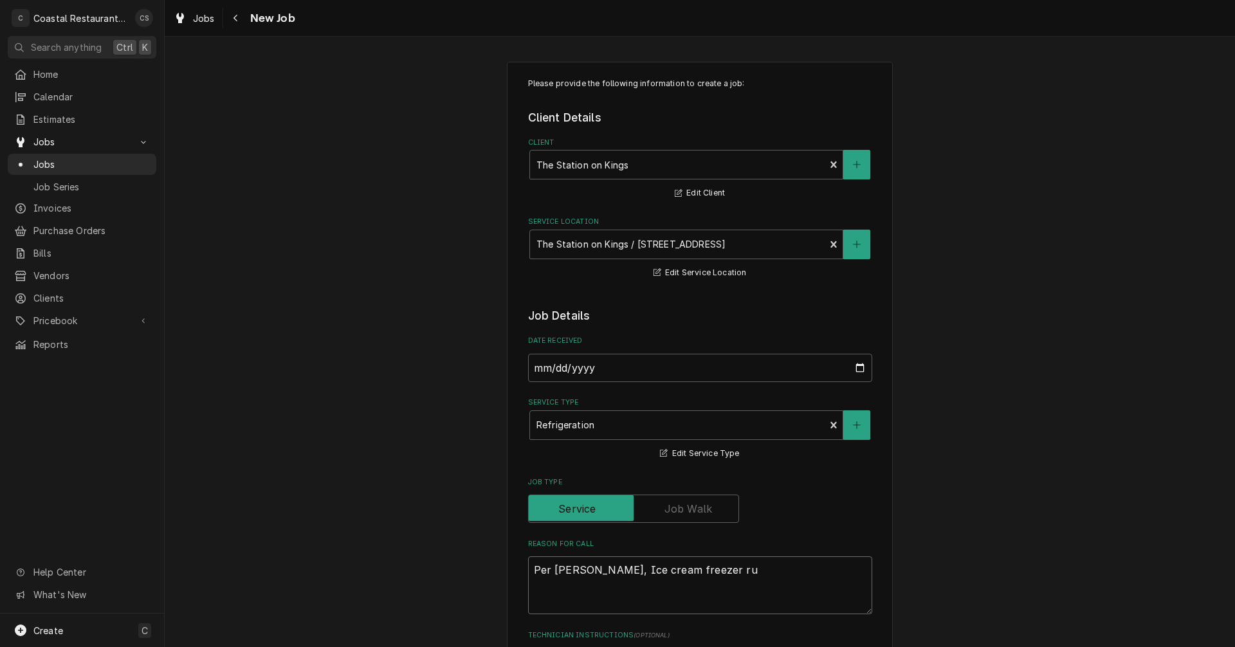
type textarea "Per Lisa, Ice cream freezer run"
type textarea "x"
type textarea "Per Lisa, Ice cream freezer runn"
type textarea "x"
type textarea "Per Lisa, Ice cream freezer runni"
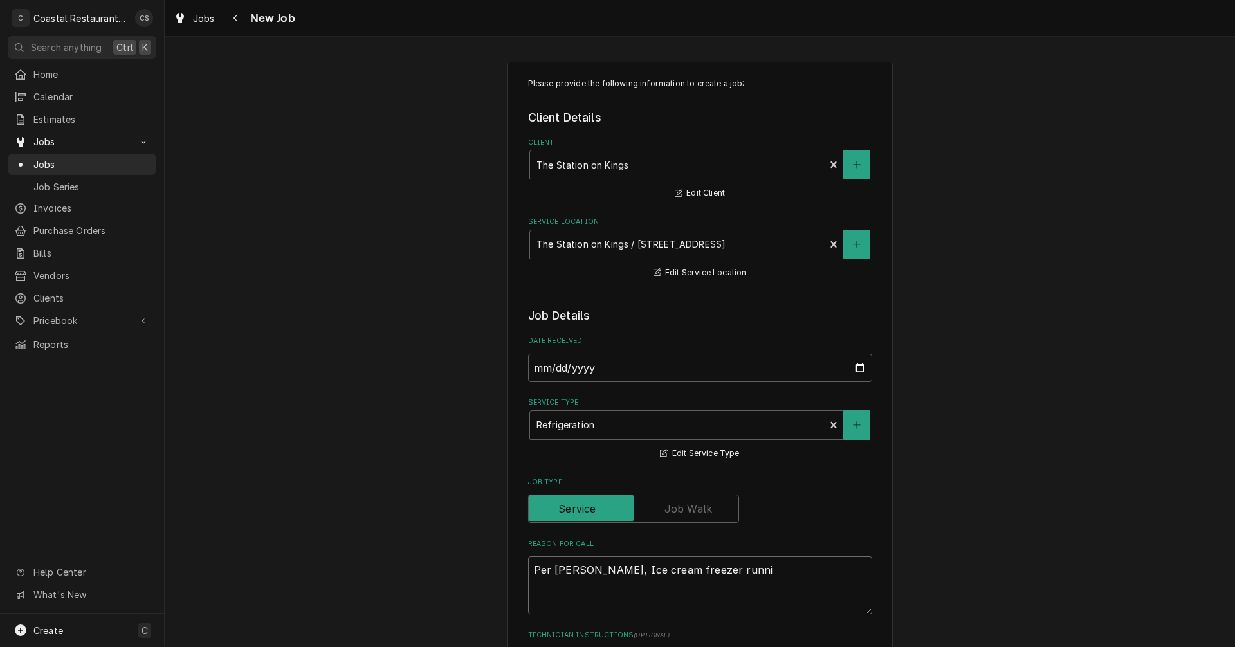
type textarea "x"
type textarea "Per Lisa, Ice cream freezer runnin"
type textarea "x"
type textarea "Per Lisa, Ice cream freezer running"
type textarea "x"
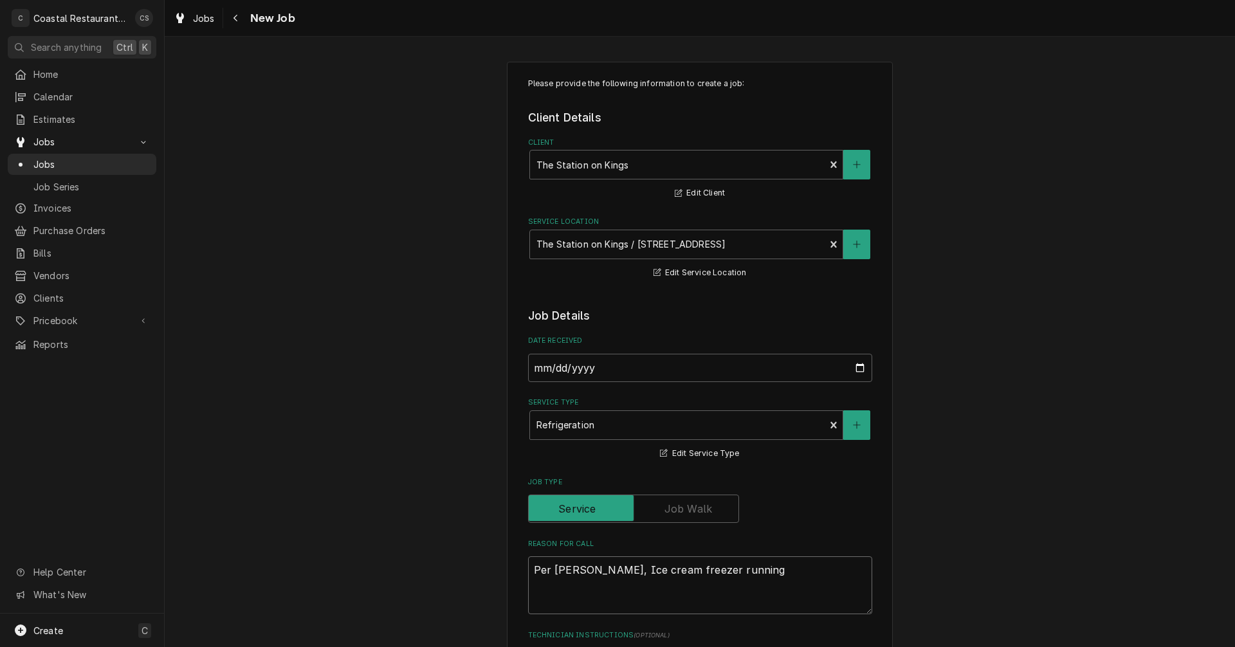
type textarea "Per Lisa, Ice cream freezer running"
type textarea "x"
type textarea "Per Lisa, Ice cream freezer running w"
type textarea "x"
type textarea "Per Lisa, Ice cream freezer running wa"
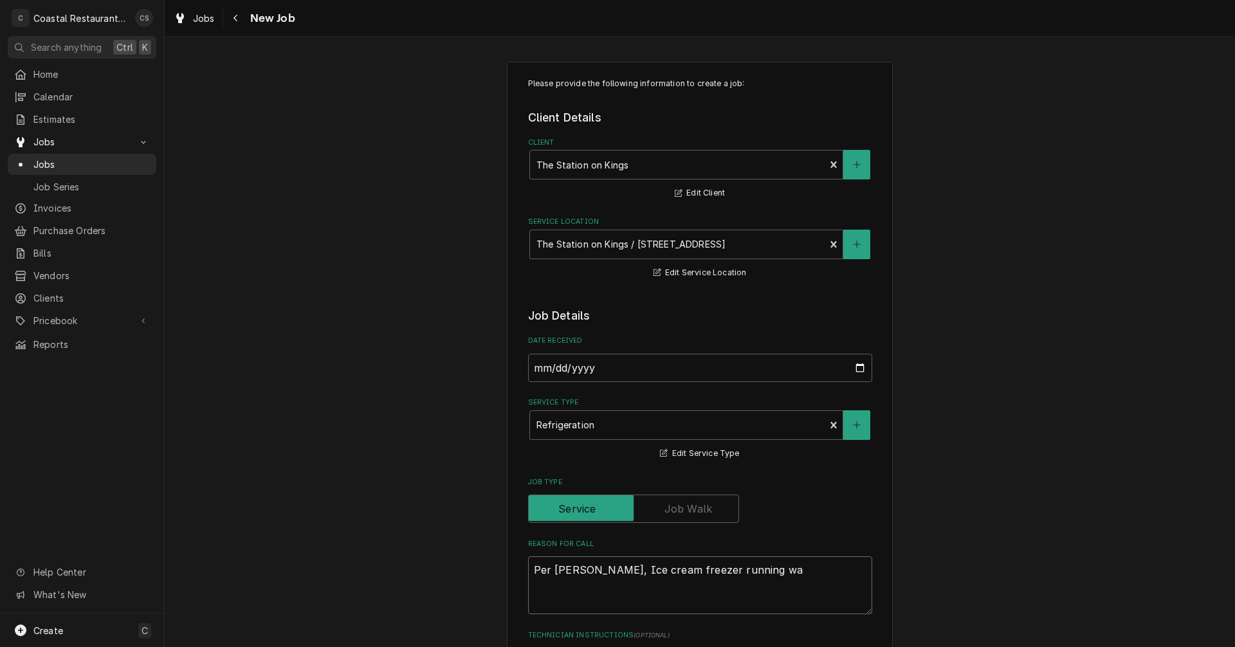
type textarea "x"
type textarea "Per Lisa, Ice cream freezer running war"
type textarea "x"
type textarea "Per Lisa, Ice cream freezer running warm"
type textarea "x"
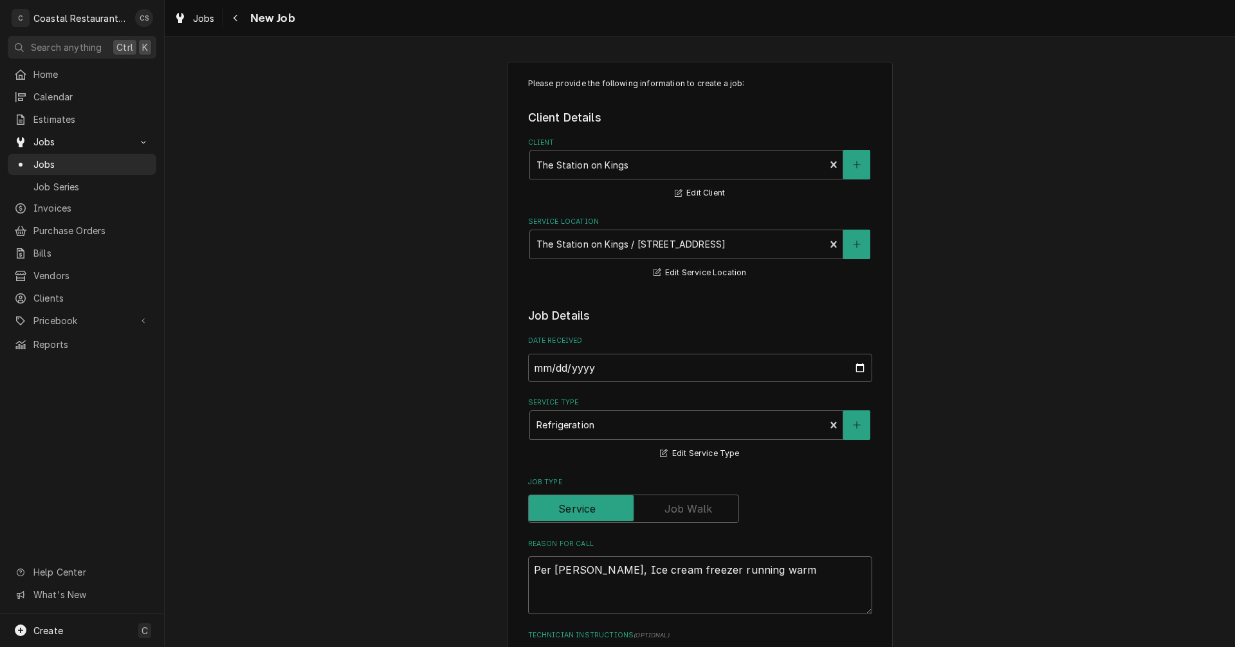
type textarea "Per Lisa, Ice cream freezer running warm"
type textarea "x"
type textarea "Per Lisa, Ice cream freezer running warm"
type textarea "x"
type textarea "Per Lisa, Ice cream freezer running warm."
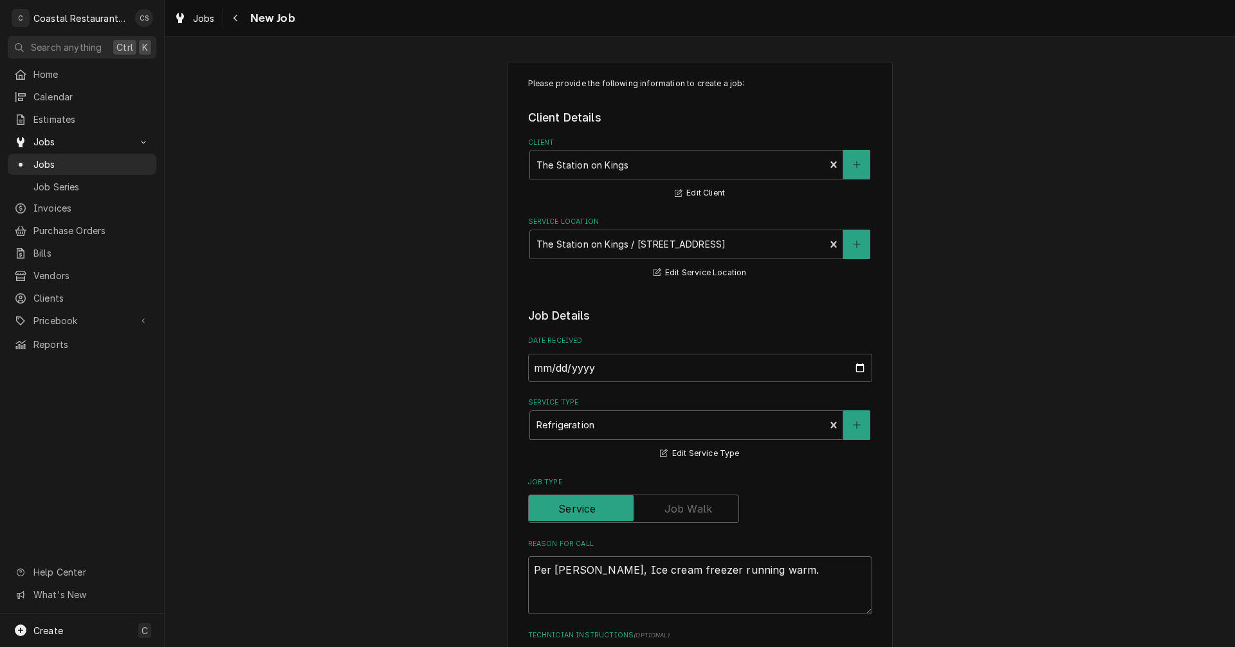
type textarea "x"
type textarea "Per Lisa, Ice cream freezer running warm."
type textarea "x"
type textarea "Per Lisa, Ice cream freezer running warm."
type textarea "x"
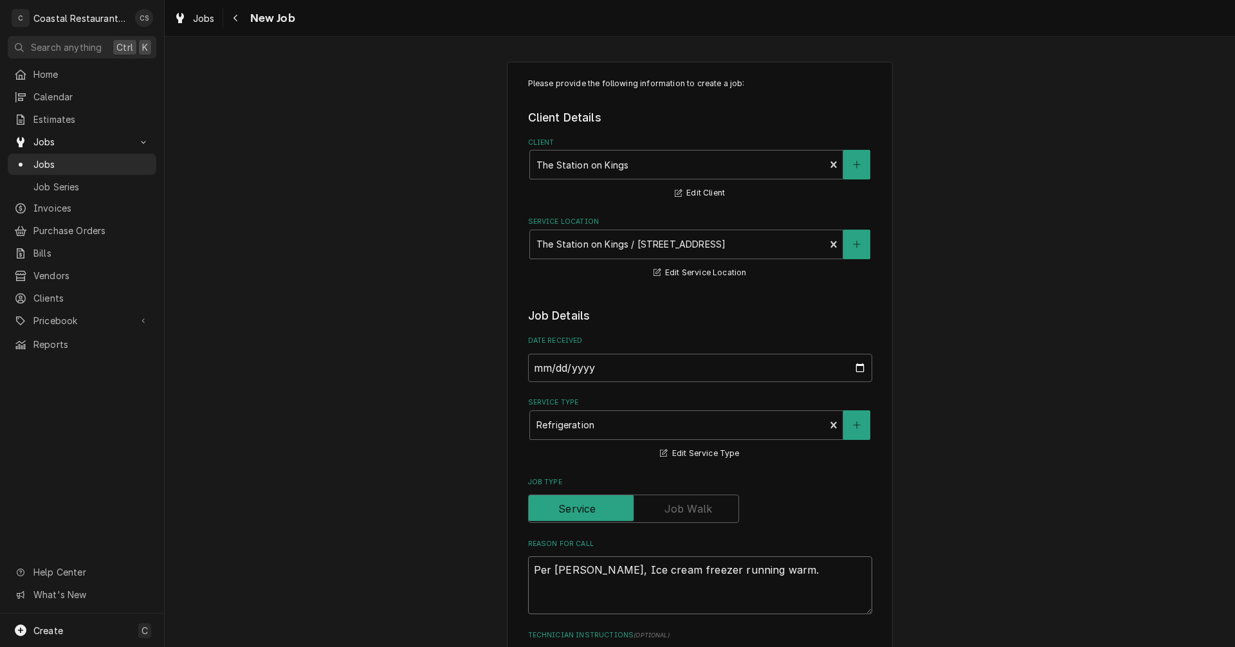
type textarea "Per Lisa, Ice cream freezer running warm."
type textarea "x"
type textarea "Per Lisa, Ice cream freezer running warm. a"
type textarea "x"
type textarea "Per Lisa, Ice cream freezer running warm. al"
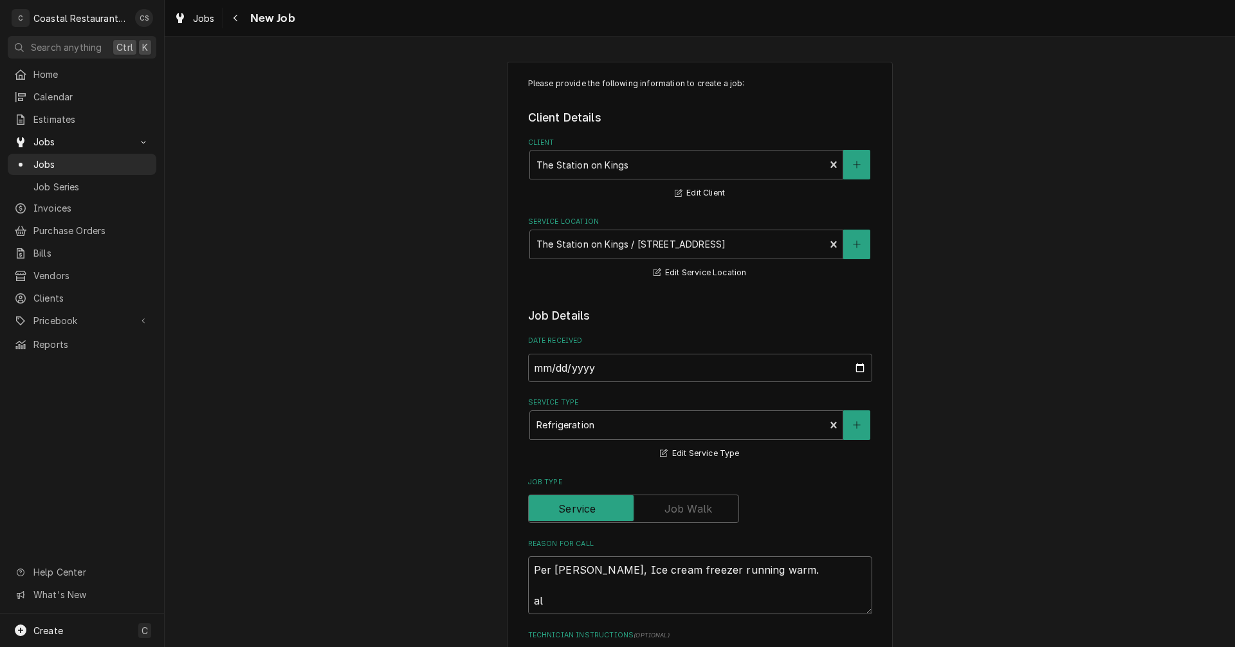
type textarea "x"
type textarea "Per Lisa, Ice cream freezer running warm. als"
type textarea "x"
type textarea "Per Lisa, Ice cream freezer running warm. also"
type textarea "x"
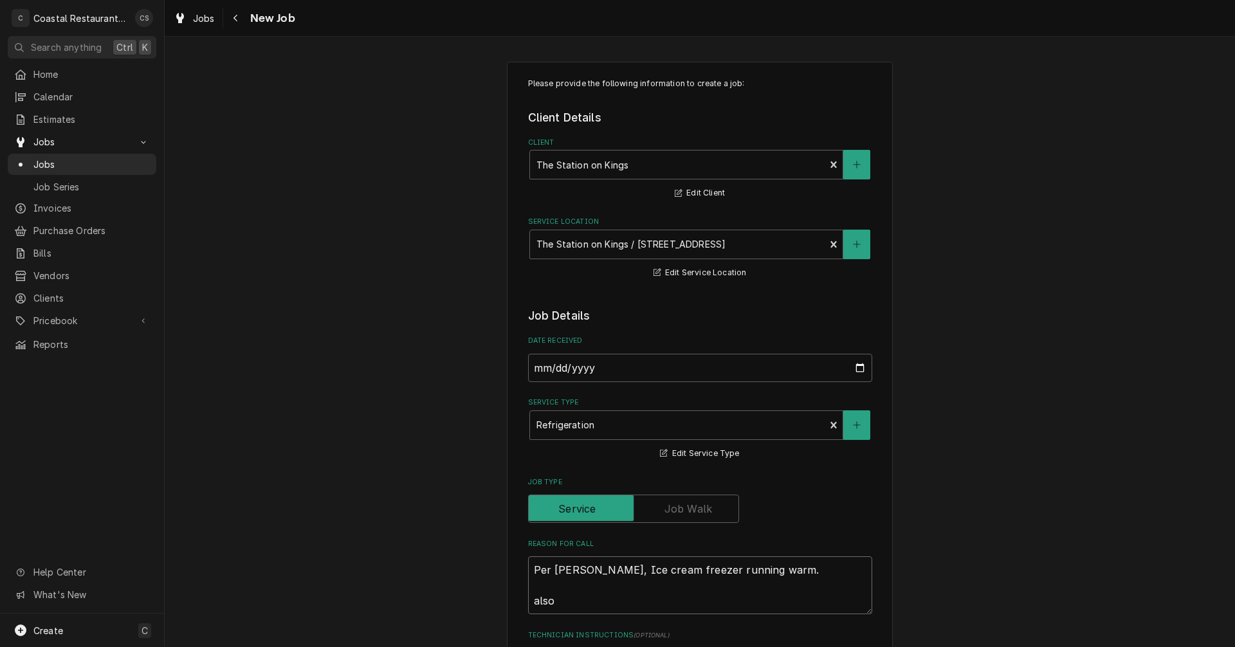
type textarea "Per Lisa, Ice cream freezer running warm. also"
type textarea "x"
type textarea "Per Lisa, Ice cream freezer running warm. also"
type textarea "x"
type textarea "Per Lisa, Ice cream freezer running warm. als"
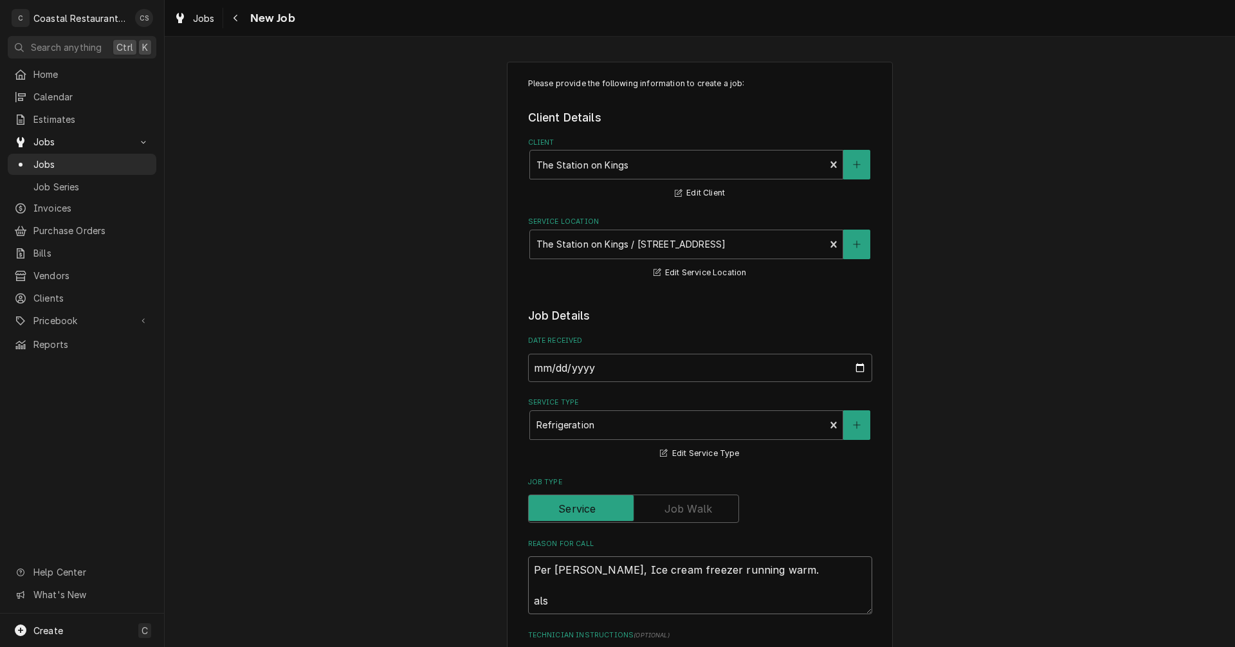
type textarea "x"
type textarea "Per Lisa, Ice cream freezer running warm. al"
type textarea "x"
type textarea "Per Lisa, Ice cream freezer running warm. a"
type textarea "x"
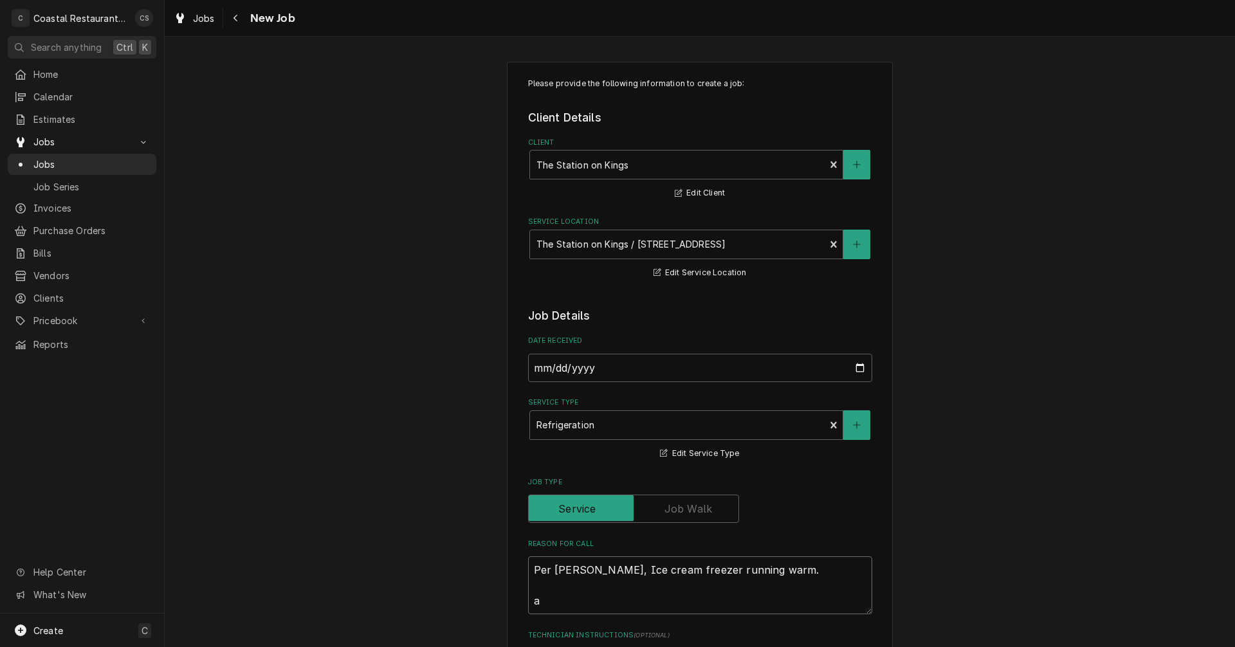
type textarea "Per Lisa, Ice cream freezer running warm."
type textarea "x"
type textarea "Per Lisa, Ice cream freezer running warm. A"
type textarea "x"
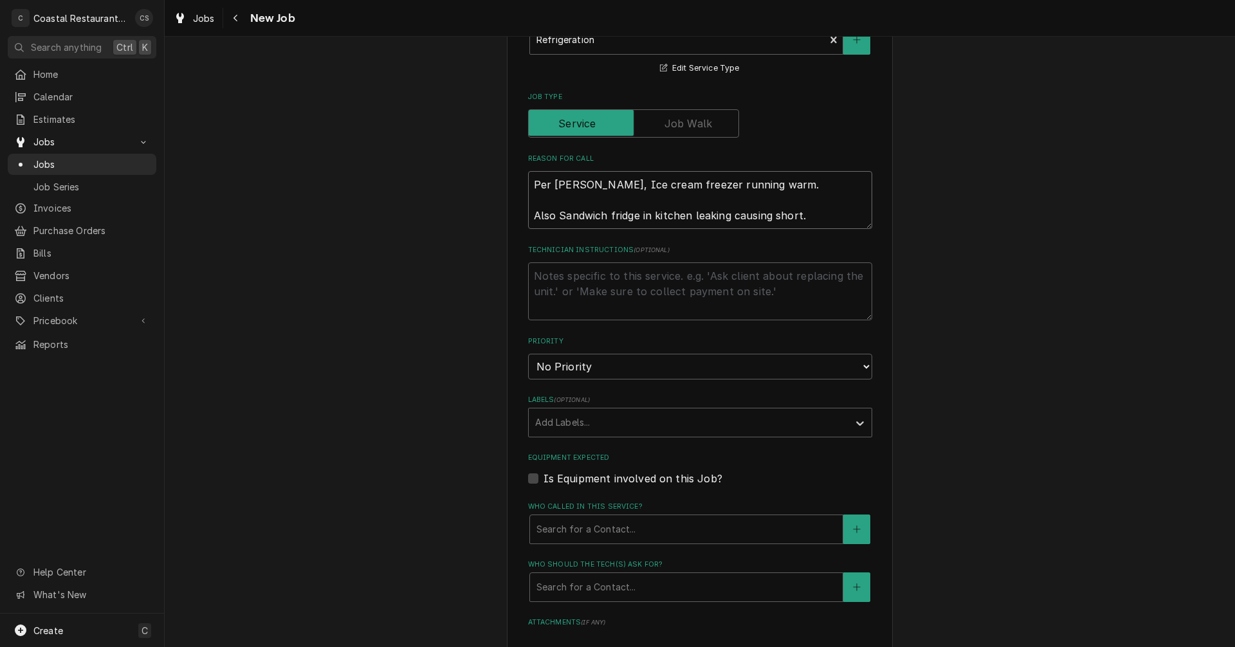
scroll to position [386, 0]
click at [595, 417] on div "Labels" at bounding box center [688, 421] width 307 height 23
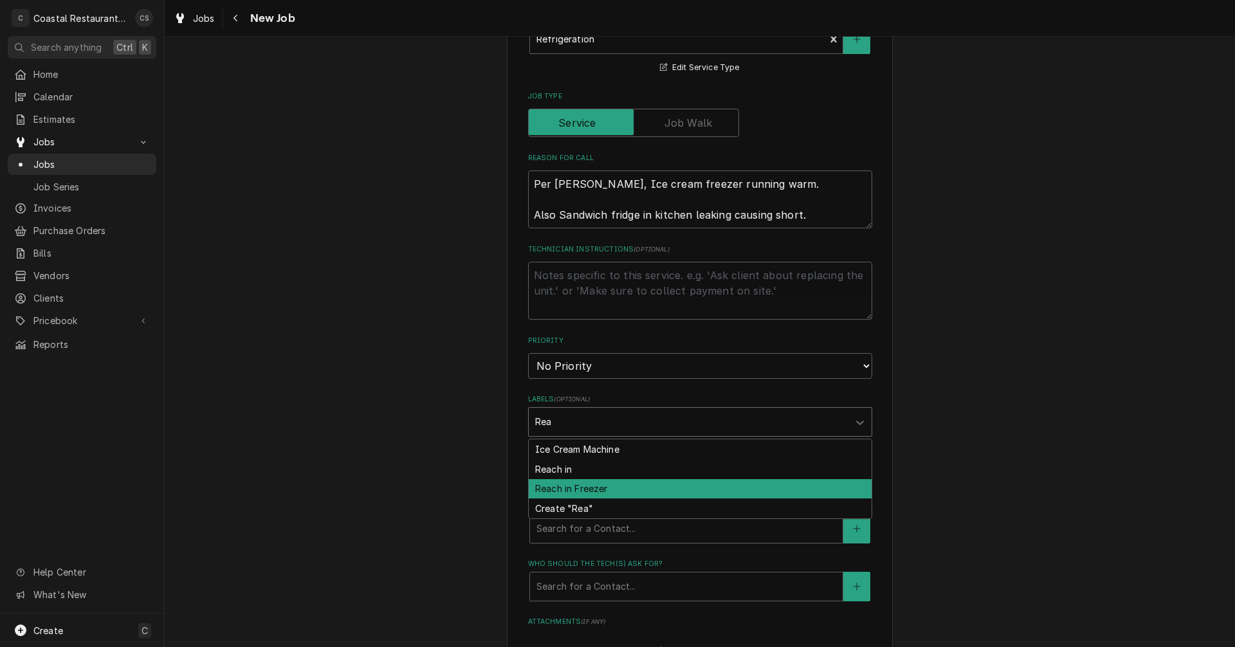
click at [589, 491] on div "Reach in Freezer" at bounding box center [700, 489] width 343 height 20
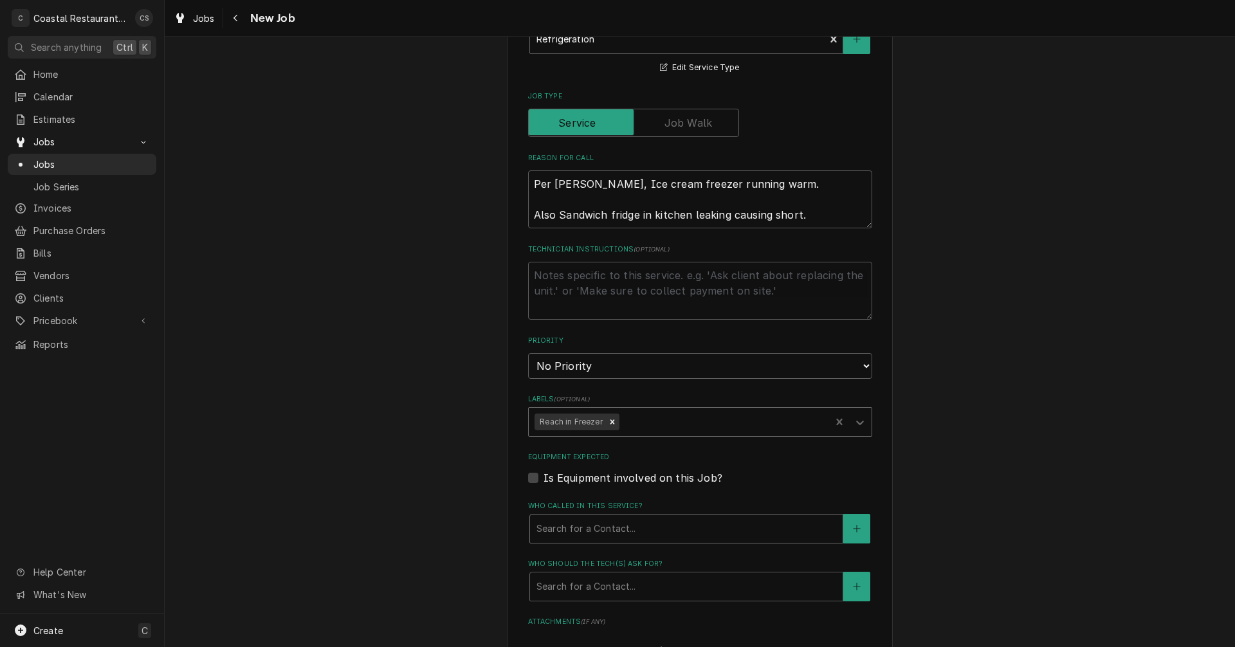
click at [586, 525] on div "Who called in this service?" at bounding box center [686, 528] width 300 height 23
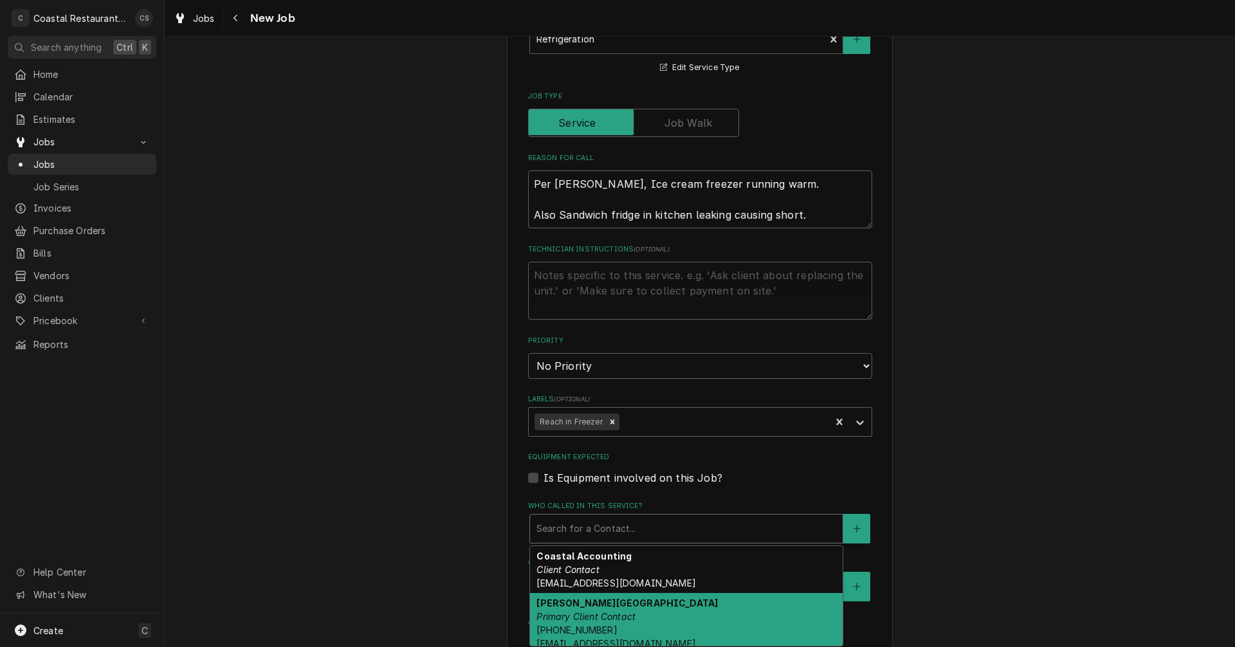
click at [583, 607] on strong "Leisa Berlin" at bounding box center [626, 602] width 181 height 11
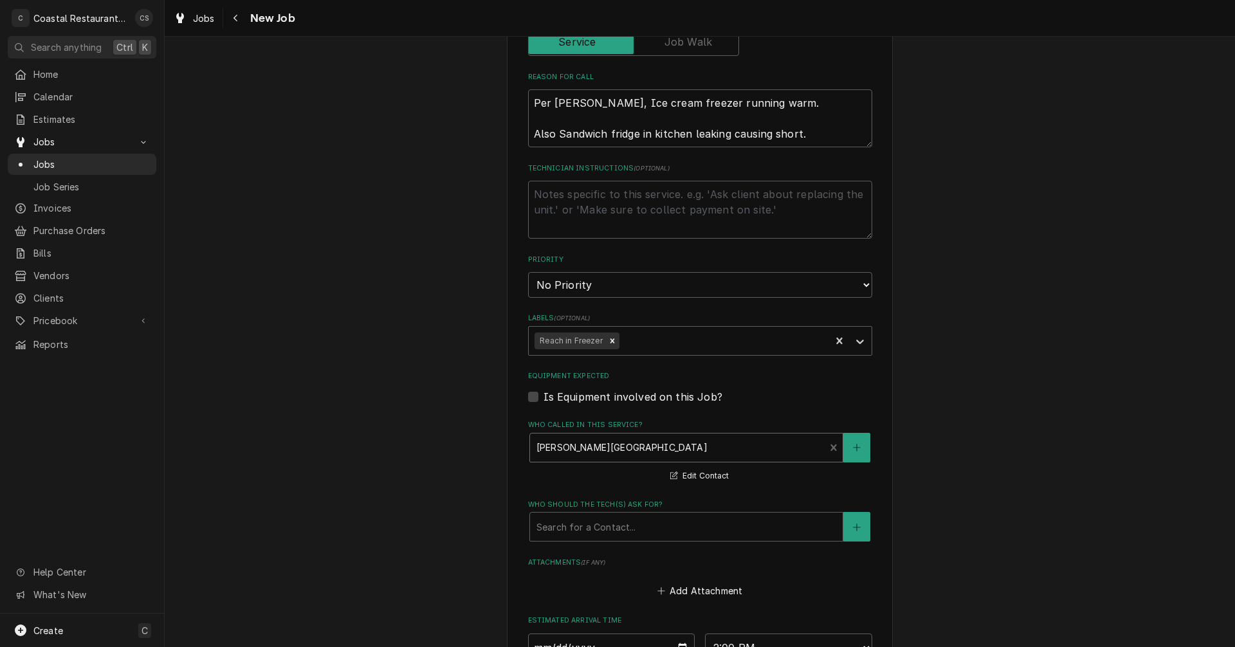
scroll to position [579, 0]
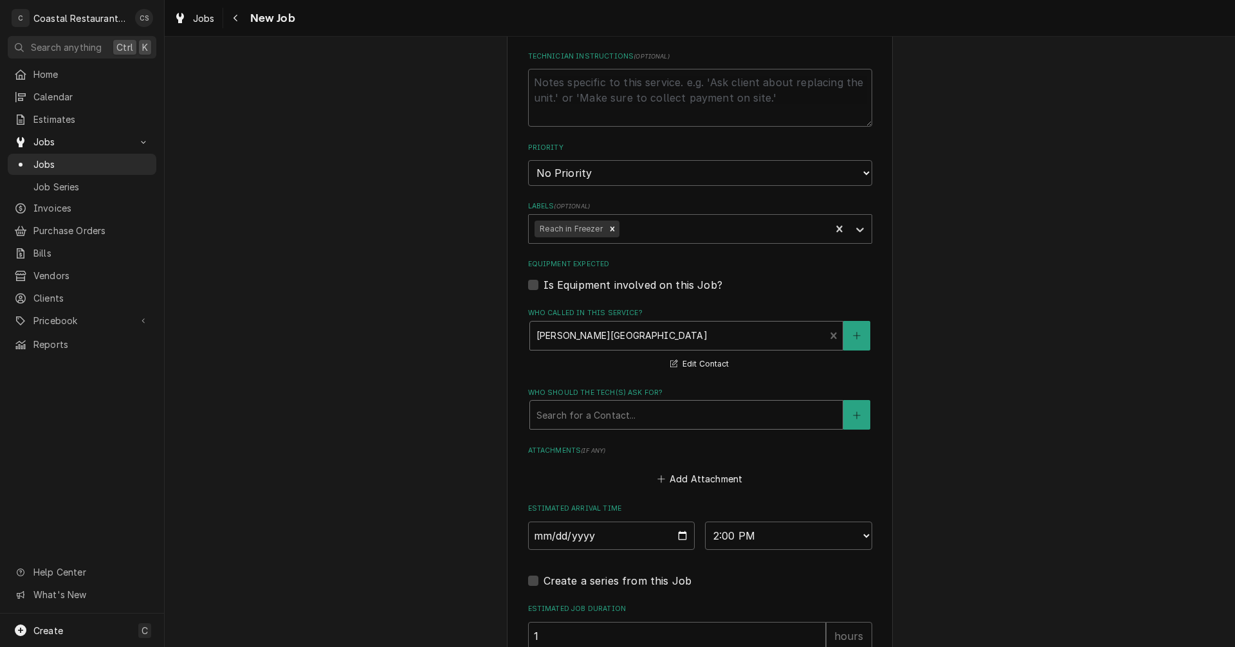
click at [563, 412] on div "Who should the tech(s) ask for?" at bounding box center [686, 414] width 300 height 23
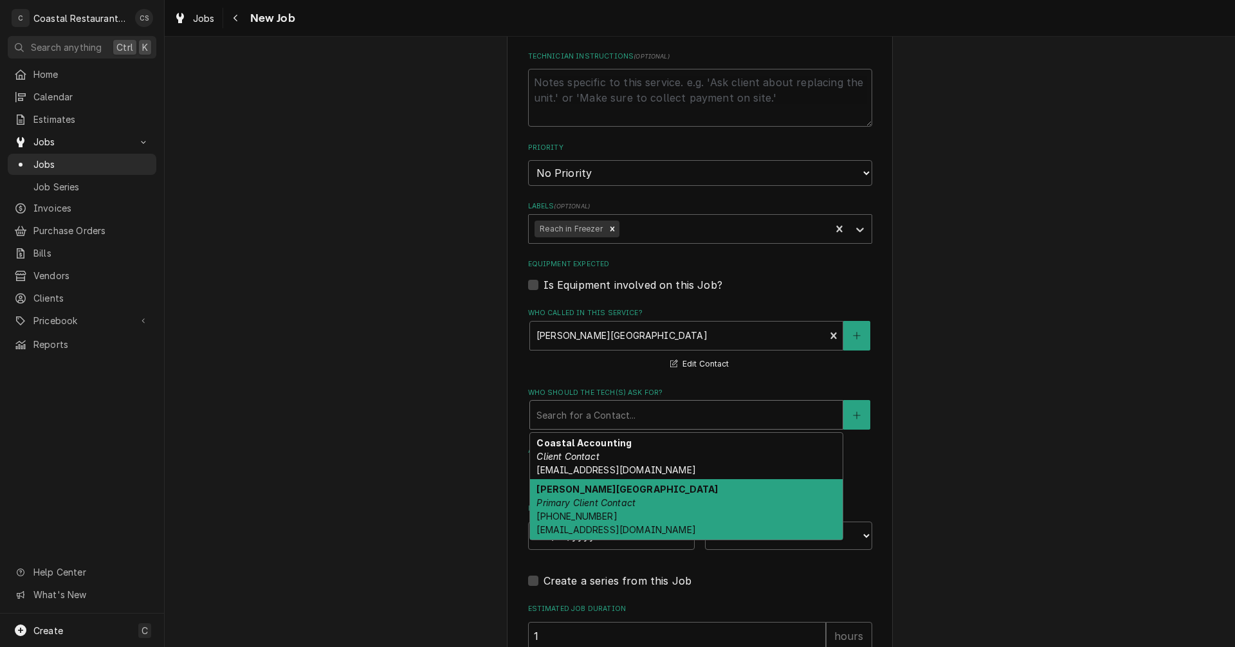
click at [577, 521] on span "(302) 542-3350 lberlin@thestationlewes.com" at bounding box center [615, 523] width 159 height 24
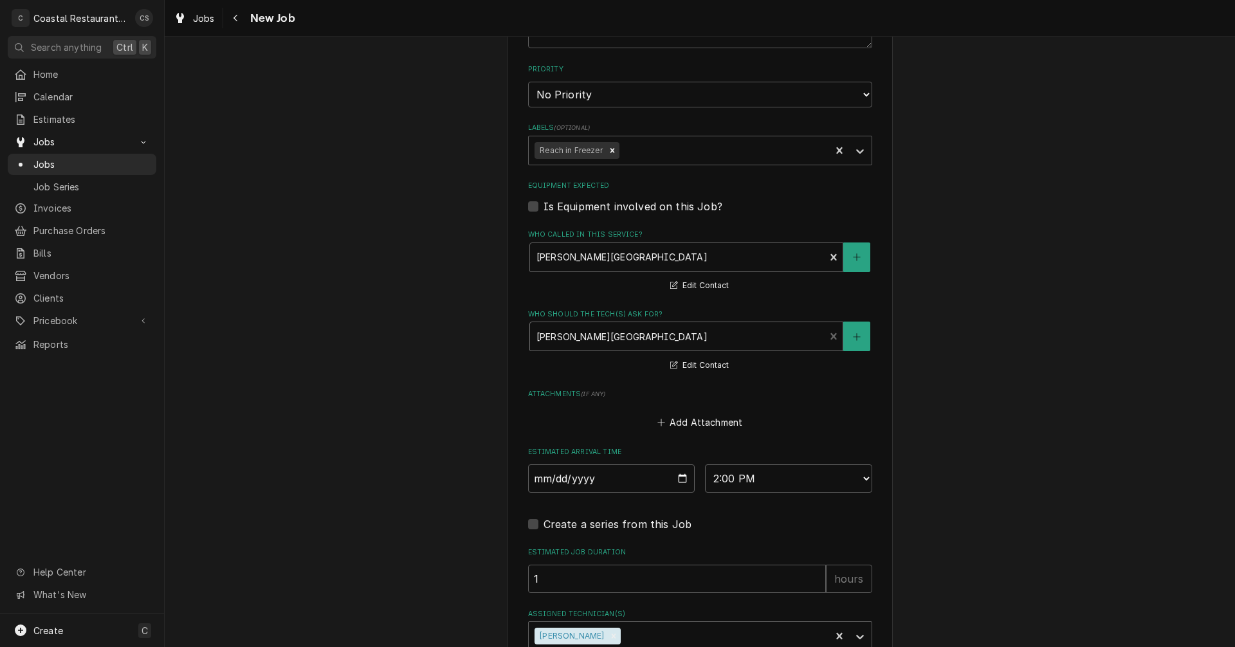
scroll to position [772, 0]
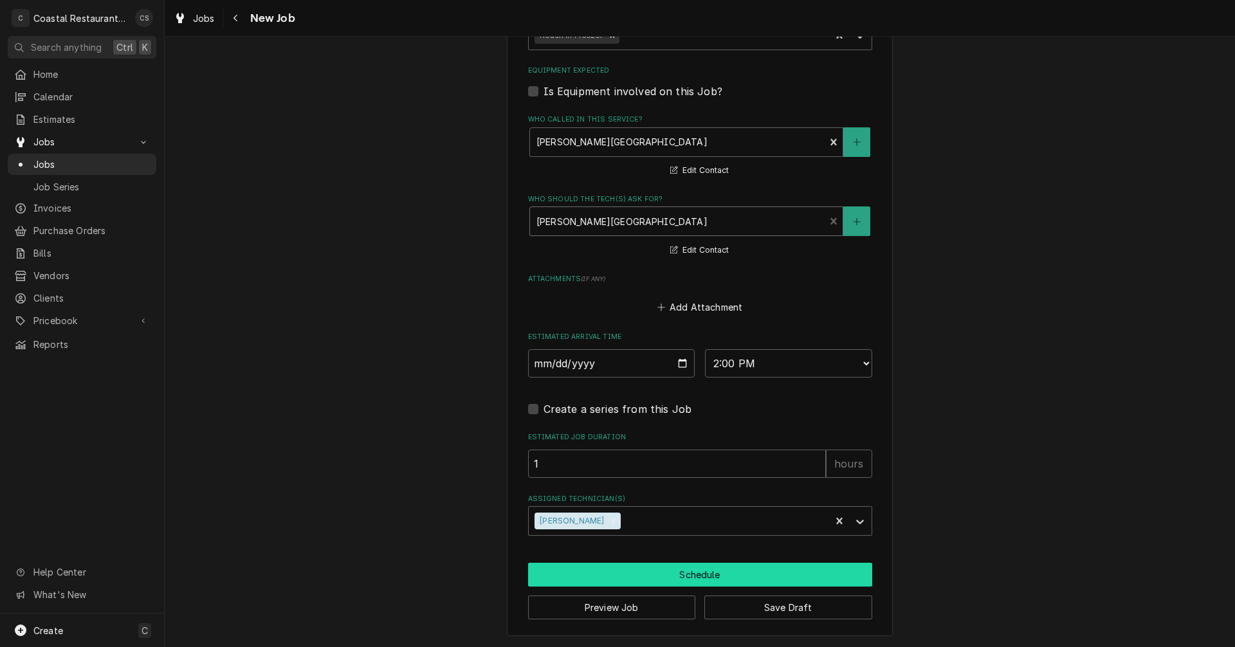
click at [678, 572] on button "Schedule" at bounding box center [700, 575] width 344 height 24
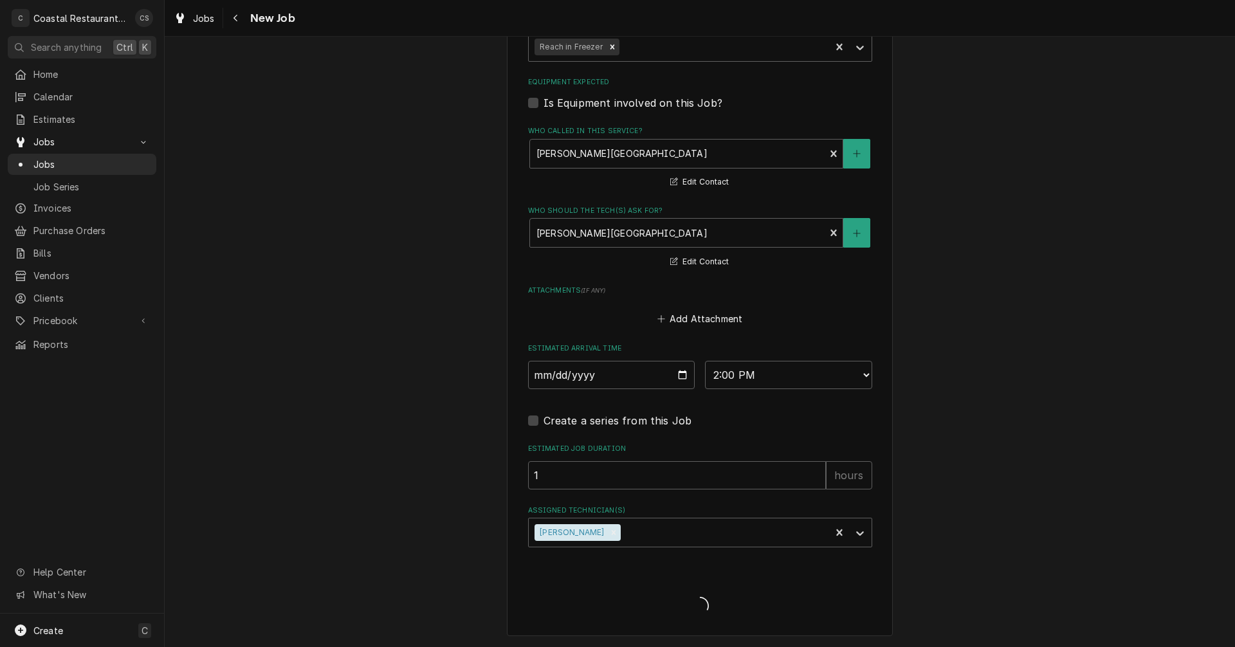
scroll to position [761, 0]
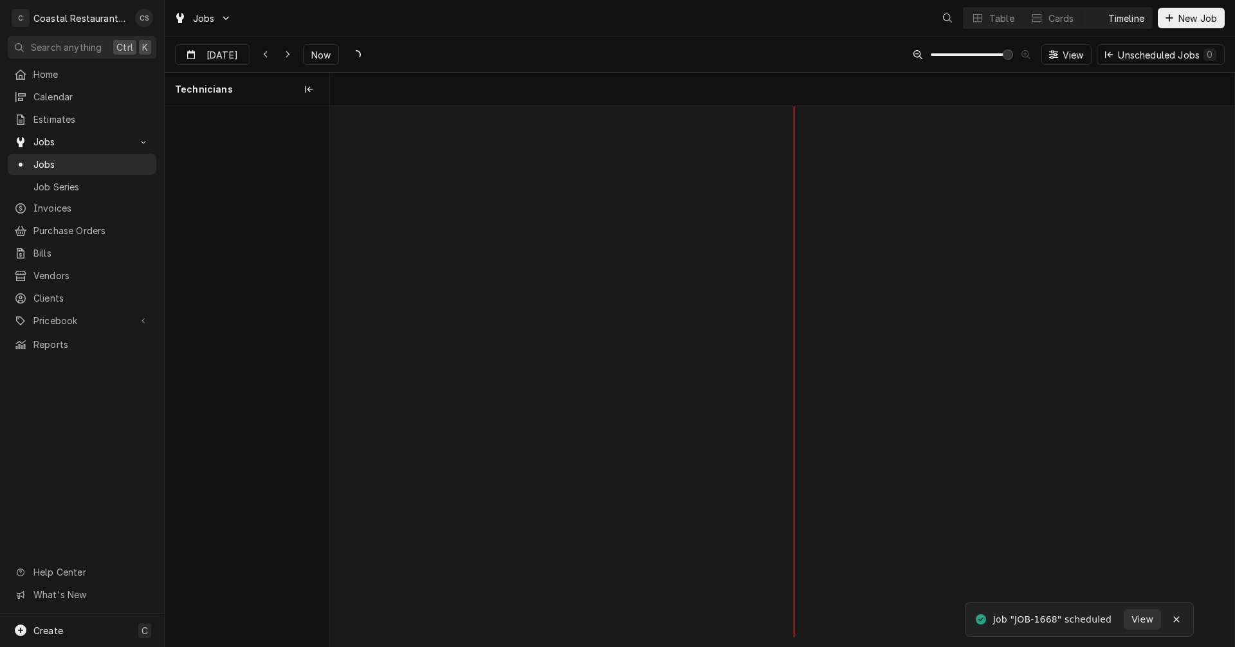
scroll to position [0, 17909]
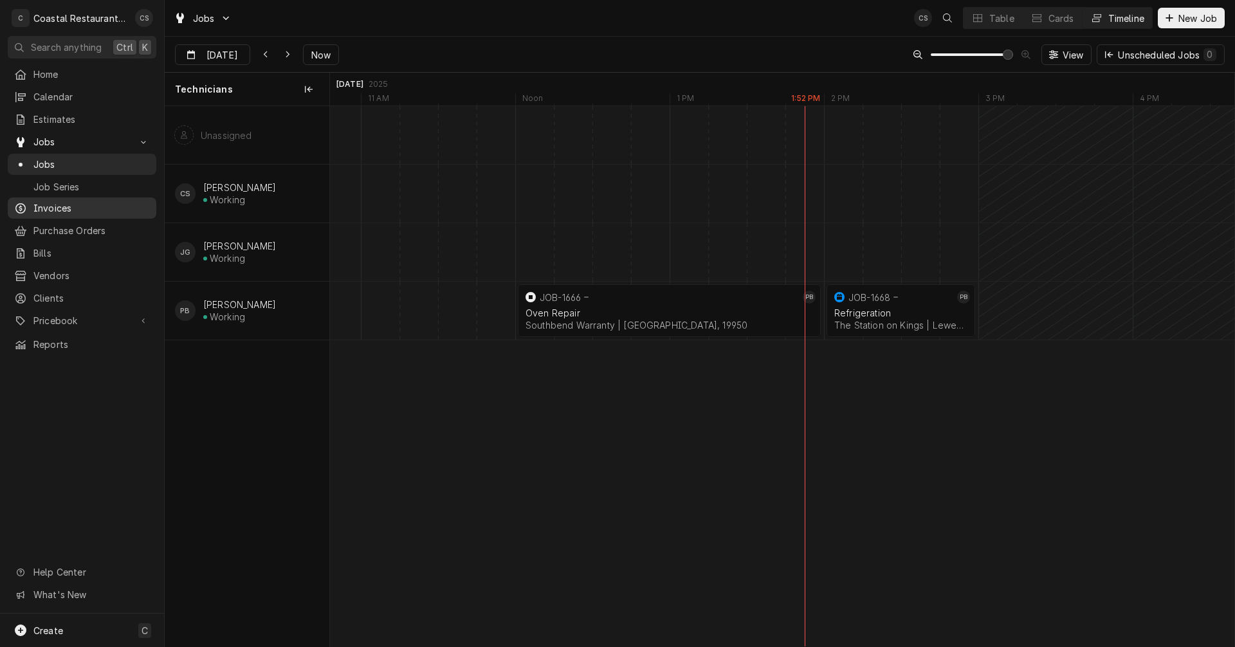
click at [60, 202] on span "Invoices" at bounding box center [91, 208] width 116 height 14
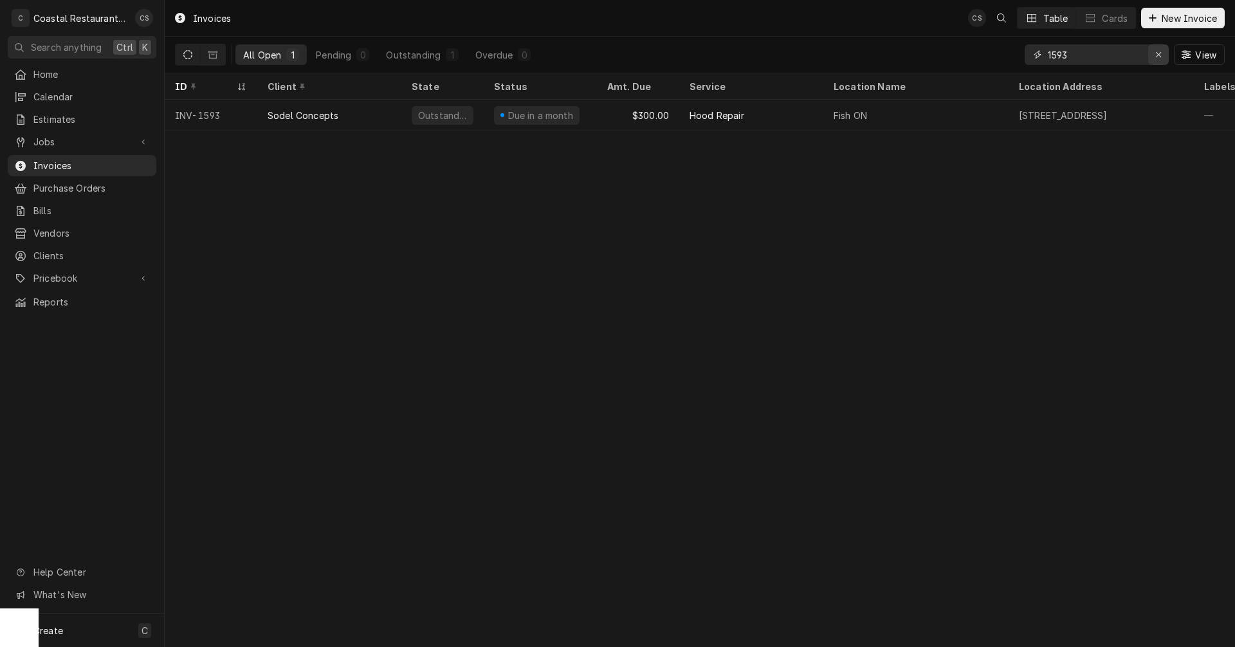
click at [1159, 51] on icon "Erase input" at bounding box center [1158, 54] width 7 height 9
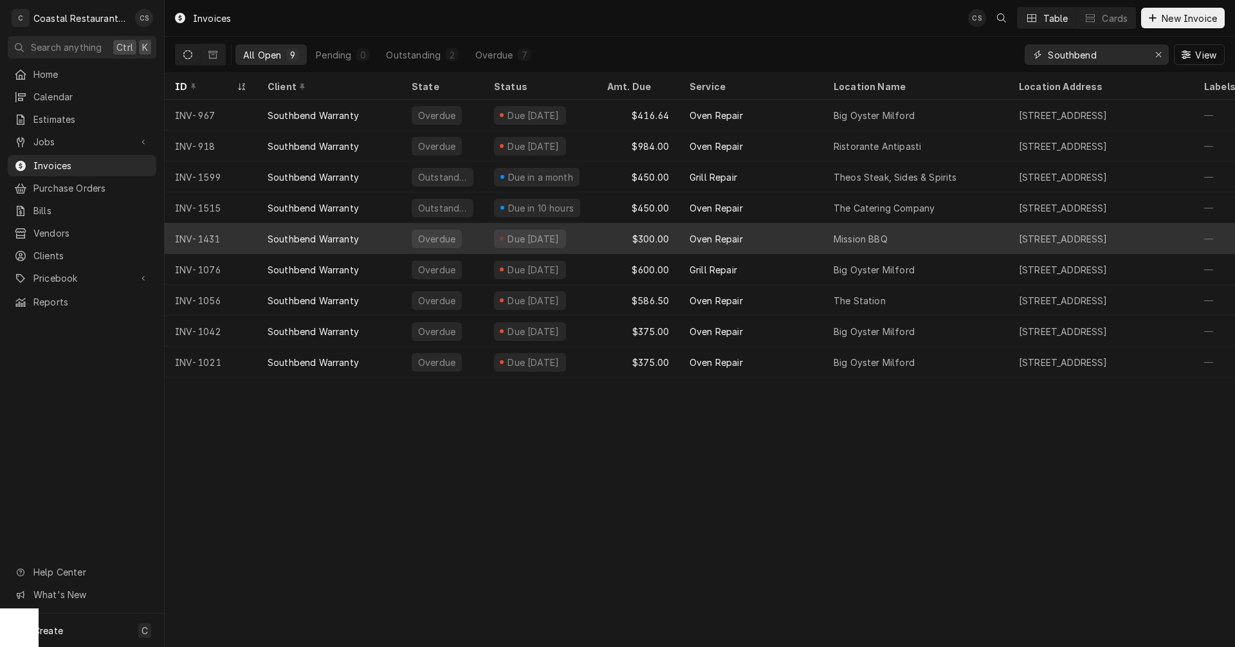
type input "Southbend"
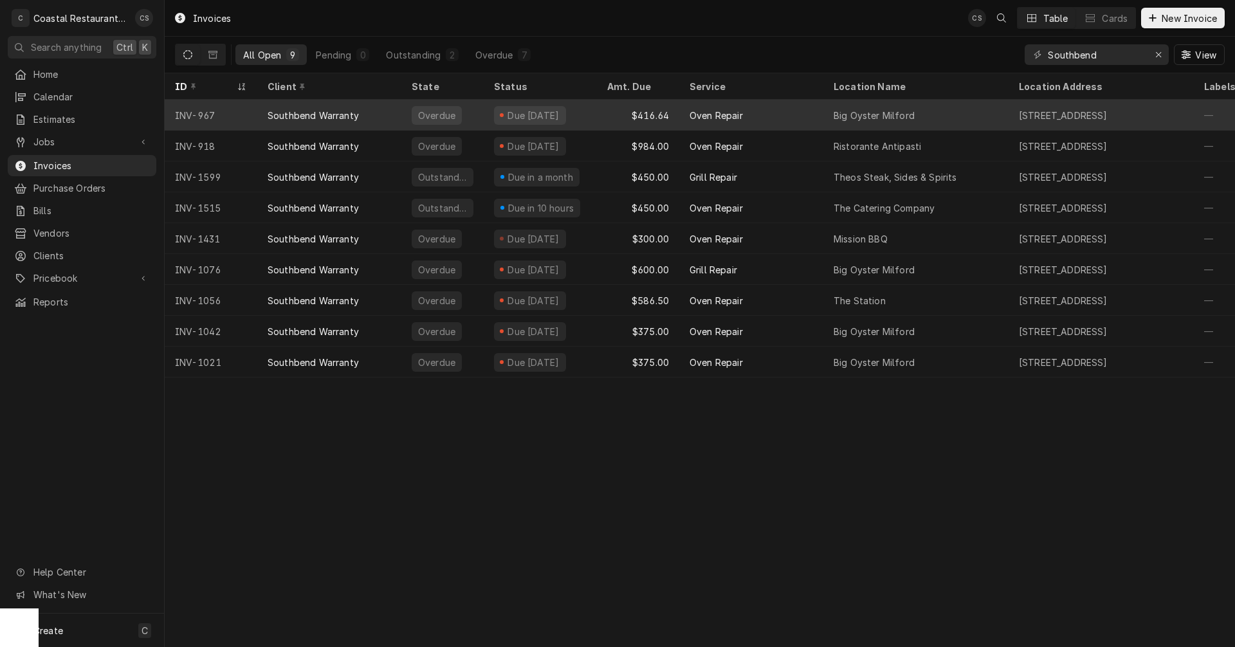
click at [370, 109] on div "Southbend Warranty" at bounding box center [329, 115] width 144 height 31
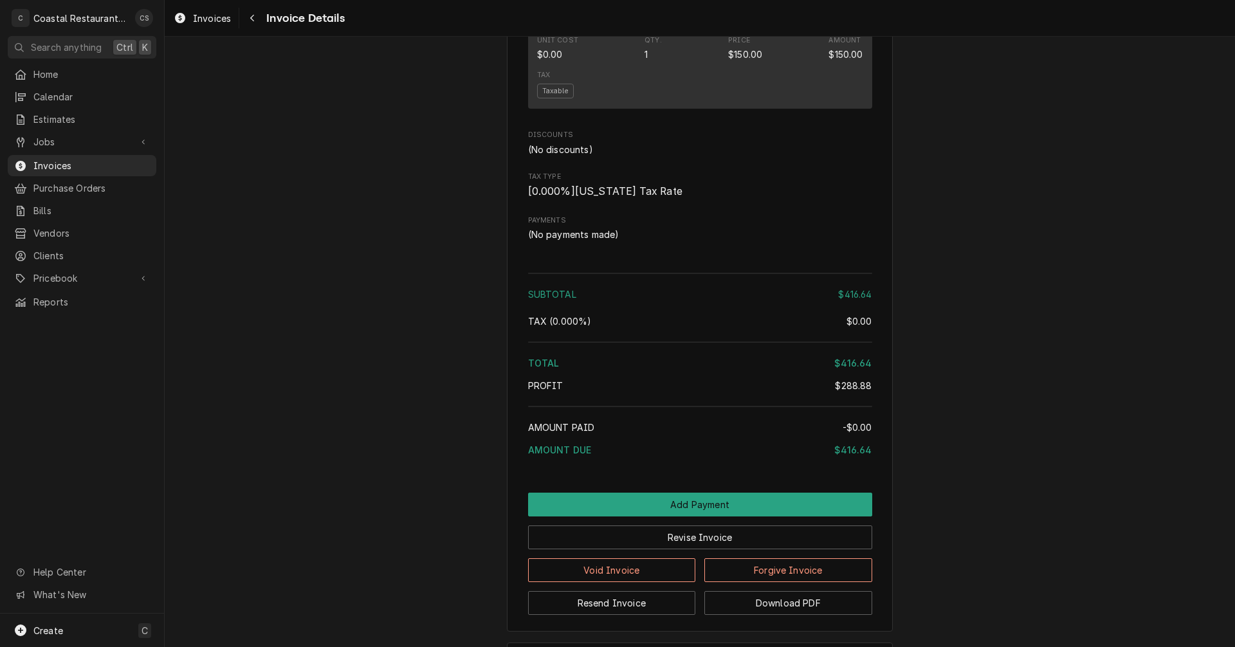
scroll to position [1385, 0]
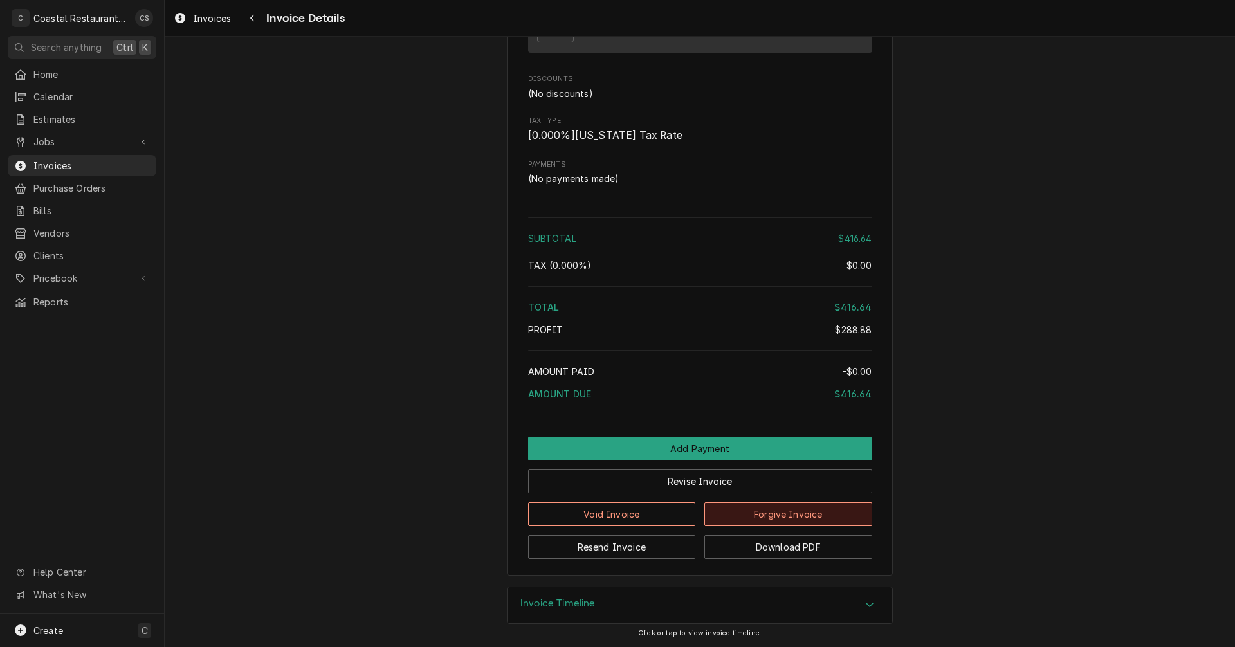
click at [776, 515] on button "Forgive Invoice" at bounding box center [788, 514] width 168 height 24
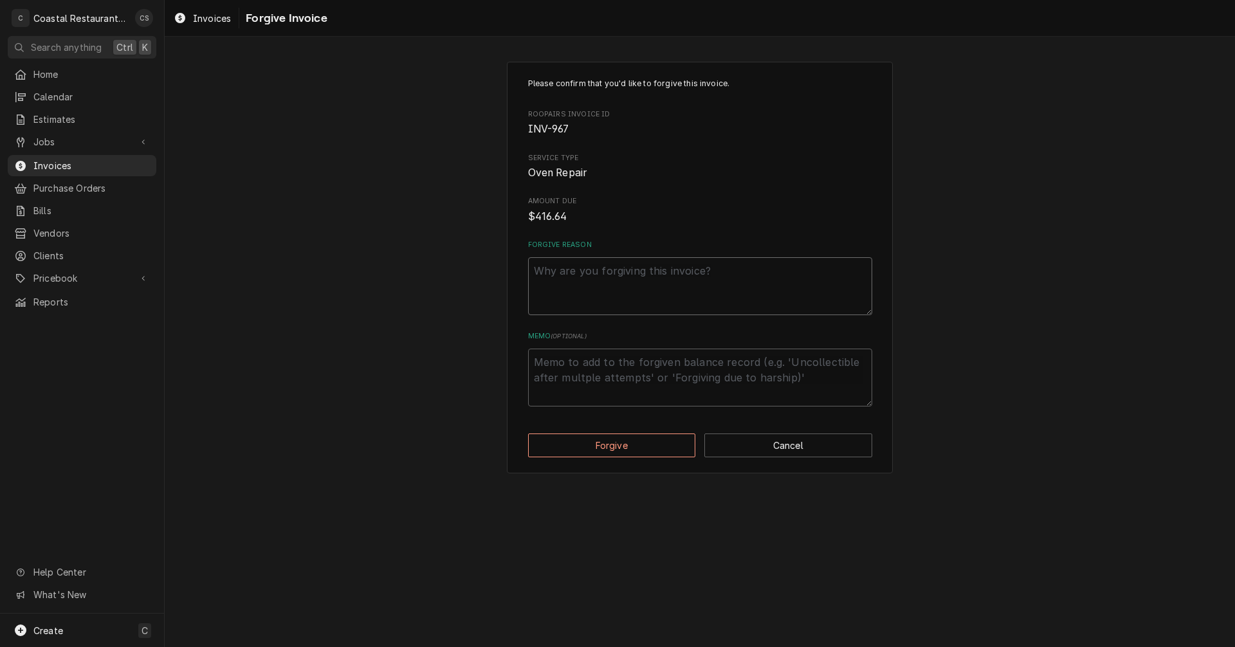
click at [597, 287] on textarea "Forgive Reason" at bounding box center [700, 286] width 344 height 58
type textarea "x"
type textarea "D"
type textarea "x"
type textarea "Di"
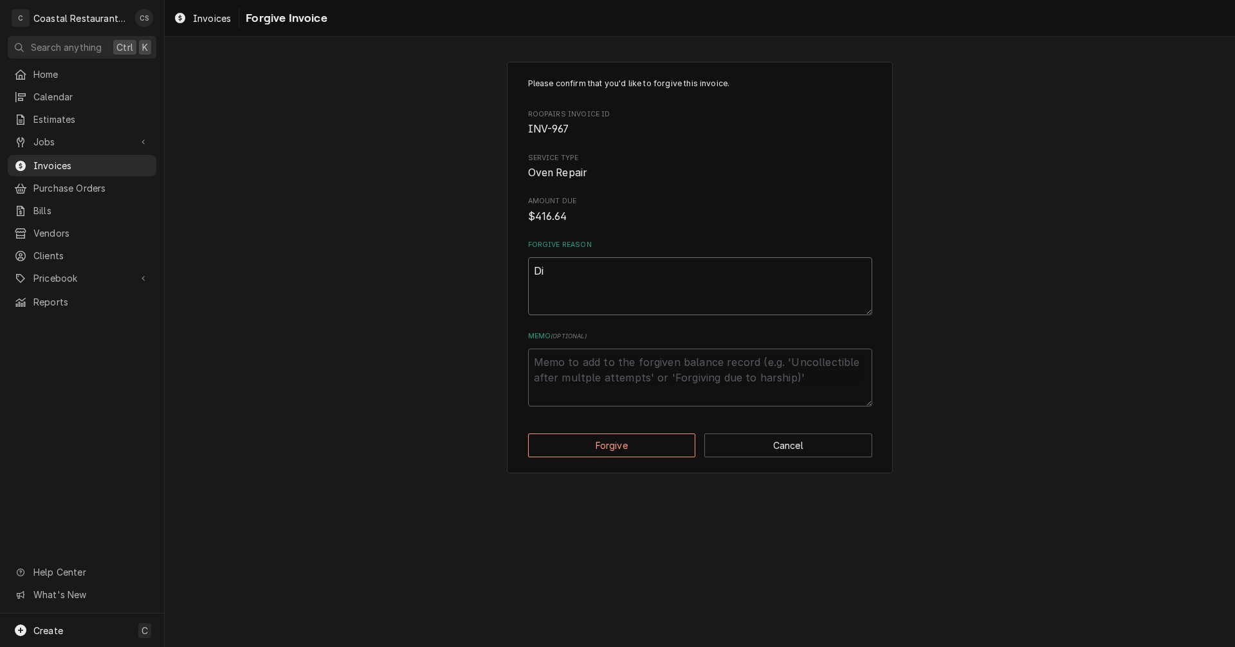
type textarea "x"
type textarea "Did"
type textarea "x"
type textarea "Did"
type textarea "x"
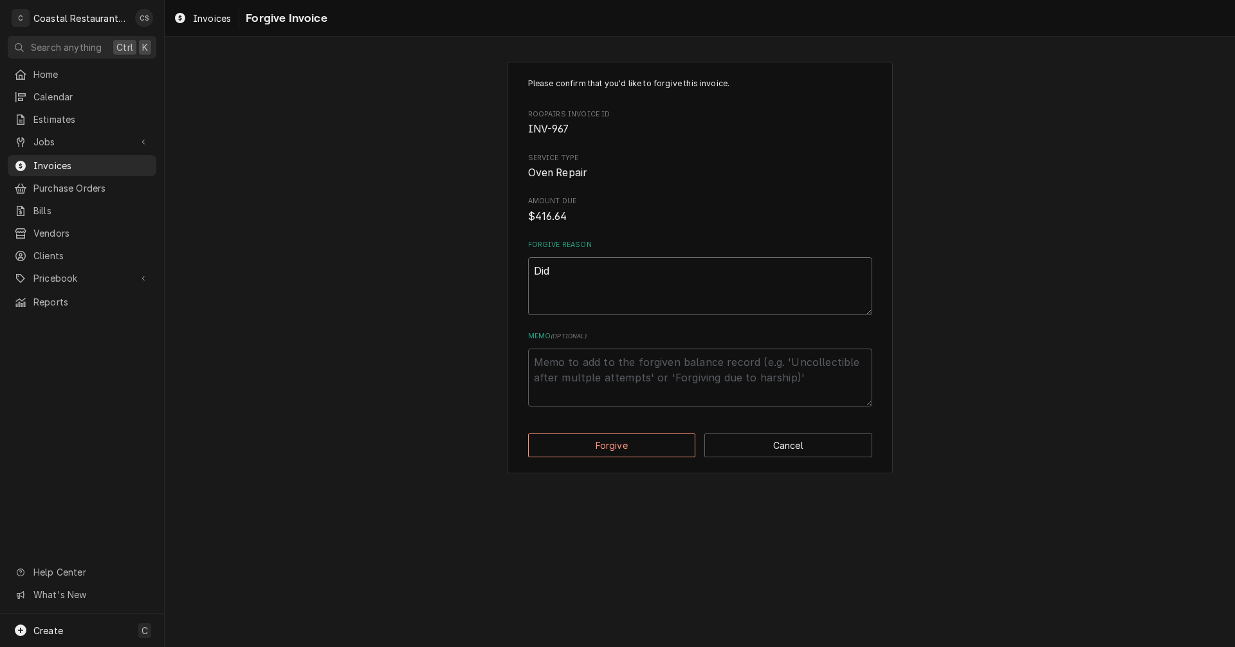
type textarea "Did n"
type textarea "x"
type textarea "Did no"
type textarea "x"
type textarea "Did not"
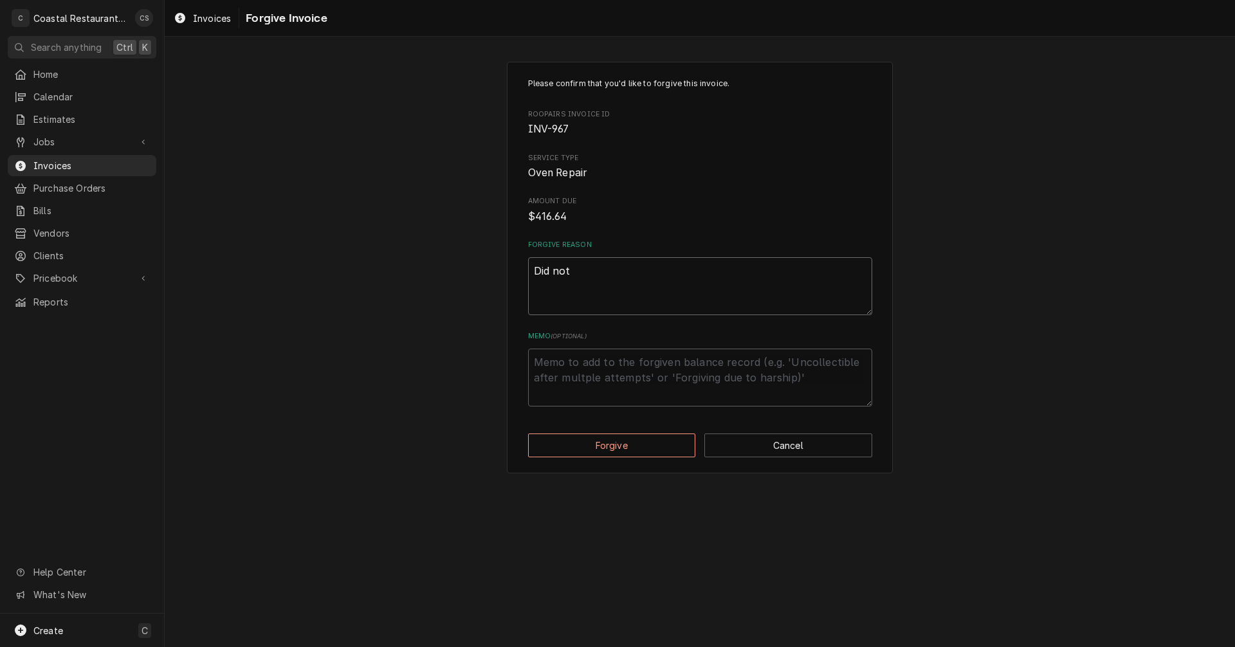
type textarea "x"
type textarea "Did not"
type textarea "x"
type textarea "Did not w"
type textarea "x"
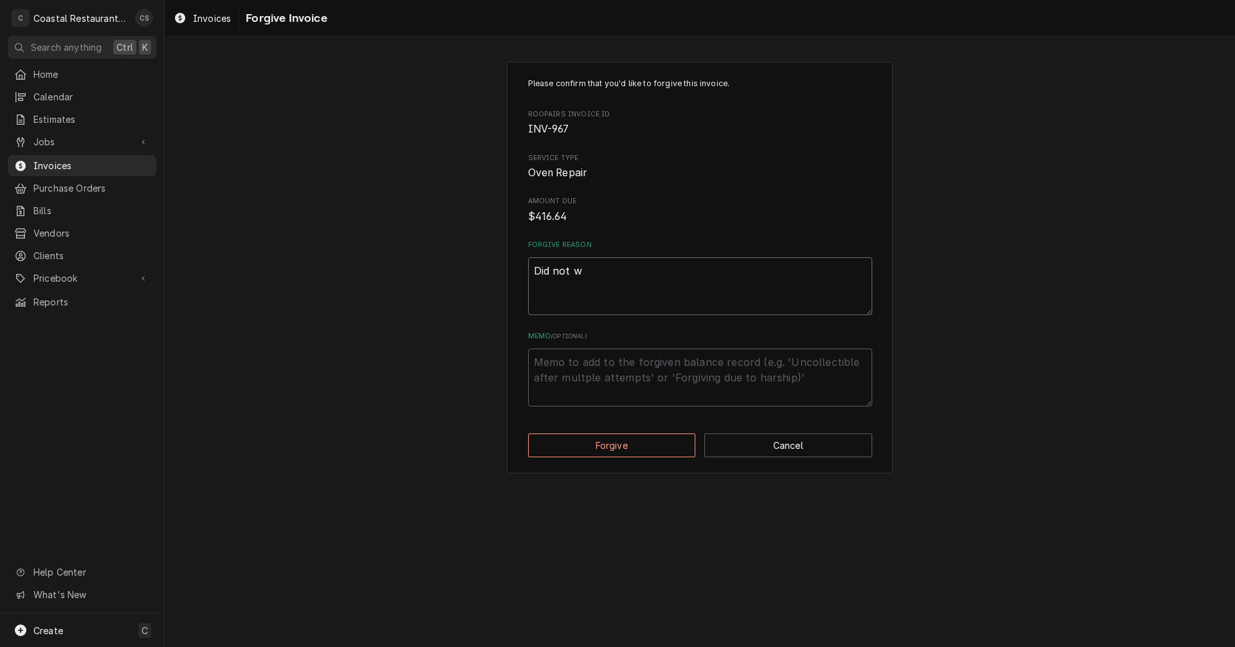
type textarea "Did not wa"
type textarea "x"
type textarea "Did not war"
type textarea "x"
type textarea "Did not warr"
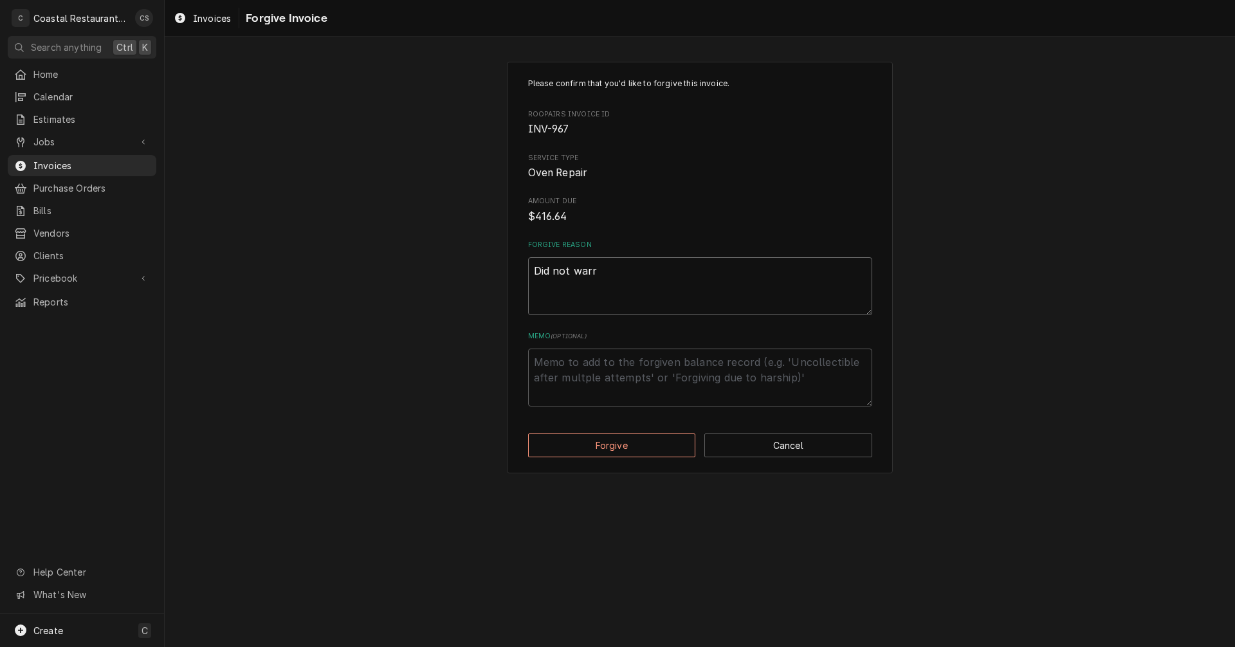
type textarea "x"
type textarea "Did not warra"
type textarea "x"
type textarea "Did not warran"
type textarea "x"
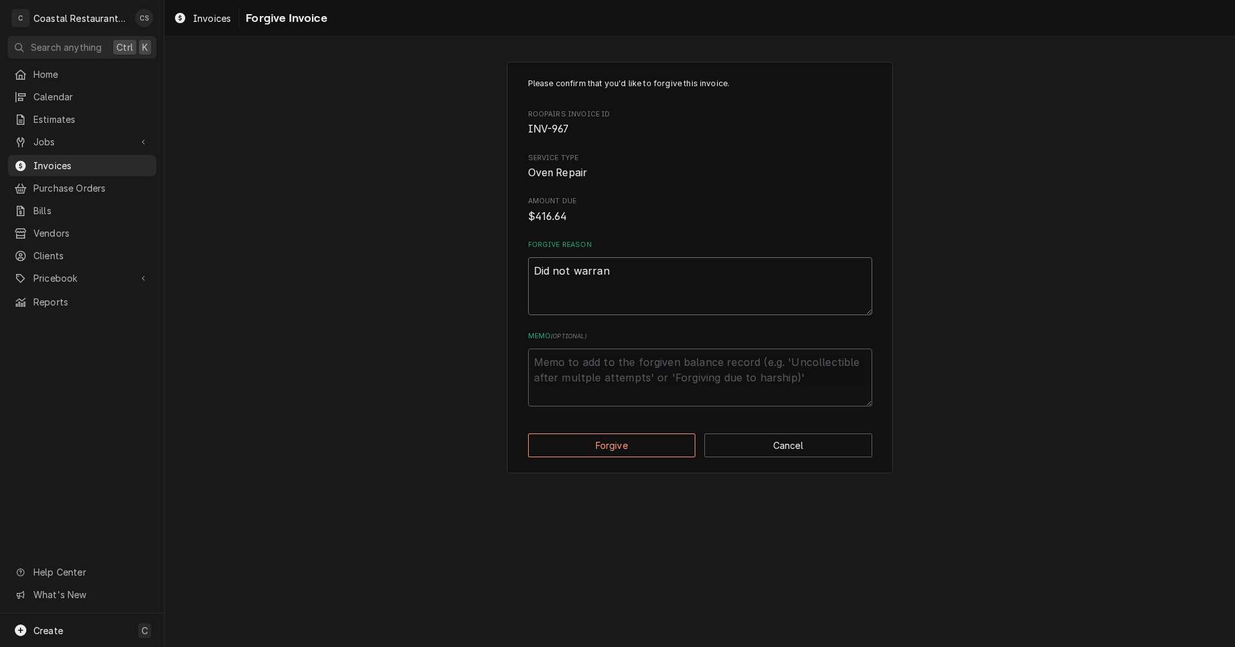
type textarea "Did not warrant"
type textarea "x"
type textarea "Did not warranty"
type textarea "x"
type textarea "Did not warranty"
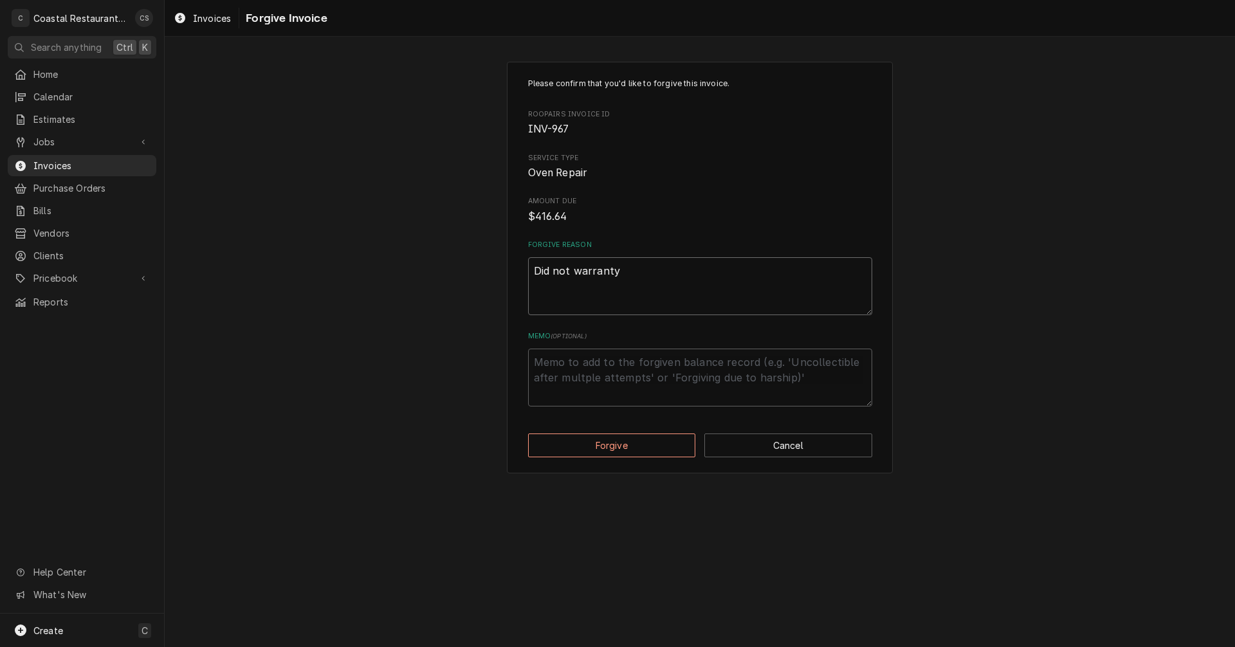
type textarea "x"
type textarea "Did not warranty f"
type textarea "x"
type textarea "Did not warranty"
type textarea "x"
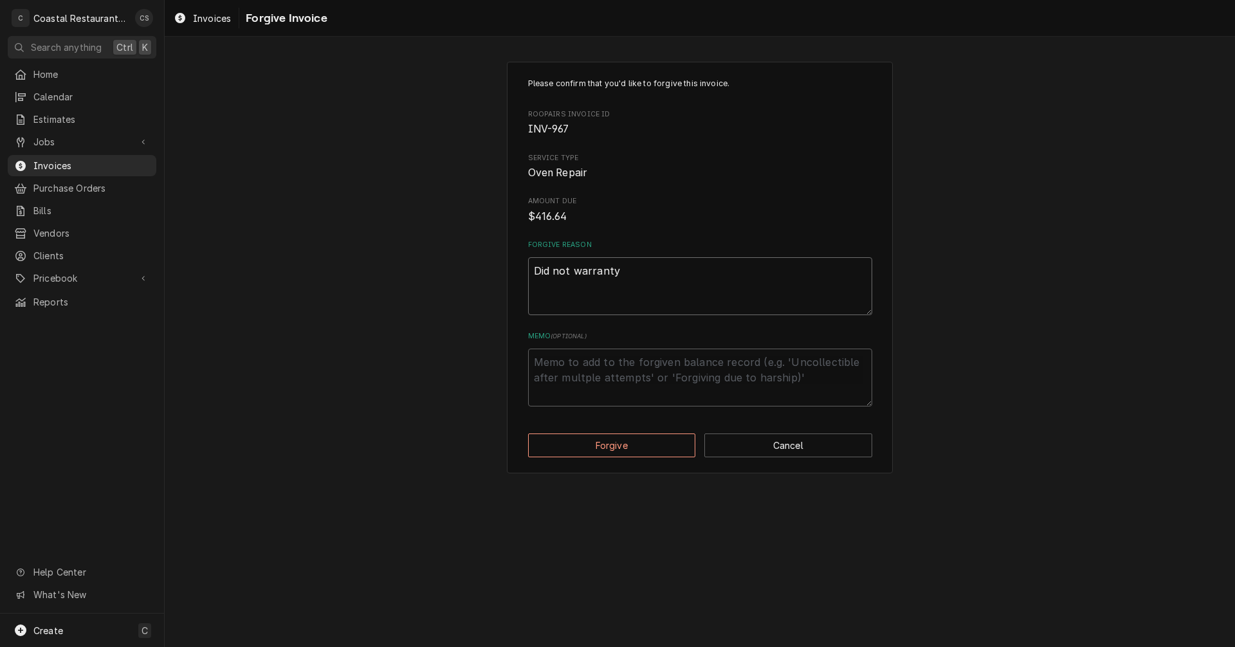
type textarea "Did not warranty c"
type textarea "x"
type textarea "Did not warranty co"
type textarea "x"
type textarea "Did not warranty cor"
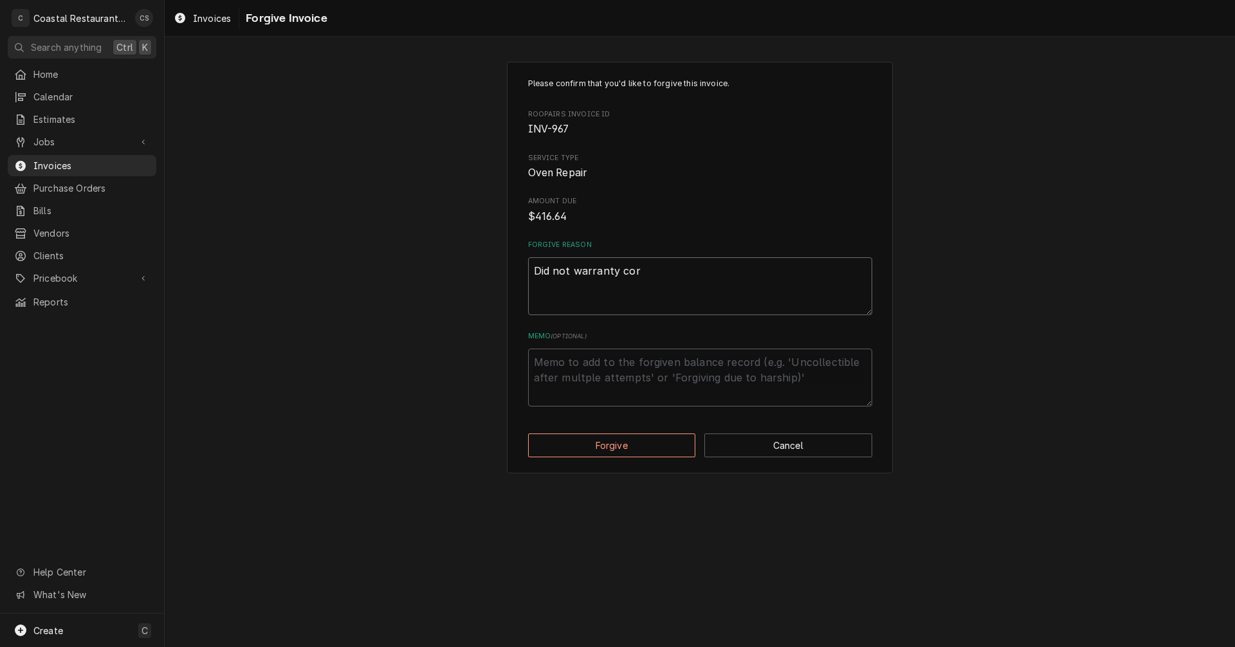
type textarea "x"
type textarea "Did not warranty corr"
type textarea "x"
type textarea "Did not warranty corre"
type textarea "x"
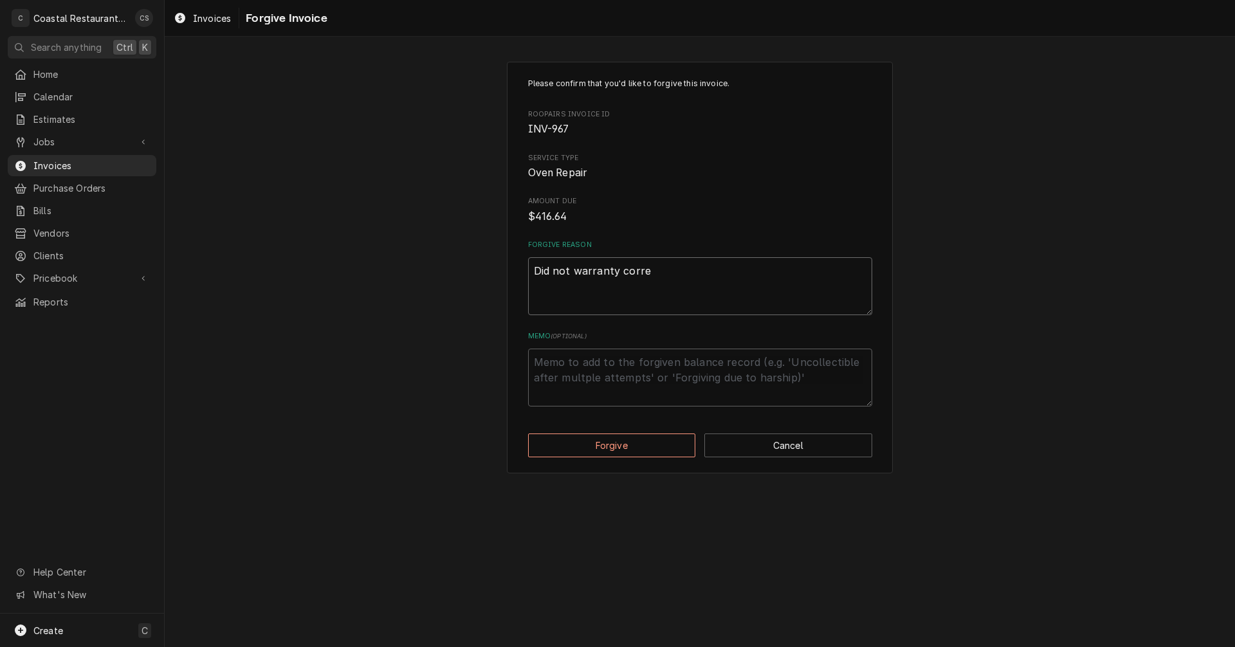
type textarea "Did not warranty correc"
type textarea "x"
type textarea "Did not warranty correct"
type textarea "x"
type textarea "Did not warranty correctl"
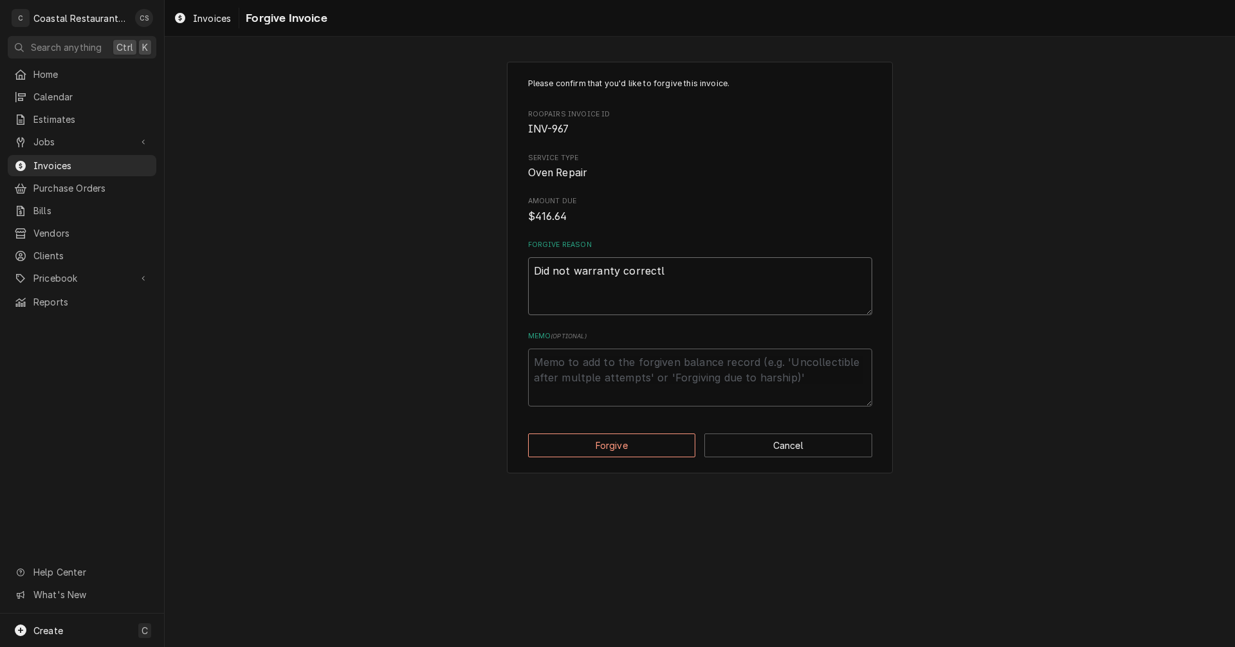
type textarea "x"
type textarea "Did not warranty correctly"
click at [633, 448] on button "Forgive" at bounding box center [612, 445] width 168 height 24
type textarea "x"
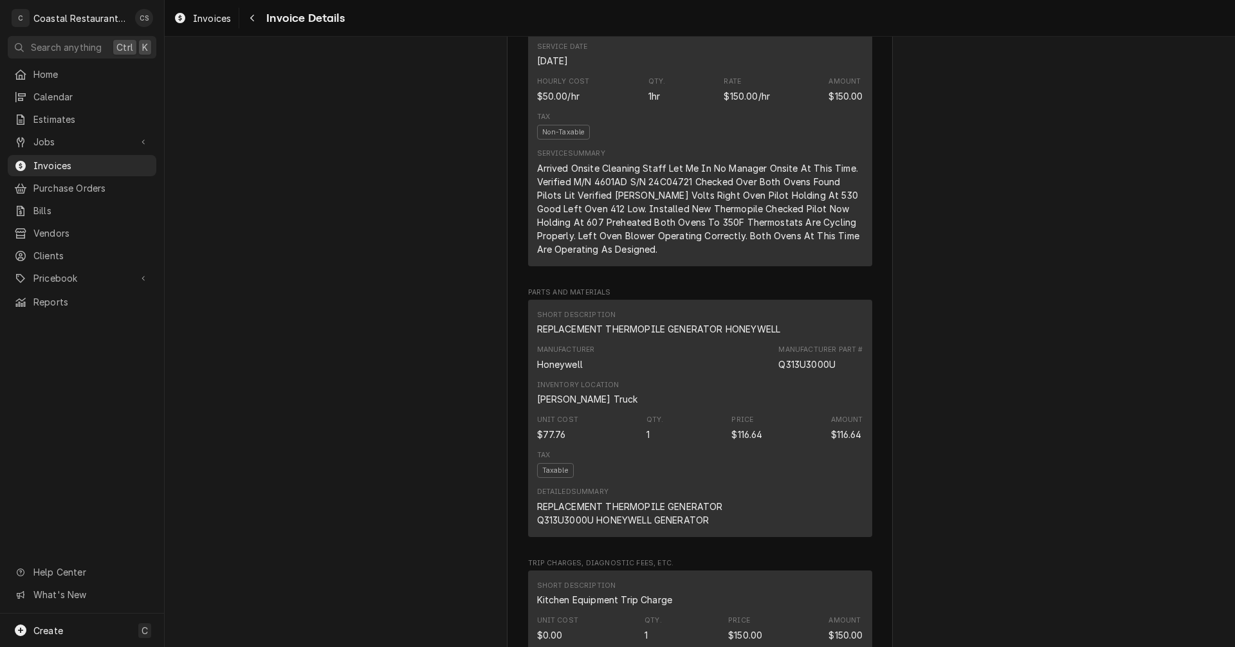
scroll to position [772, 0]
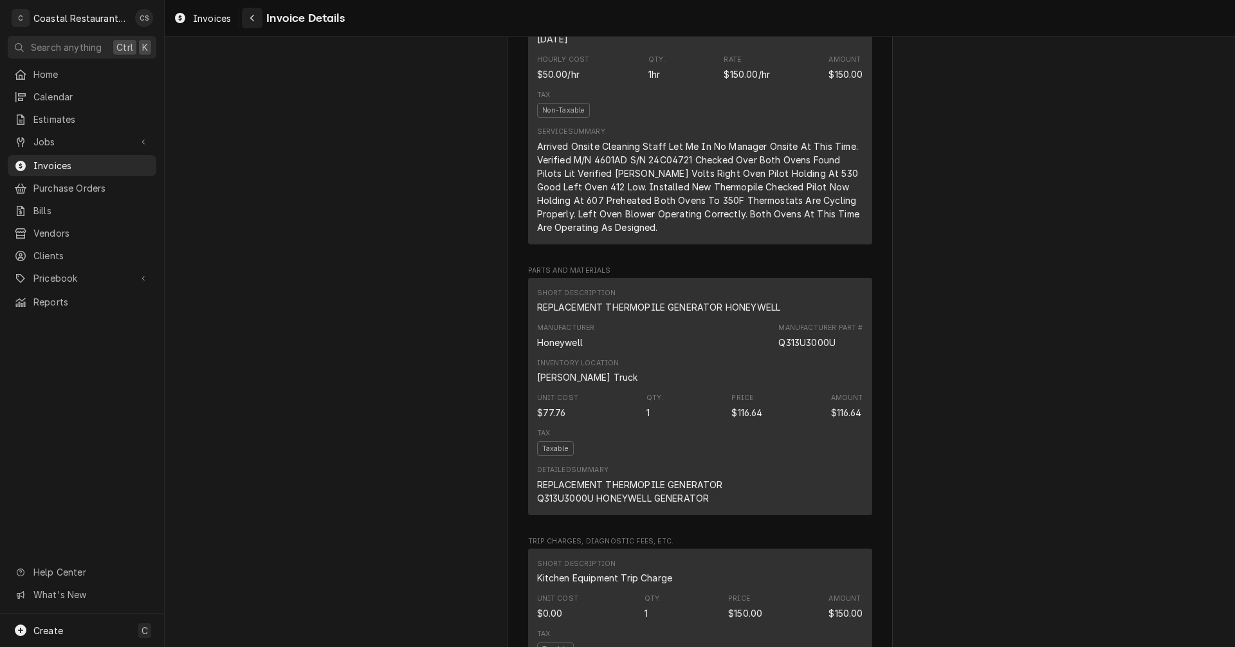
click at [253, 19] on icon "Navigate back" at bounding box center [252, 18] width 6 height 9
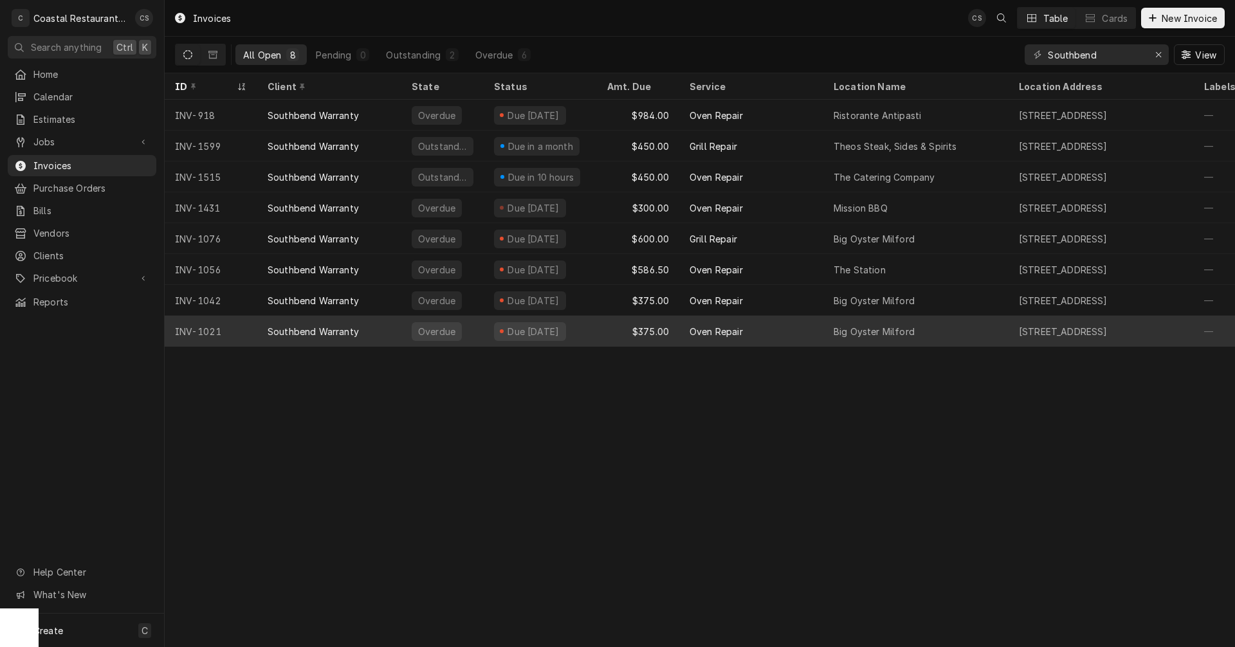
click at [673, 327] on div "$375.00" at bounding box center [638, 331] width 82 height 31
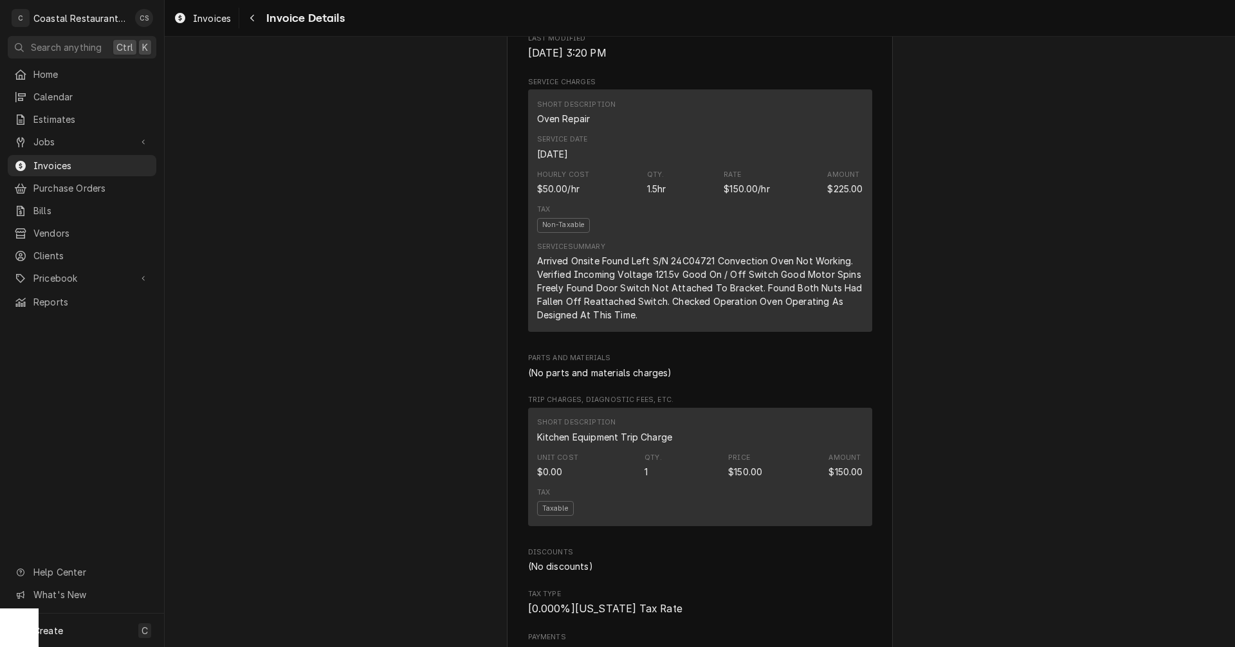
scroll to position [422, 0]
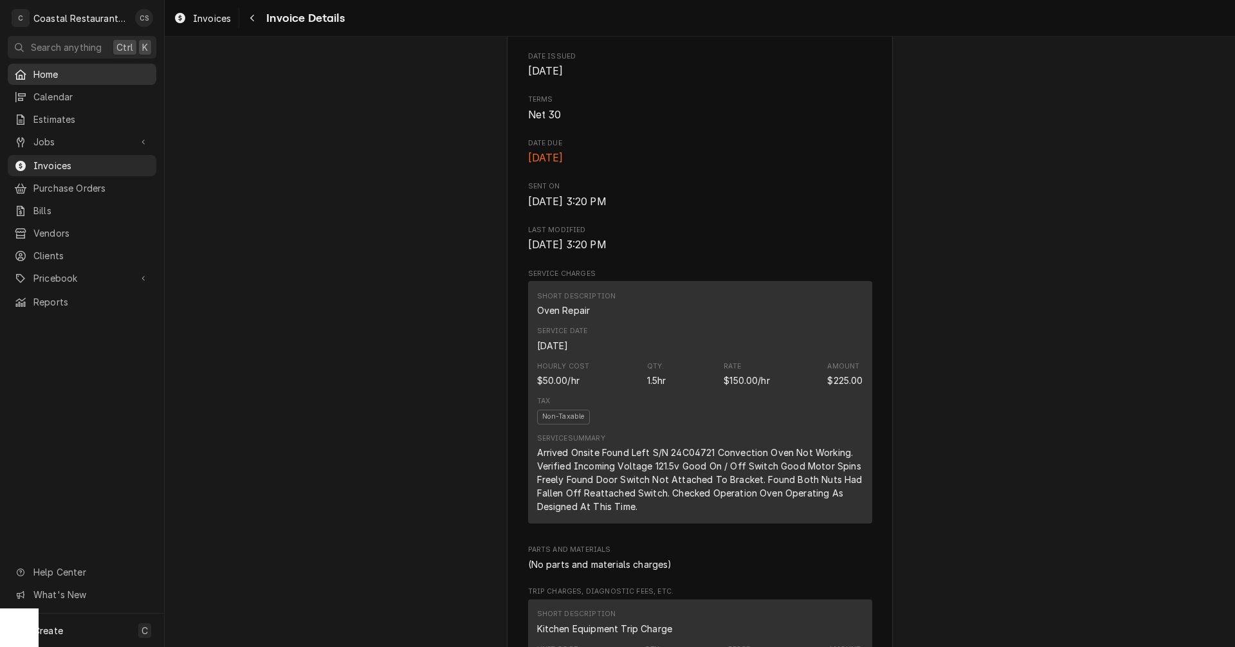
click at [62, 71] on span "Home" at bounding box center [91, 75] width 116 height 14
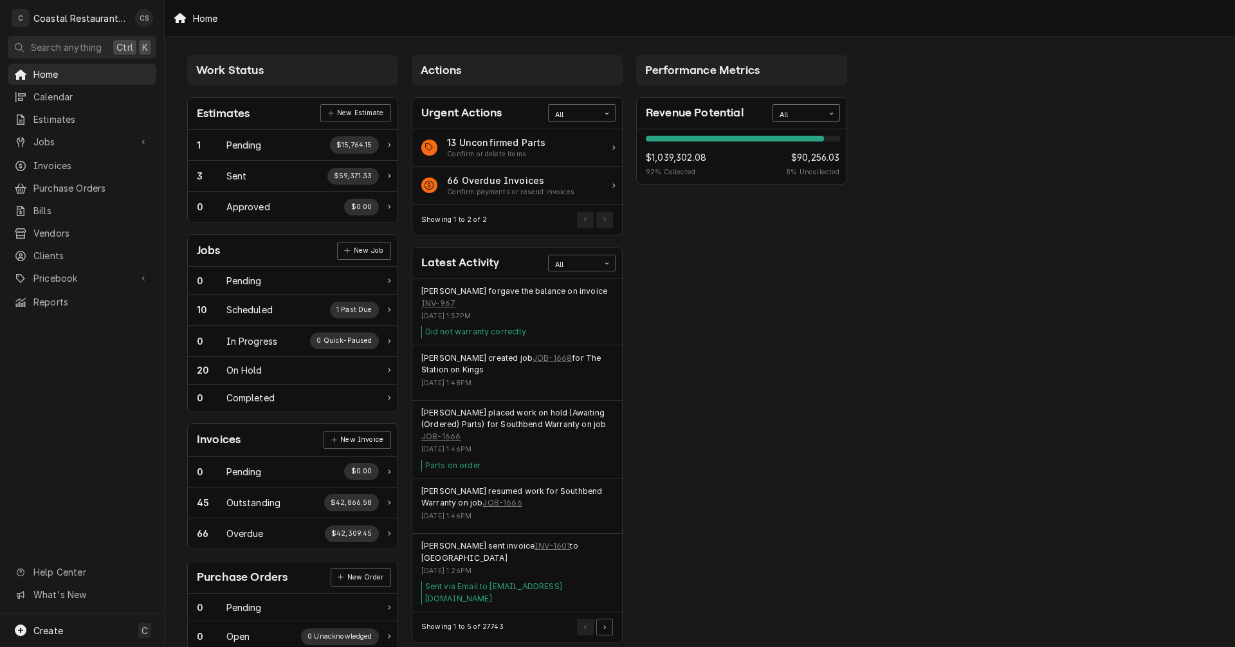
click at [817, 109] on div "All" at bounding box center [798, 113] width 50 height 17
click at [805, 207] on div "This Year" at bounding box center [806, 204] width 66 height 15
